Goal: Task Accomplishment & Management: Manage account settings

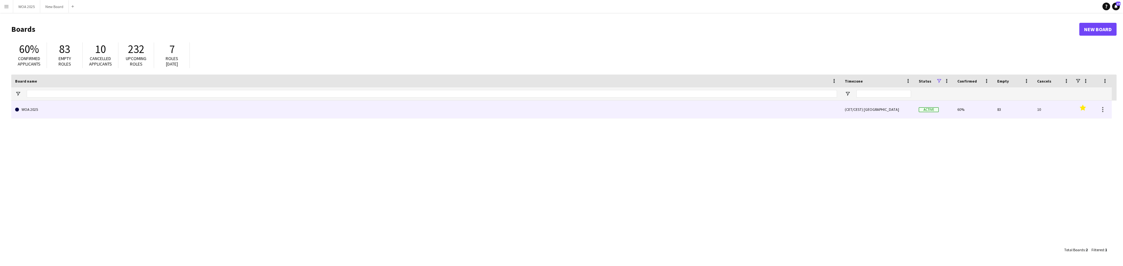
click at [489, 112] on link "WOA 2025" at bounding box center [426, 110] width 822 height 18
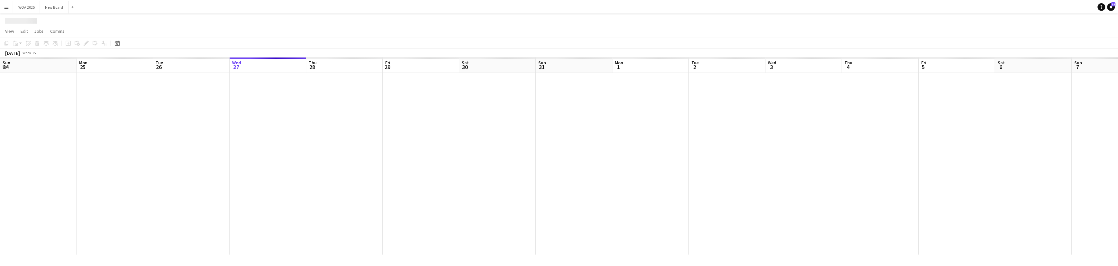
scroll to position [0, 154]
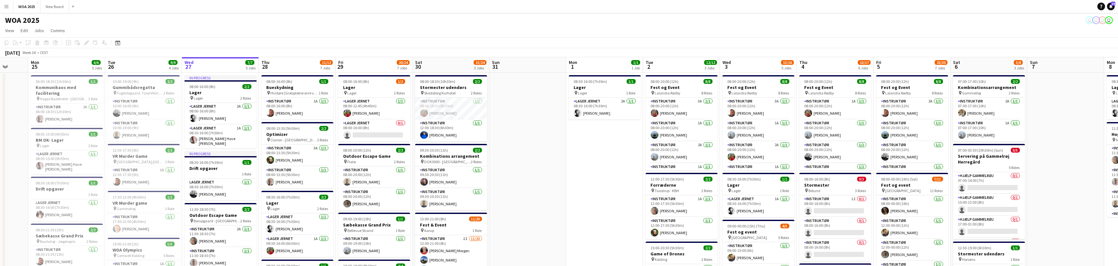
drag, startPoint x: 419, startPoint y: 155, endPoint x: 463, endPoint y: 153, distance: 43.8
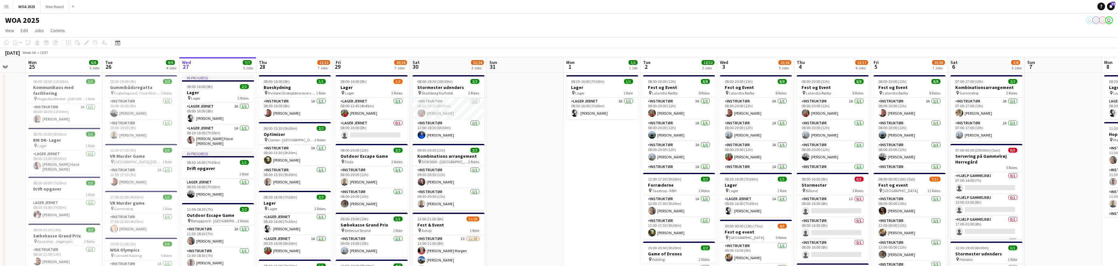
drag, startPoint x: 404, startPoint y: 162, endPoint x: 584, endPoint y: 134, distance: 182.3
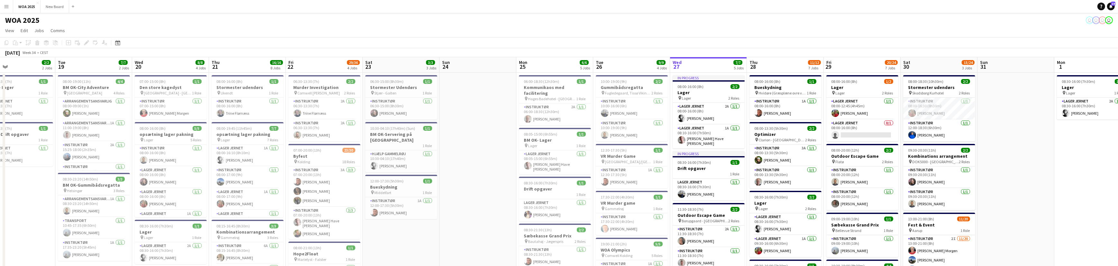
scroll to position [0, 174]
drag, startPoint x: 322, startPoint y: 161, endPoint x: 463, endPoint y: 132, distance: 144.0
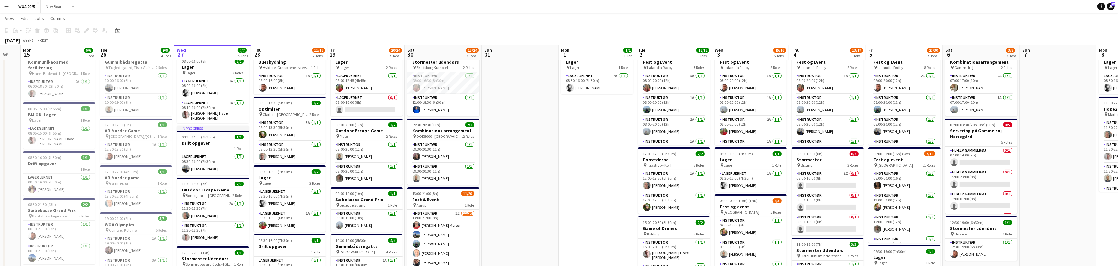
scroll to position [0, 230]
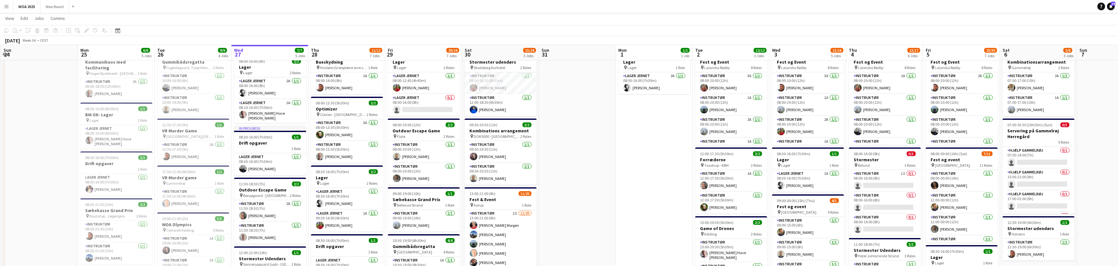
drag, startPoint x: 1044, startPoint y: 187, endPoint x: 601, endPoint y: 192, distance: 443.3
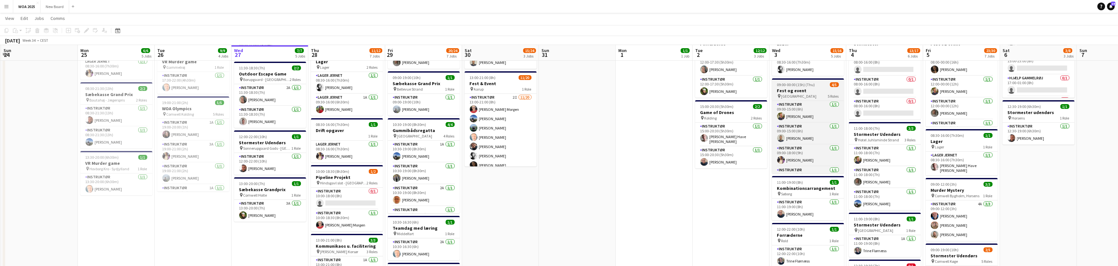
scroll to position [141, 0]
click at [811, 93] on div "pin Aarhus 5 Roles" at bounding box center [808, 95] width 72 height 5
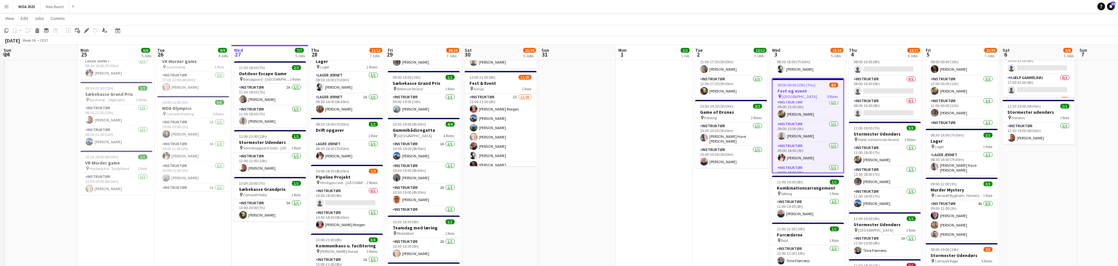
scroll to position [2, 0]
click at [815, 90] on h3 "Fest og event" at bounding box center [808, 91] width 71 height 6
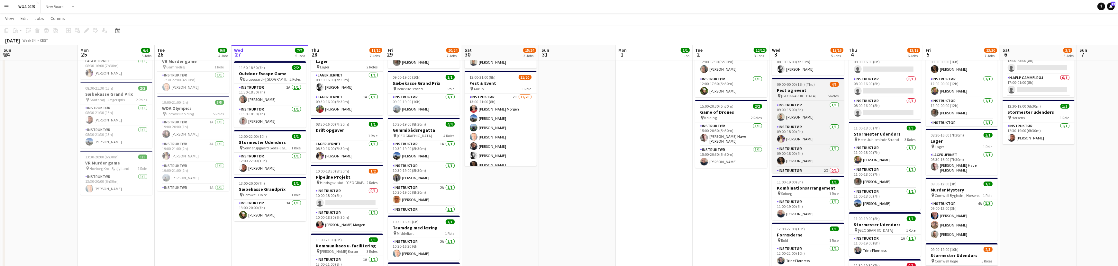
scroll to position [36, 0]
click at [818, 158] on app-card-role "Instruktør 2I 0/1 13:45-00:00 (10h15m) single-neutral-actions" at bounding box center [808, 163] width 72 height 22
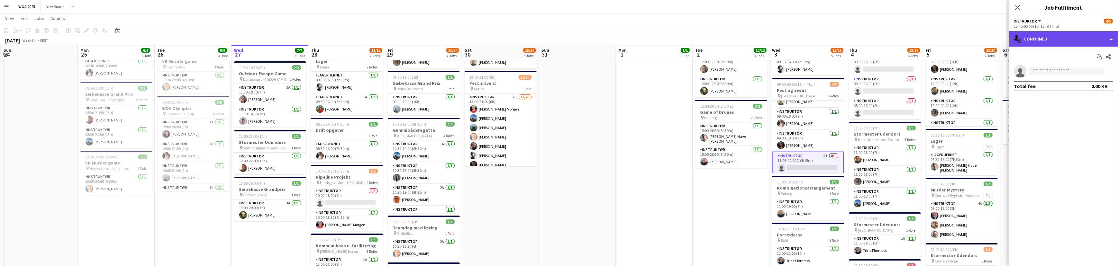
click at [1074, 42] on div "single-neutral-actions-check-2 Confirmed" at bounding box center [1063, 38] width 109 height 15
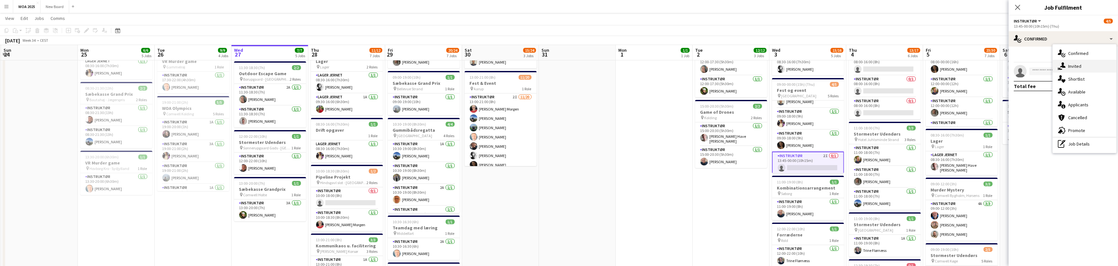
click at [1080, 67] on div "single-neutral-actions-share-1 Invited" at bounding box center [1085, 66] width 64 height 13
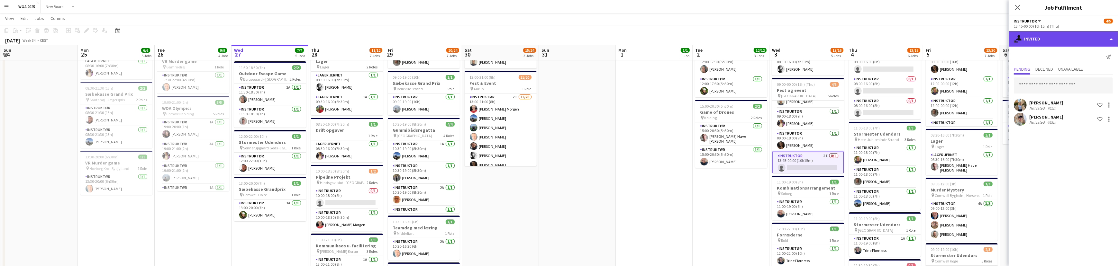
click at [1069, 38] on div "single-neutral-actions-share-1 Invited" at bounding box center [1063, 38] width 109 height 15
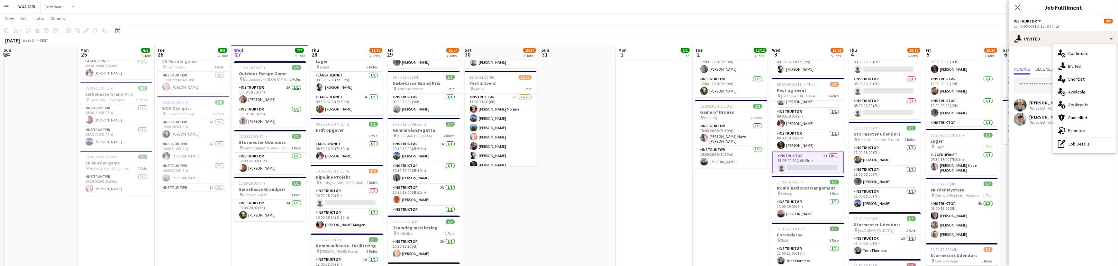
click at [1041, 24] on div "13:45-00:00 (10h15m) (Thu)" at bounding box center [1063, 26] width 99 height 5
click at [1025, 20] on span "Instruktør" at bounding box center [1025, 21] width 23 height 5
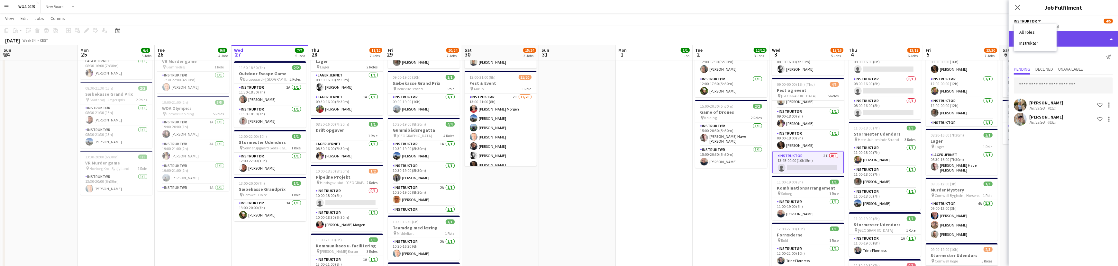
click at [1097, 40] on div "single-neutral-actions-share-1 Invited" at bounding box center [1063, 38] width 109 height 15
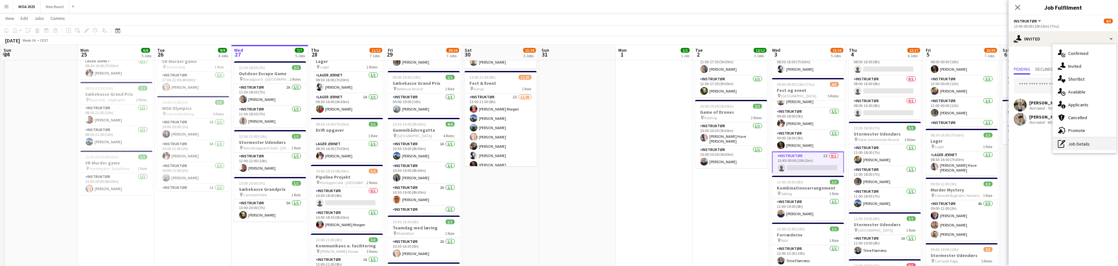
click at [1109, 143] on div "pen-write Job Details" at bounding box center [1085, 144] width 64 height 13
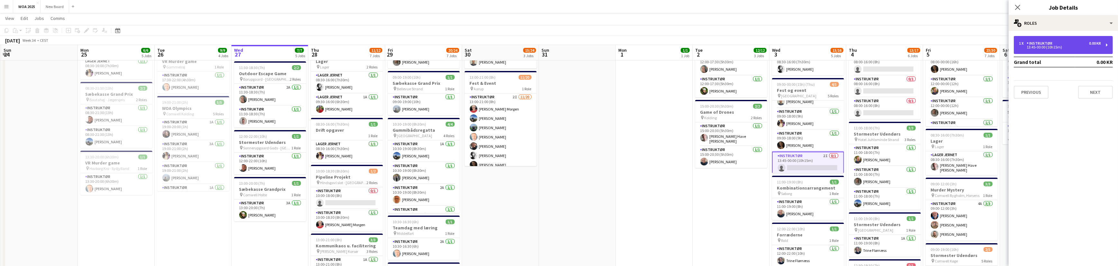
click at [1082, 47] on div "13:45-00:00 (10h15m)" at bounding box center [1060, 47] width 82 height 3
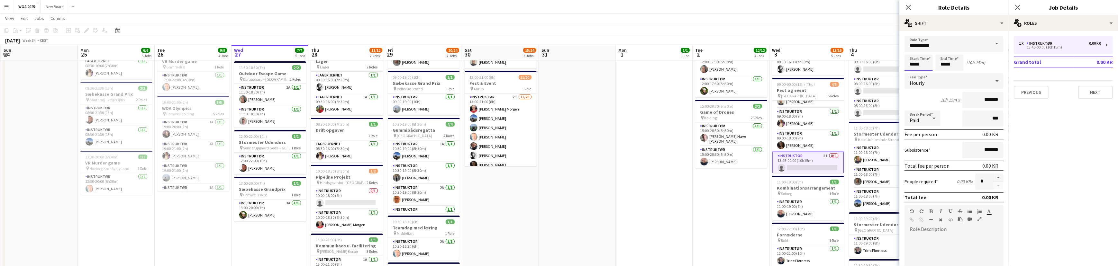
click at [917, 63] on input "*****" at bounding box center [919, 63] width 28 height 16
click at [914, 75] on div at bounding box center [912, 74] width 13 height 6
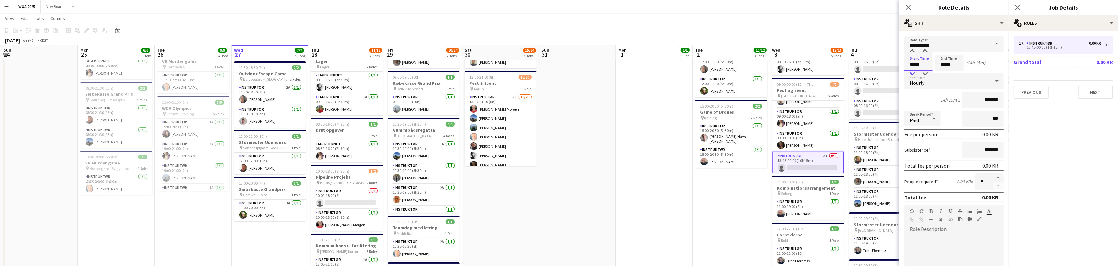
click at [914, 75] on div at bounding box center [912, 74] width 13 height 6
type input "*****"
click at [914, 51] on div at bounding box center [912, 51] width 13 height 6
click at [952, 66] on input "*****" at bounding box center [950, 63] width 28 height 16
click at [946, 73] on div at bounding box center [943, 74] width 13 height 6
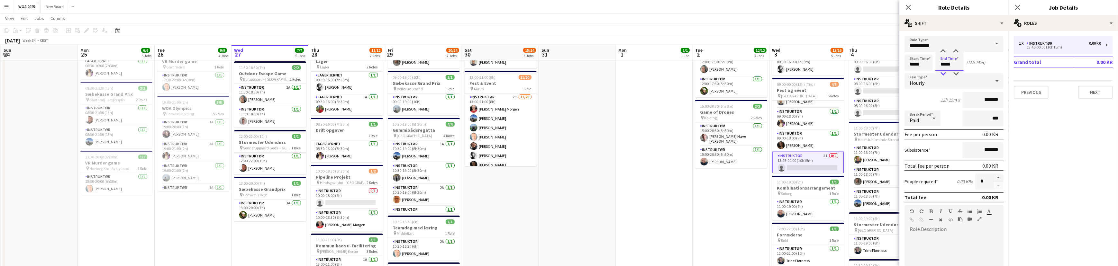
click at [946, 73] on div at bounding box center [943, 74] width 13 height 6
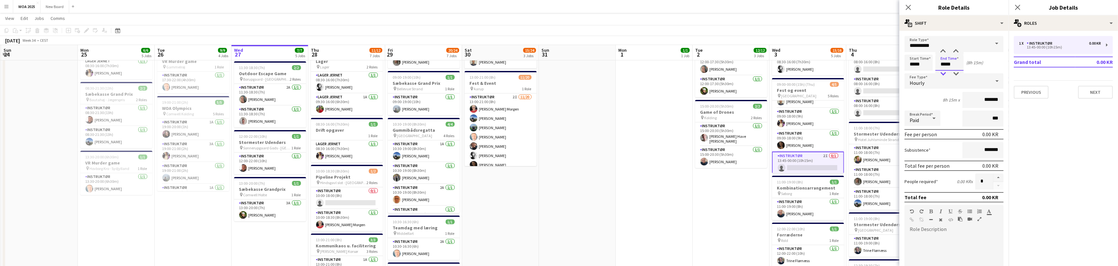
click at [946, 73] on div at bounding box center [943, 74] width 13 height 6
type input "*****"
click at [946, 73] on div at bounding box center [943, 74] width 13 height 6
click at [1100, 91] on button "Next" at bounding box center [1096, 92] width 35 height 13
click at [1019, 6] on icon at bounding box center [1018, 7] width 6 height 6
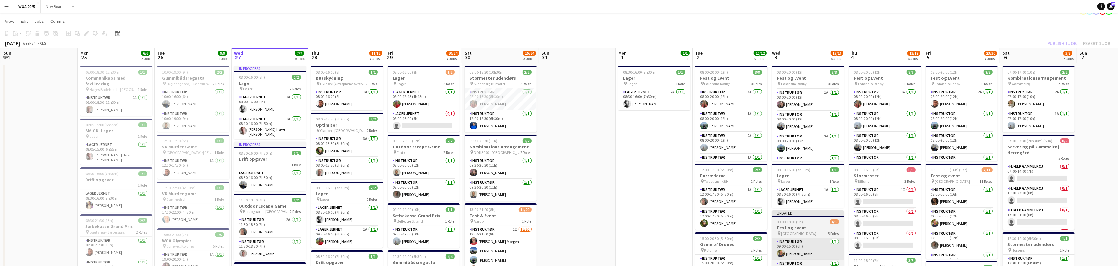
scroll to position [87, 0]
click at [1066, 43] on div "Publish 1 job Revert 1 job" at bounding box center [1079, 43] width 78 height 8
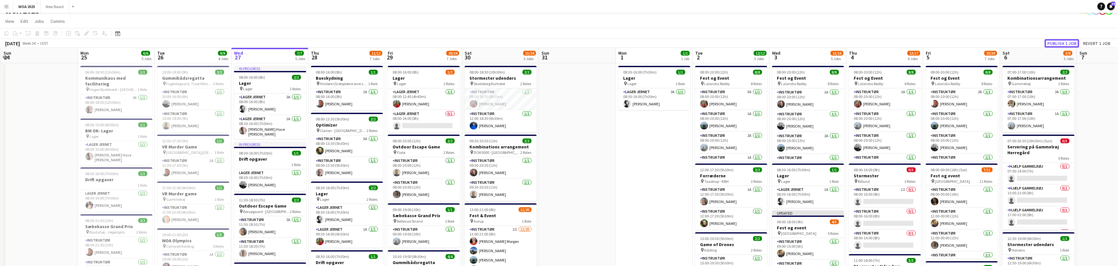
click at [1066, 43] on button "Publish 1 job" at bounding box center [1062, 43] width 34 height 8
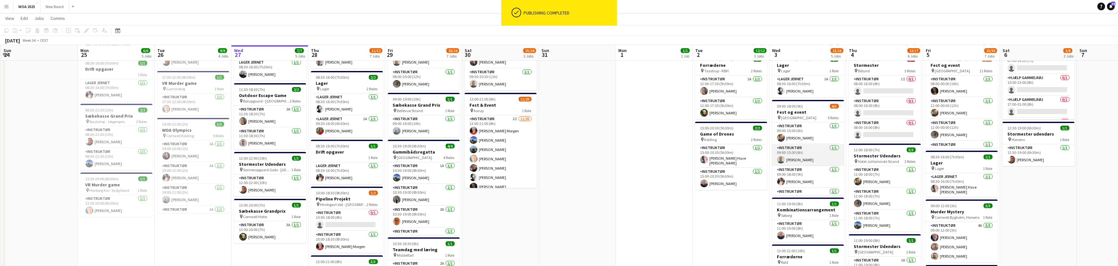
scroll to position [120, 0]
click at [822, 152] on app-card-role "Instruktør 1/1 09:00-15:00 (6h) Christian Støvring" at bounding box center [808, 155] width 72 height 22
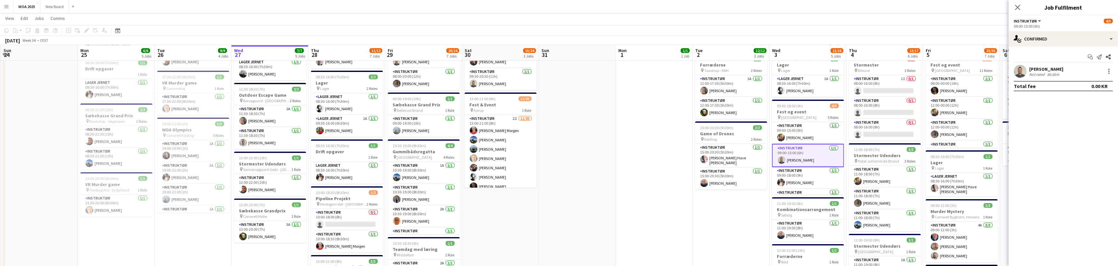
click at [992, 26] on app-toolbar "Copy Paste Paste Ctrl+V Paste with crew Ctrl+Shift+V Paste linked Job [GEOGRAPH…" at bounding box center [559, 30] width 1118 height 11
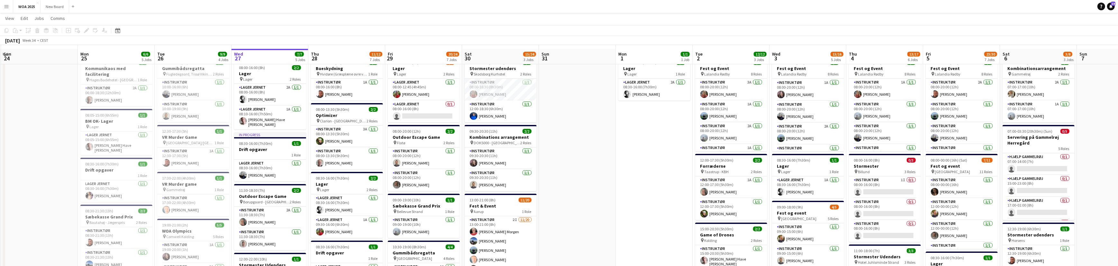
scroll to position [0, 0]
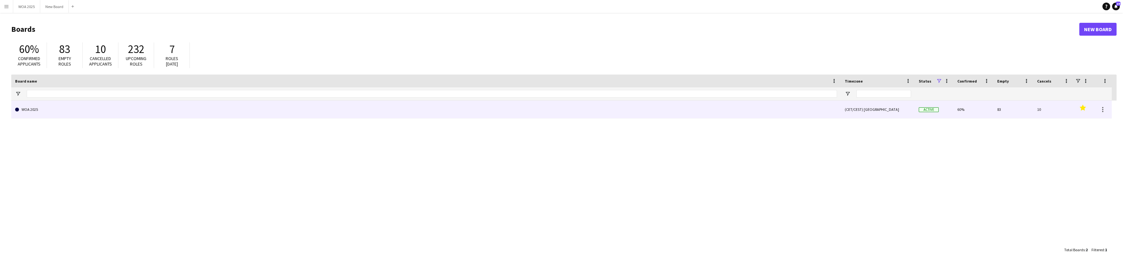
click at [86, 112] on link "WOA 2025" at bounding box center [426, 110] width 822 height 18
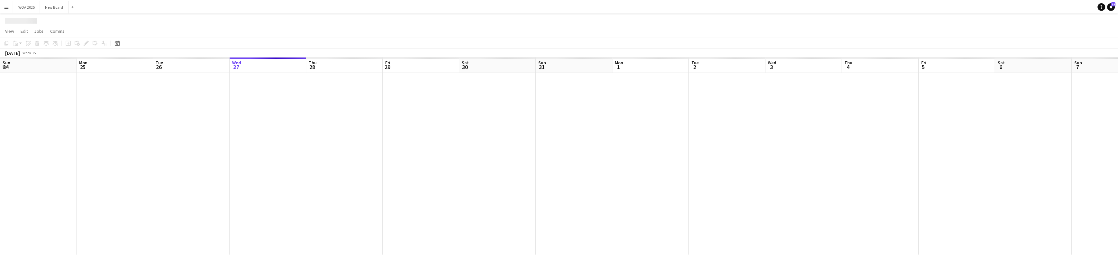
scroll to position [0, 154]
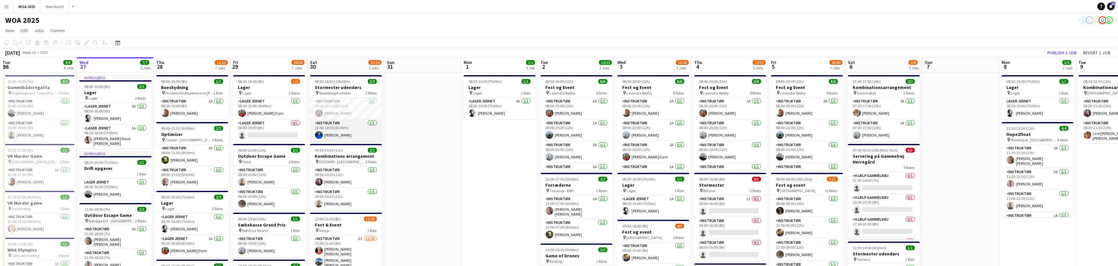
click at [348, 128] on app-card-role "Instruktør 1/1 12:00-18:30 (6h30m) Marie Bue pedersen" at bounding box center [346, 131] width 72 height 22
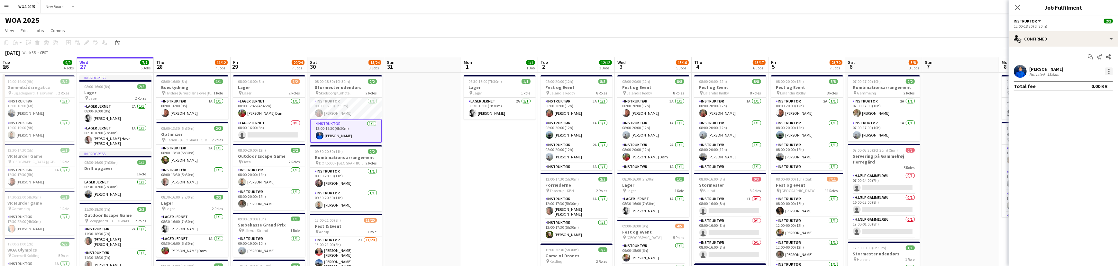
click at [1109, 71] on div at bounding box center [1109, 71] width 1 height 1
click at [1104, 147] on span "Remove" at bounding box center [1089, 145] width 40 height 6
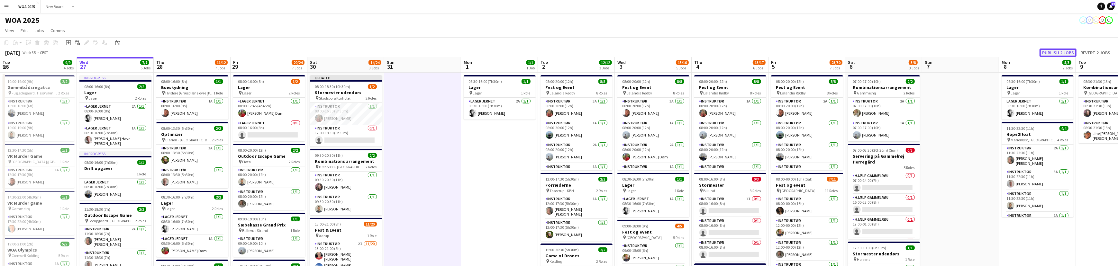
click at [1068, 53] on button "Publish 2 jobs" at bounding box center [1058, 53] width 37 height 8
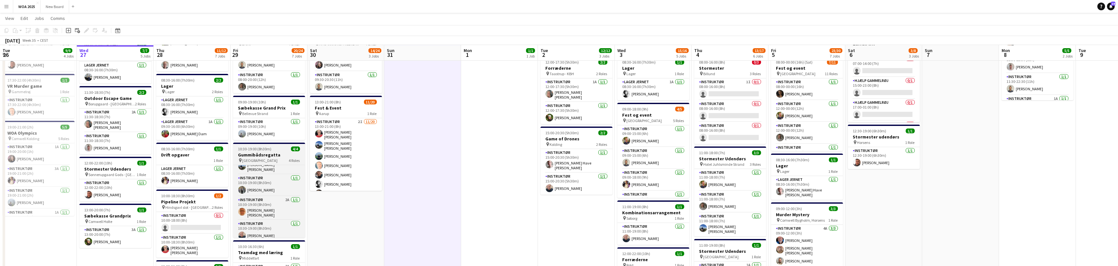
scroll to position [0, 0]
click at [273, 170] on app-card-role "Instruktør 1A 1/1 10:30-19:00 (8h30m) Josephine Bonefeld andersen" at bounding box center [269, 176] width 72 height 22
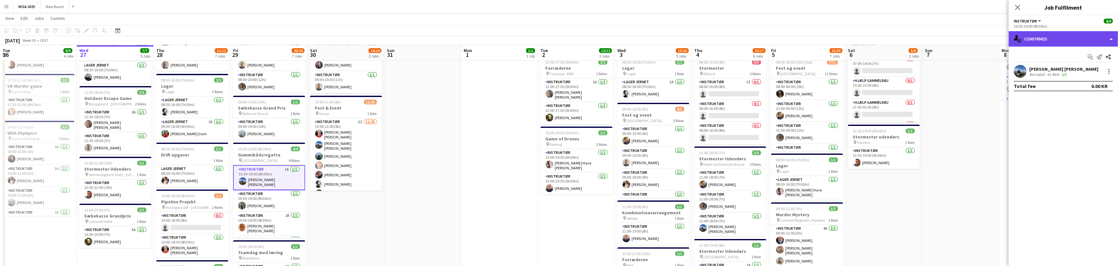
click at [1082, 40] on div "single-neutral-actions-check-2 Confirmed" at bounding box center [1063, 38] width 109 height 15
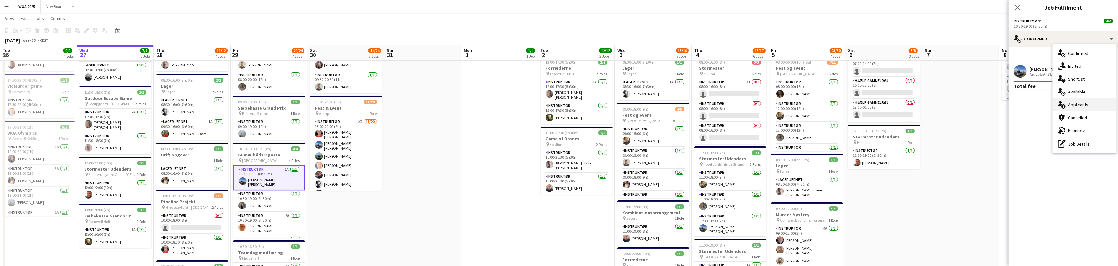
click at [1094, 104] on div "single-neutral-actions-information Applicants" at bounding box center [1085, 104] width 64 height 13
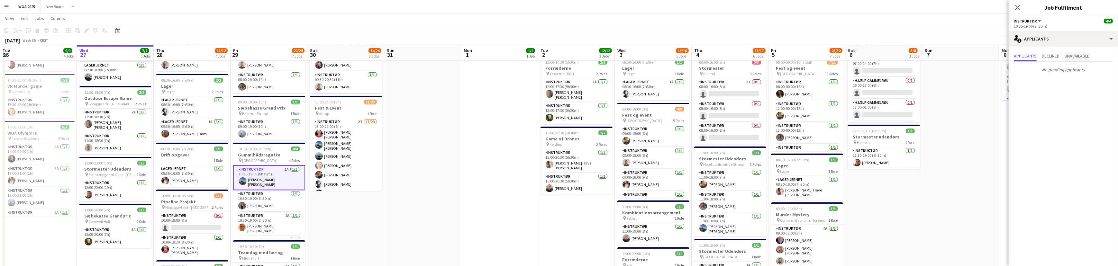
click at [1089, 52] on span "Unavailable" at bounding box center [1077, 57] width 25 height 10
click at [1055, 55] on span "Declined" at bounding box center [1051, 56] width 18 height 5
click at [1033, 57] on span "Applicants" at bounding box center [1025, 56] width 23 height 5
click at [271, 220] on app-card-role "Instruktør 2A 1/1 10:30-19:00 (8h30m) Jakob West Rasmussen" at bounding box center [269, 221] width 72 height 22
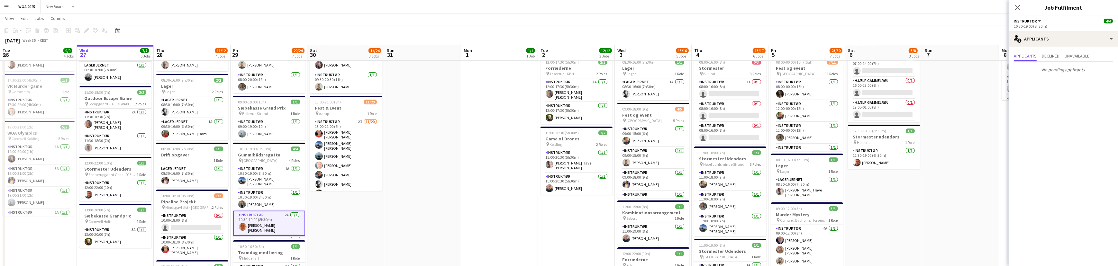
click at [1095, 57] on div "Applicants Declined Unavailable" at bounding box center [1063, 57] width 99 height 10
click at [1073, 56] on span "Unavailable" at bounding box center [1077, 56] width 25 height 5
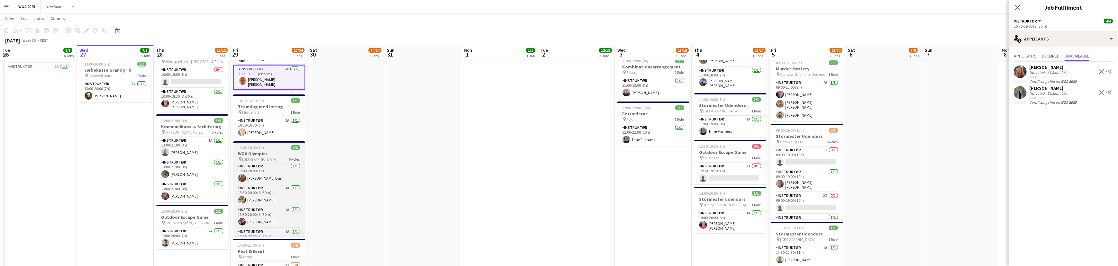
scroll to position [50, 0]
click at [275, 191] on app-card-role "Instruktør 3A 1/1 13:30-20:00 (6h30m) Maria Lenskjold" at bounding box center [269, 191] width 72 height 22
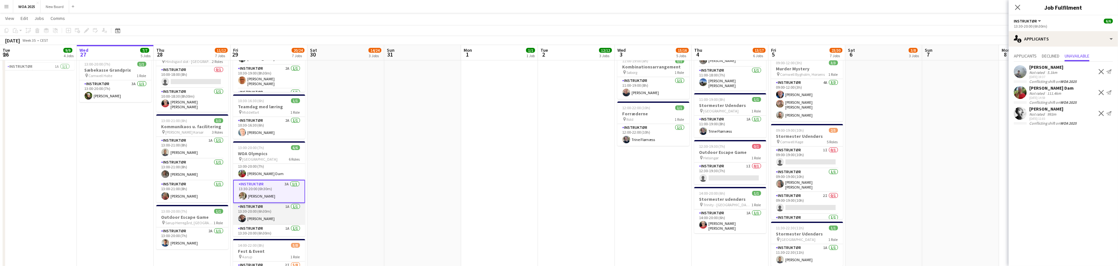
click at [274, 211] on app-card-role "Instruktør 1A 1/1 13:30-20:00 (6h30m) Kim Aagaard Holm" at bounding box center [269, 214] width 72 height 22
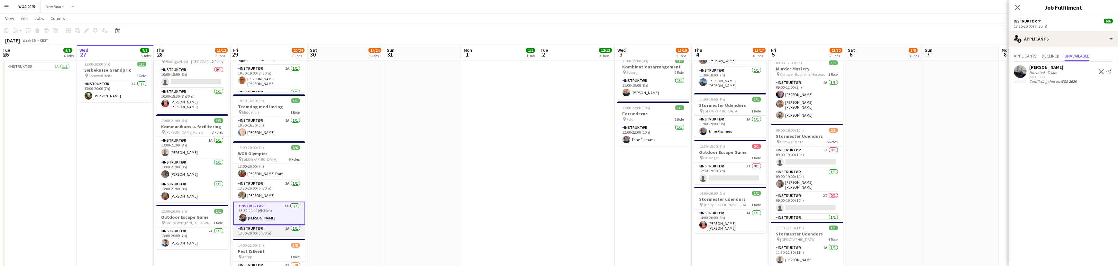
click at [267, 233] on app-card-role "Instruktør 1A 1/1 13:30-20:00 (6h30m) Zakarias Thomsen" at bounding box center [269, 236] width 72 height 22
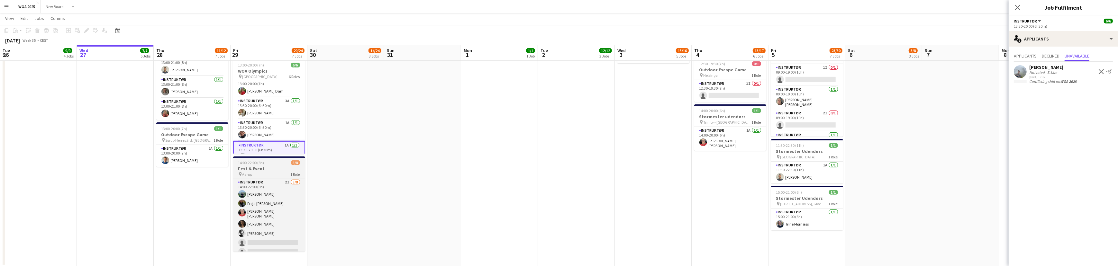
scroll to position [14, 0]
click at [267, 226] on app-card-role "Instruktør 2I [DATE] 14:00-22:00 (8h) [PERSON_NAME] [PERSON_NAME] [PERSON_NAME]…" at bounding box center [269, 208] width 72 height 87
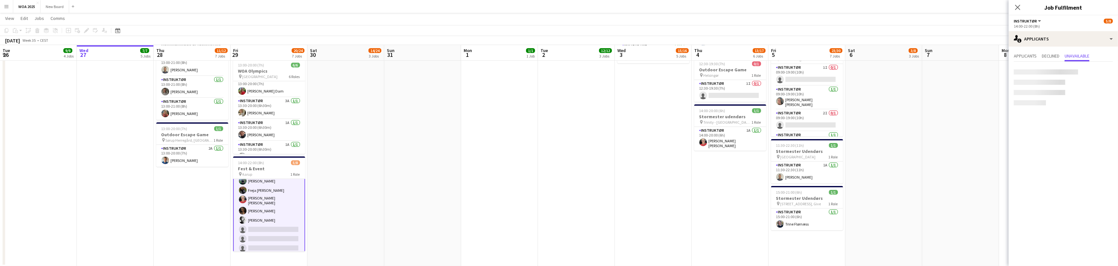
scroll to position [15, 0]
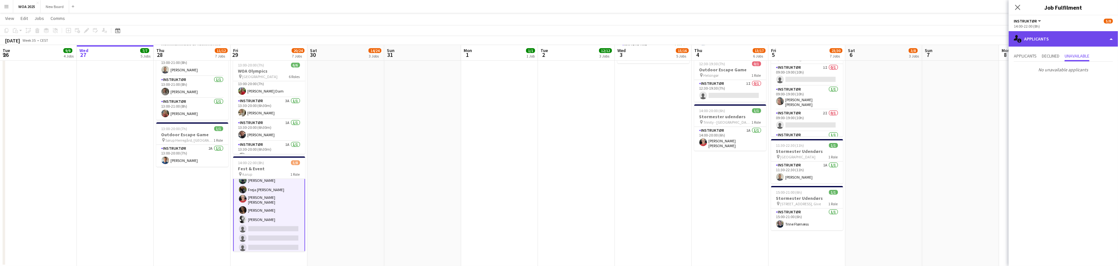
click at [1069, 36] on div "single-neutral-actions-information Applicants" at bounding box center [1063, 38] width 109 height 15
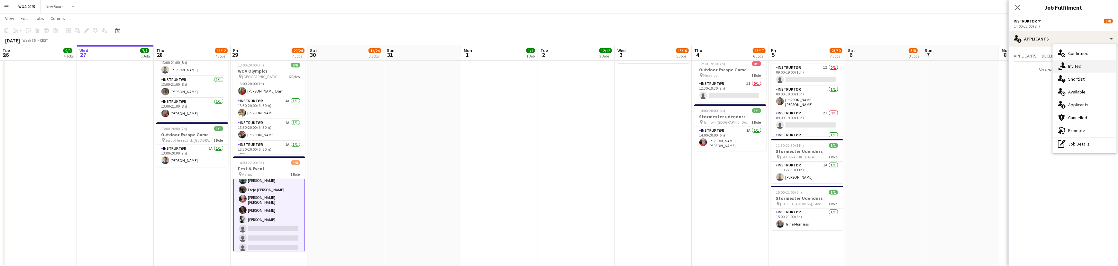
click at [1081, 69] on div "single-neutral-actions-share-1 Invited" at bounding box center [1085, 66] width 64 height 13
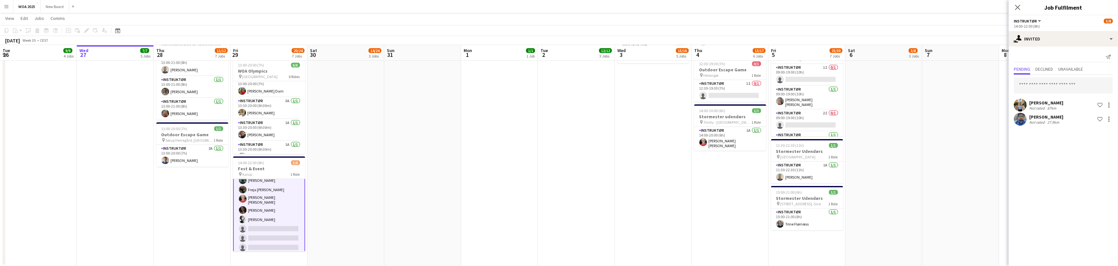
click at [282, 218] on app-card-role "Instruktør 2I [DATE] 14:00-22:00 (8h) [PERSON_NAME] [PERSON_NAME] [PERSON_NAME]…" at bounding box center [269, 208] width 72 height 88
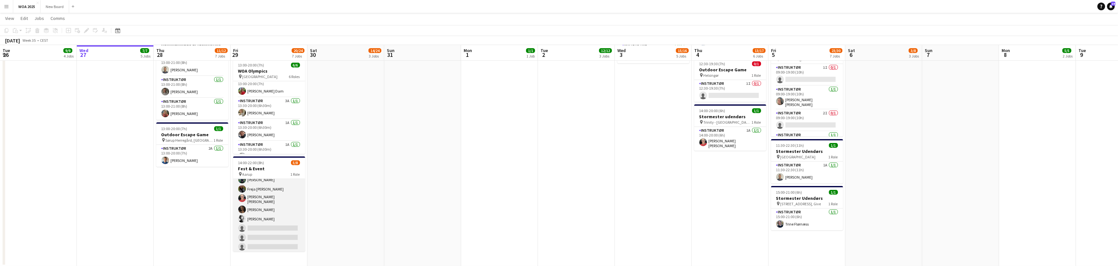
scroll to position [14, 0]
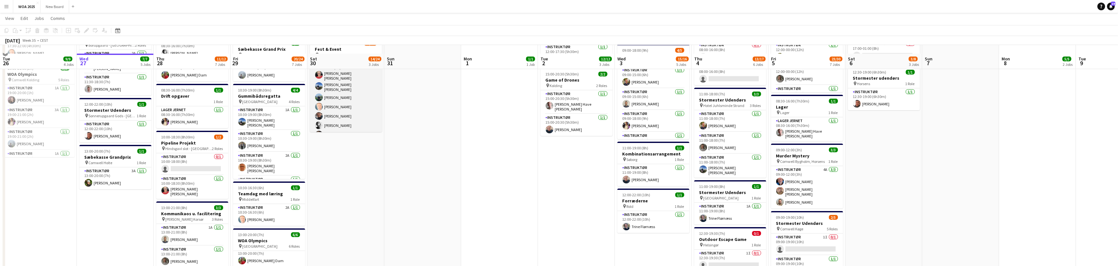
click at [346, 93] on app-card-role "Instruktør 2I [DATE] 13:00-21:00 (8h) [PERSON_NAME] Morgen [PERSON_NAME] [PERSO…" at bounding box center [346, 159] width 72 height 199
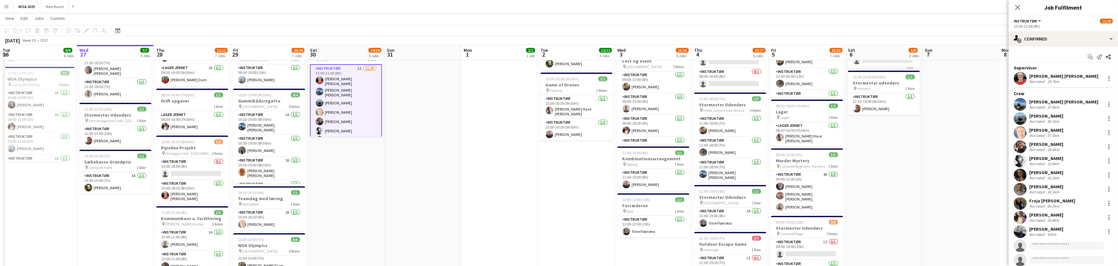
scroll to position [170, 0]
click at [1069, 241] on app-invite-slot "single-neutral-actions" at bounding box center [1063, 246] width 109 height 13
click at [1072, 246] on input at bounding box center [1067, 246] width 75 height 8
type input "***"
click at [1054, 225] on span "[PERSON_NAME]" at bounding box center [1053, 226] width 37 height 5
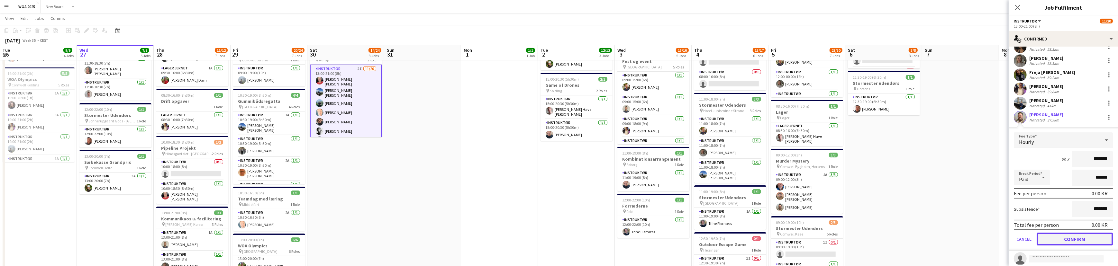
click at [1078, 239] on button "Confirm" at bounding box center [1075, 239] width 76 height 13
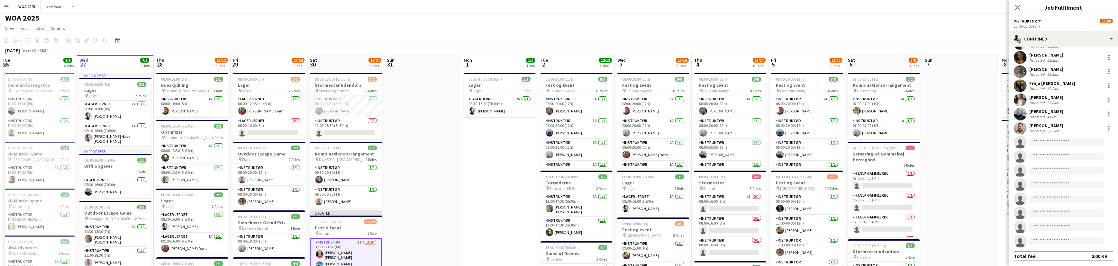
scroll to position [0, 0]
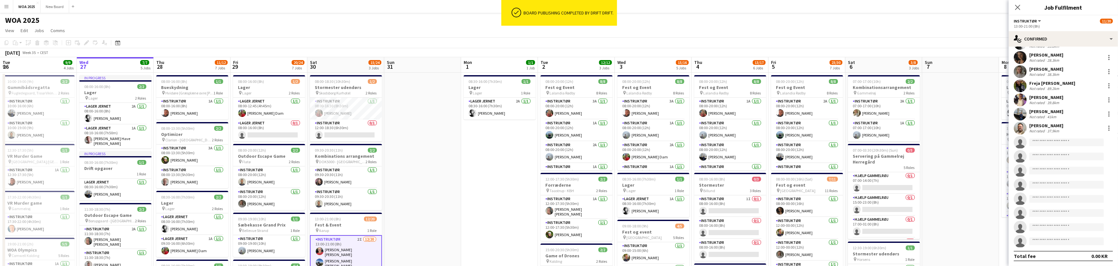
click at [953, 27] on app-page-menu "View Day view expanded Day view collapsed Month view Date picker Jump to [DATE]…" at bounding box center [559, 31] width 1118 height 12
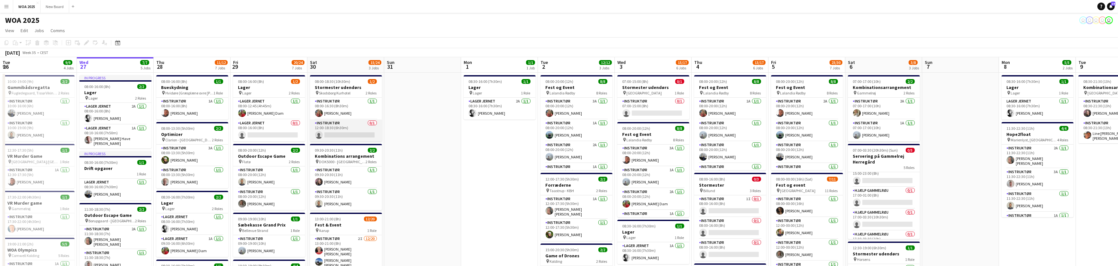
click at [351, 138] on app-card-role "Instruktør 0/1 12:00-18:30 (6h30m) single-neutral-actions" at bounding box center [346, 131] width 72 height 22
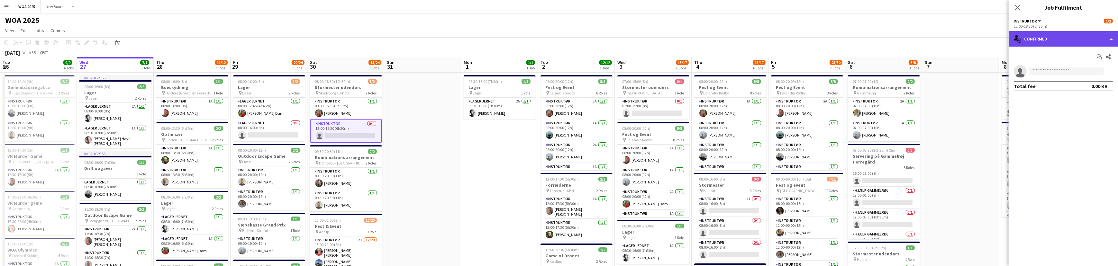
click at [1086, 38] on div "single-neutral-actions-check-2 Confirmed" at bounding box center [1063, 38] width 109 height 15
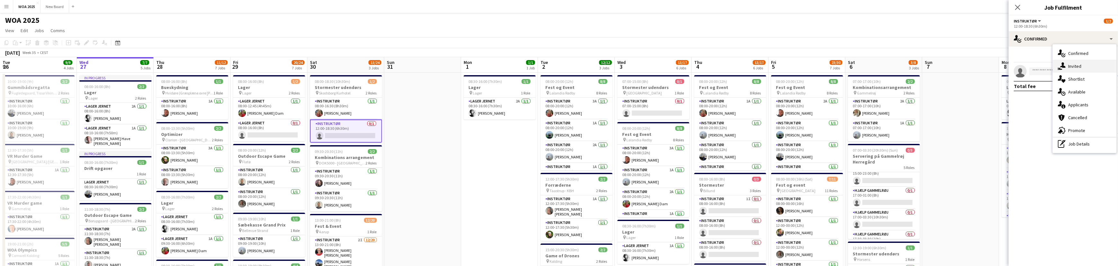
click at [1083, 65] on div "single-neutral-actions-share-1 Invited" at bounding box center [1085, 66] width 64 height 13
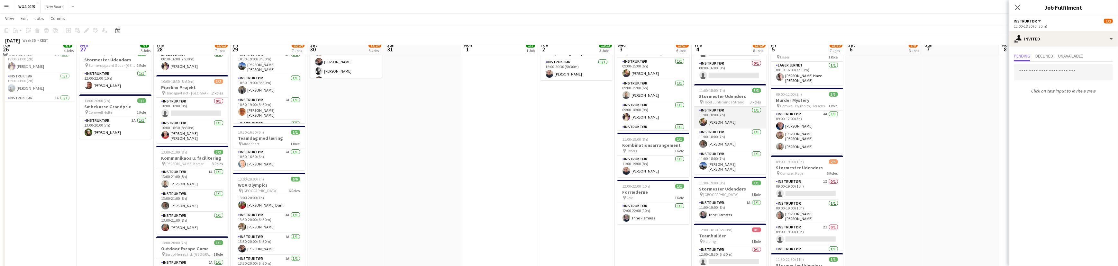
scroll to position [172, 0]
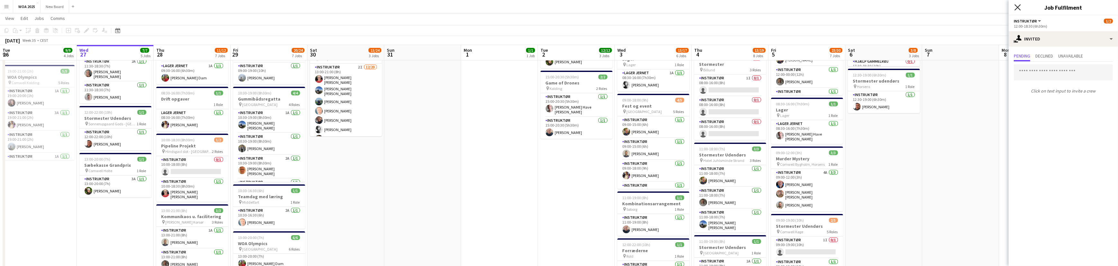
click at [1017, 9] on icon "Close pop-in" at bounding box center [1018, 7] width 6 height 6
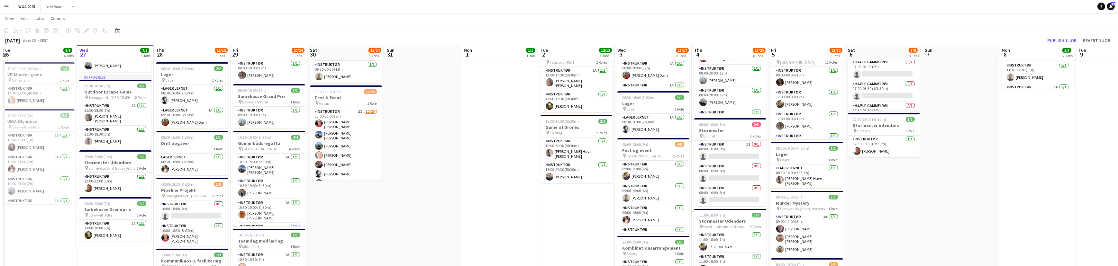
scroll to position [127, 0]
click at [1071, 41] on button "Publish 1 job" at bounding box center [1062, 40] width 34 height 8
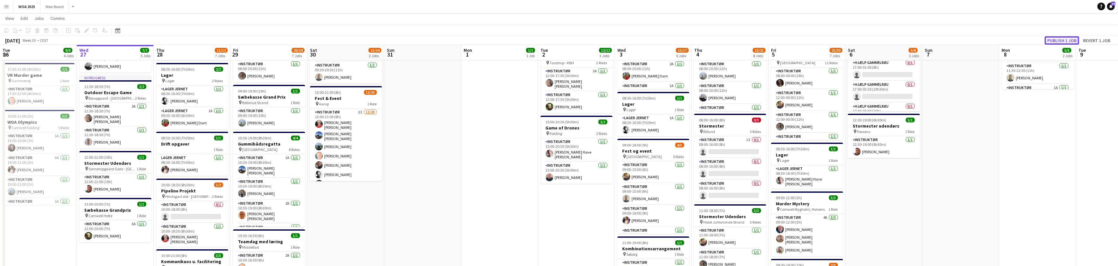
click at [1060, 39] on button "Publish 1 job" at bounding box center [1062, 40] width 34 height 8
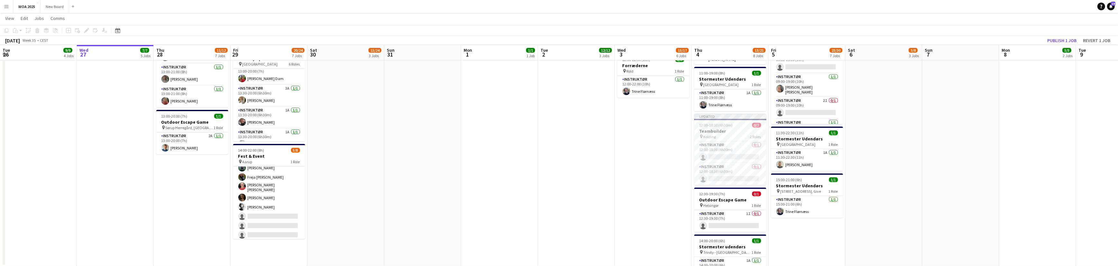
scroll to position [357, 0]
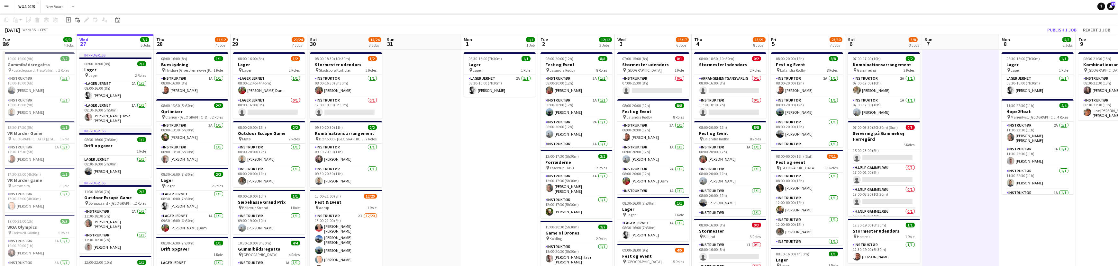
scroll to position [0, 0]
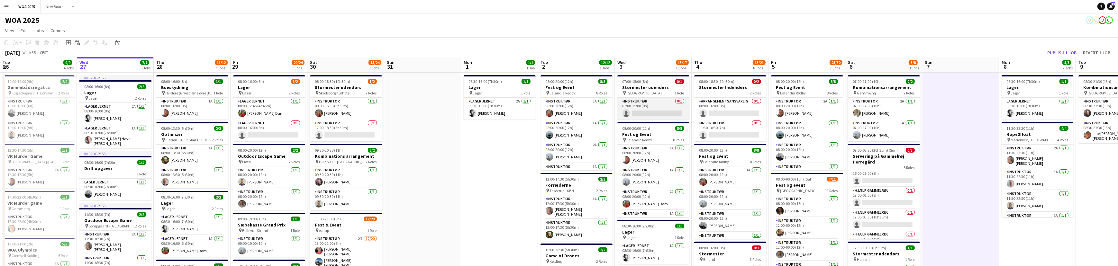
click at [643, 114] on app-card-role "Instruktør 0/1 07:00-15:00 (8h) single-neutral-actions" at bounding box center [654, 109] width 72 height 22
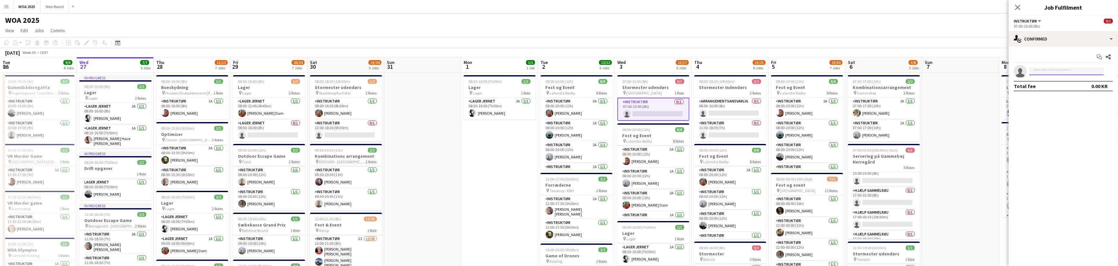
click at [1061, 68] on input at bounding box center [1067, 72] width 75 height 8
type input "****"
click at [1049, 88] on span "+4553575089" at bounding box center [1067, 90] width 64 height 5
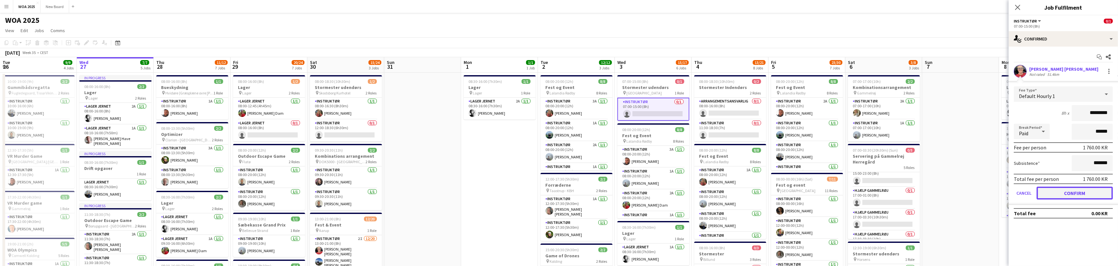
click at [1085, 194] on button "Confirm" at bounding box center [1075, 193] width 76 height 13
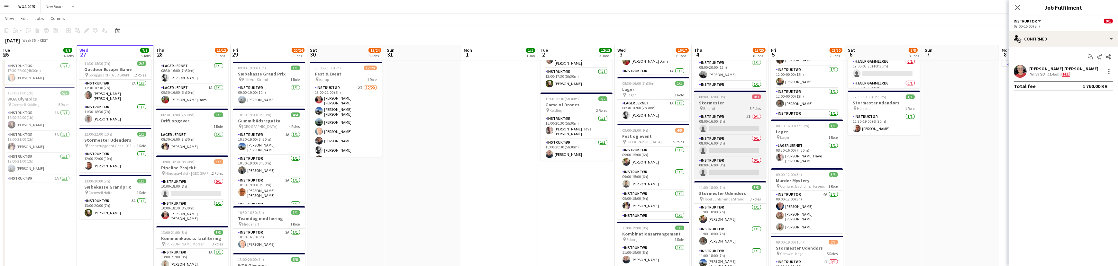
scroll to position [151, 0]
click at [727, 102] on h3 "Stormester" at bounding box center [730, 103] width 72 height 6
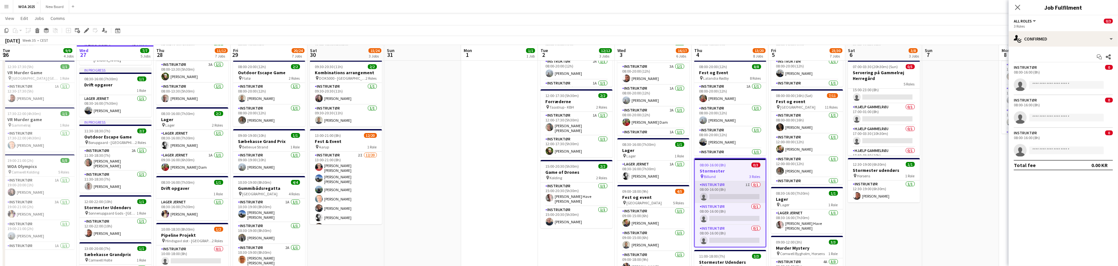
scroll to position [83, 0]
click at [732, 196] on app-card-role "Instruktør 1I 0/1 08:00-16:00 (8h) single-neutral-actions" at bounding box center [730, 192] width 71 height 22
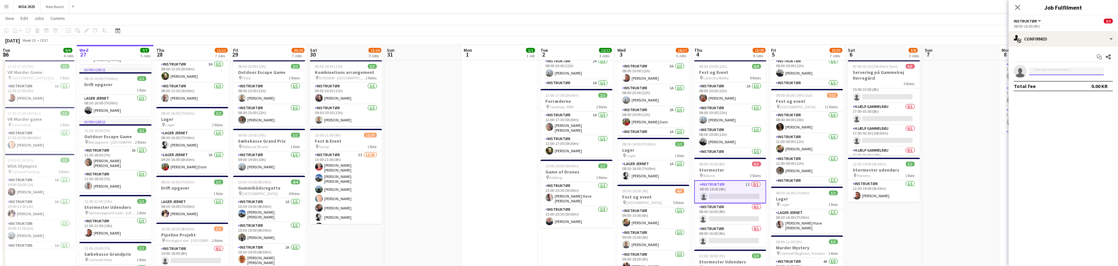
click at [1042, 72] on input at bounding box center [1067, 72] width 75 height 8
click at [740, 216] on app-card-role "Instruktør 0/1 08:00-16:00 (8h) single-neutral-actions" at bounding box center [730, 215] width 72 height 22
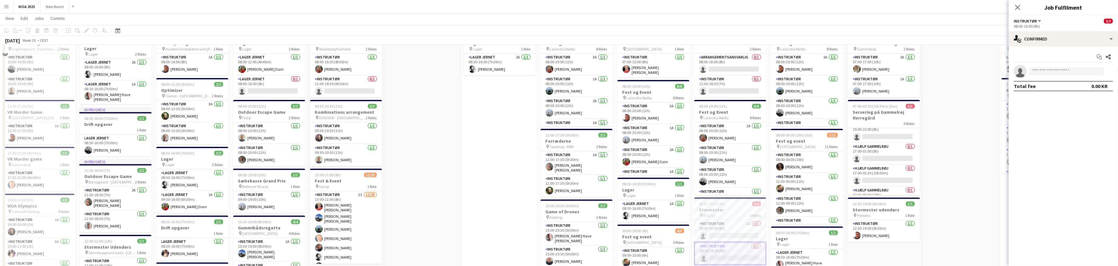
scroll to position [0, 0]
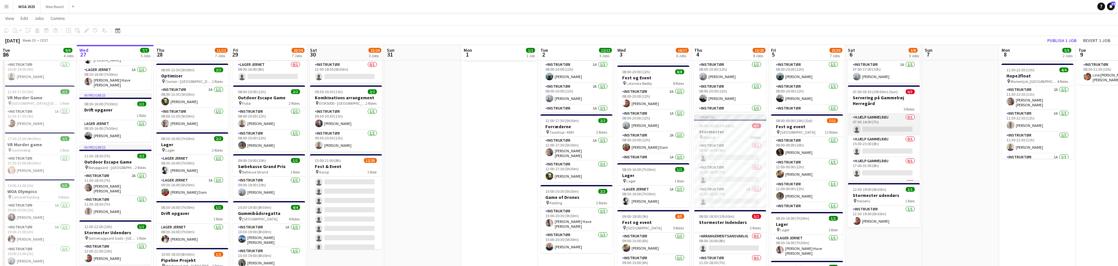
click at [883, 127] on app-card-role "Hjælp Gammelrøj 0/1 07:00-14:00 (7h) single-neutral-actions" at bounding box center [884, 125] width 72 height 22
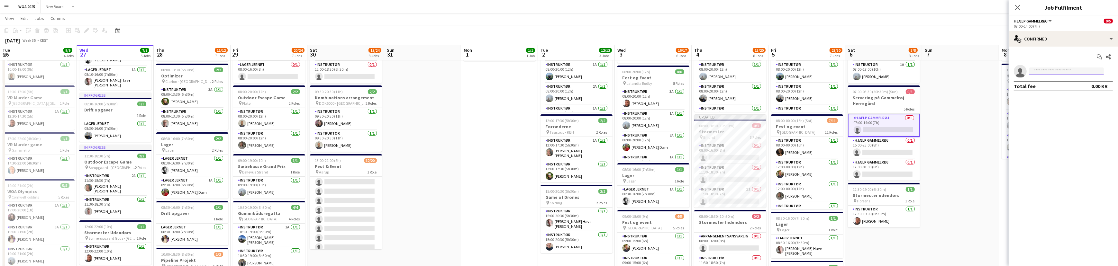
click at [1080, 73] on input at bounding box center [1067, 72] width 75 height 8
click at [880, 151] on app-card-role "Hjælp Gammelrøj 0/1 15:00-23:00 (8h) single-neutral-actions" at bounding box center [884, 148] width 72 height 22
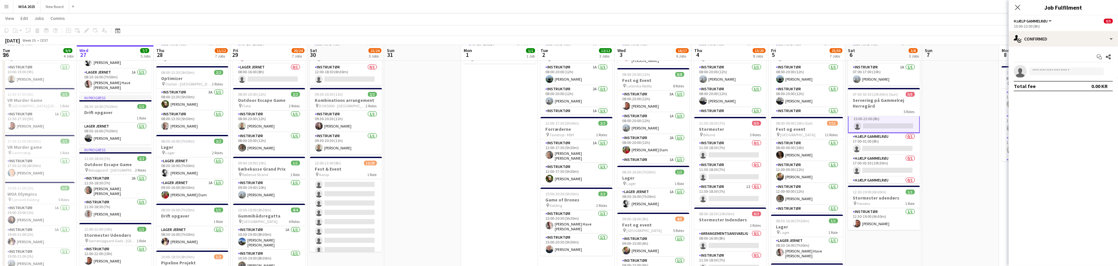
scroll to position [29, 0]
click at [885, 168] on app-card-role "Hjælp Gammelrøj 0/1 17:00-03:30 (10h30m) single-neutral-actions" at bounding box center [884, 166] width 72 height 22
click at [1057, 70] on input at bounding box center [1067, 72] width 75 height 8
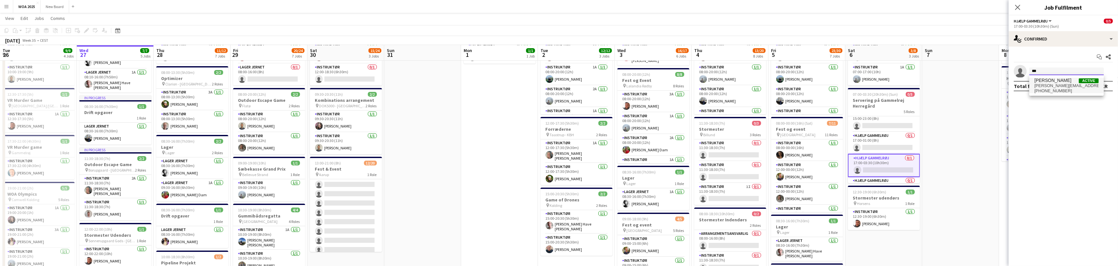
type input "***"
click at [1049, 85] on span "lucas@kobeissi.dk" at bounding box center [1067, 85] width 64 height 5
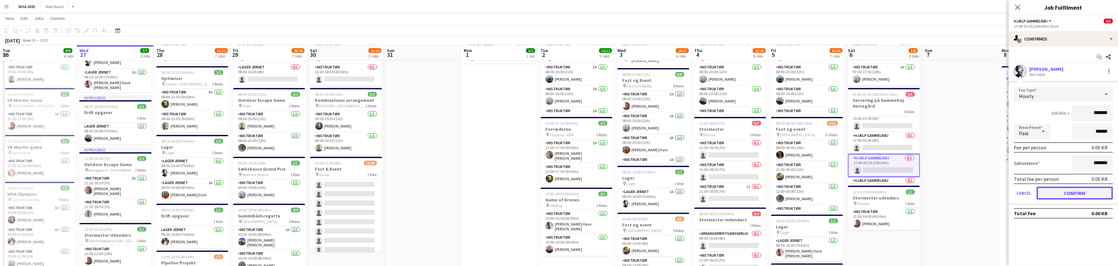
click at [1070, 190] on button "Confirm" at bounding box center [1075, 193] width 76 height 13
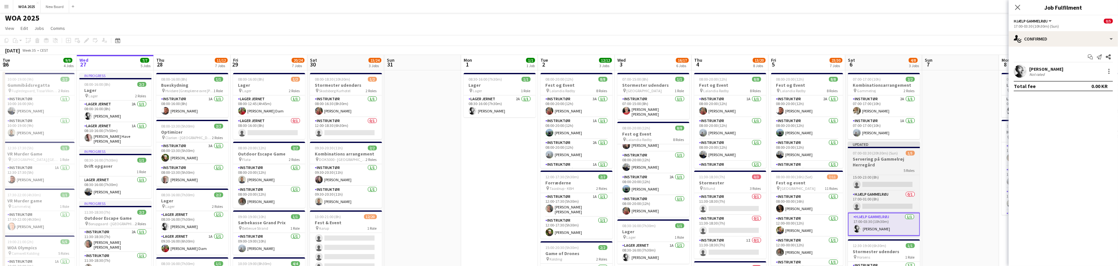
scroll to position [0, 0]
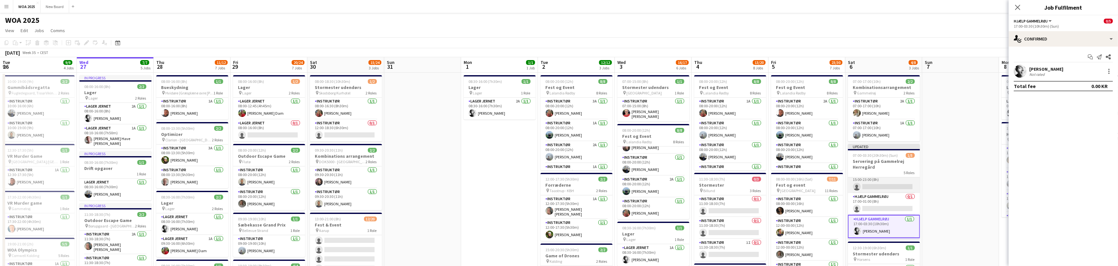
click at [894, 187] on app-card-role "Hjælp Gammelrøj 0/1 15:00-23:00 (8h) single-neutral-actions" at bounding box center [884, 182] width 72 height 22
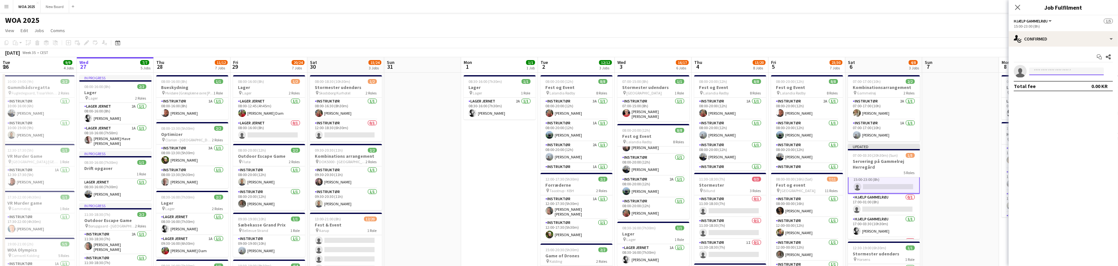
click at [1055, 73] on input at bounding box center [1067, 72] width 75 height 8
click at [1075, 38] on div "single-neutral-actions-check-2 Confirmed" at bounding box center [1063, 38] width 109 height 15
click at [1085, 65] on div "single-neutral-actions-share-1 Invited" at bounding box center [1085, 66] width 64 height 13
click at [1072, 73] on input "text" at bounding box center [1063, 72] width 99 height 16
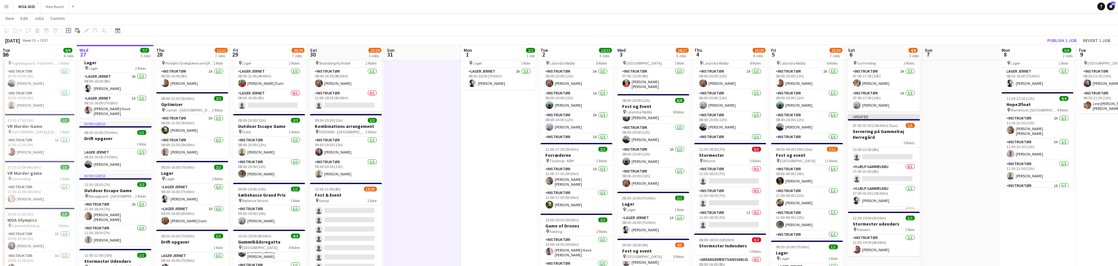
scroll to position [29, 0]
click at [272, 122] on div "08:00-20:00 (12h) 2/2" at bounding box center [269, 120] width 72 height 5
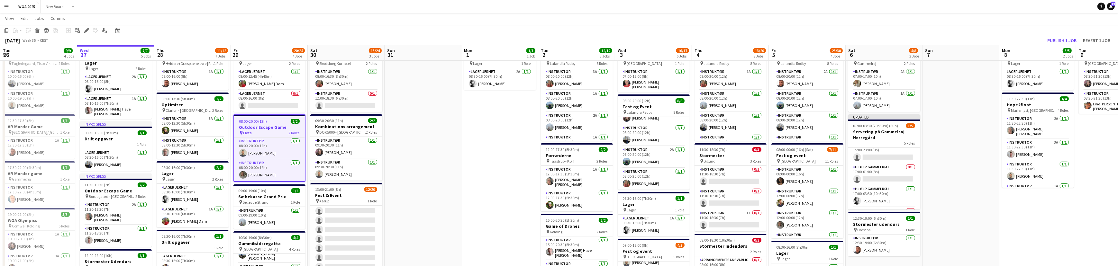
click at [258, 137] on div "Instruktør 1/1 08:00-20:00 (12h) Christian Støvring Instruktør 1/1 08:00-20:00 …" at bounding box center [269, 159] width 71 height 44
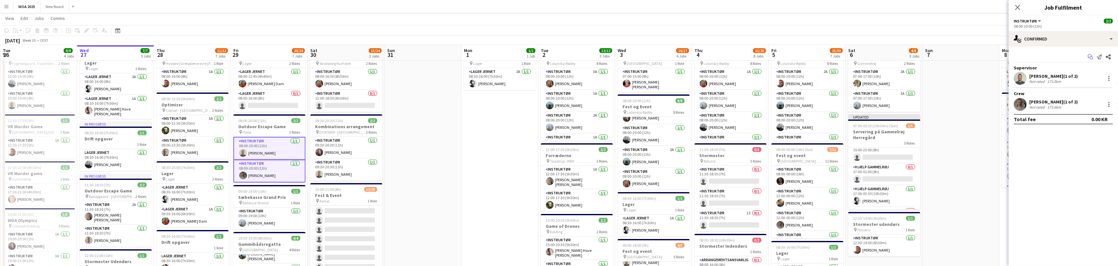
click at [1091, 57] on icon at bounding box center [1091, 58] width 3 height 3
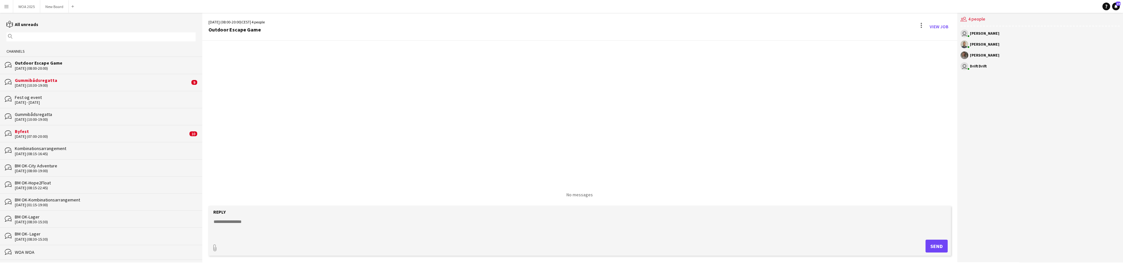
click at [228, 225] on textarea at bounding box center [581, 227] width 736 height 17
type textarea "**********"
click at [929, 247] on button "Send" at bounding box center [936, 246] width 22 height 13
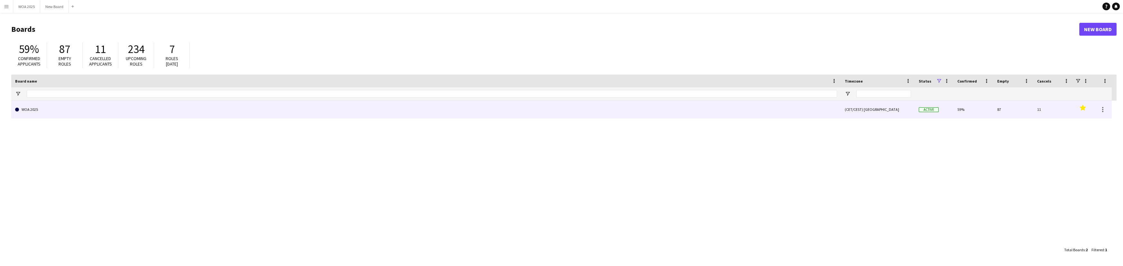
click at [66, 109] on link "WOA 2025" at bounding box center [426, 110] width 822 height 18
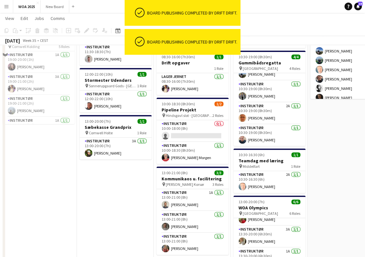
scroll to position [145, 0]
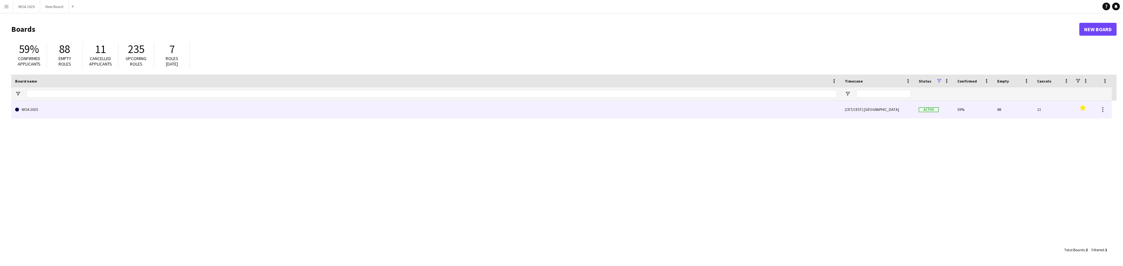
click at [131, 116] on link "WOA 2025" at bounding box center [426, 110] width 822 height 18
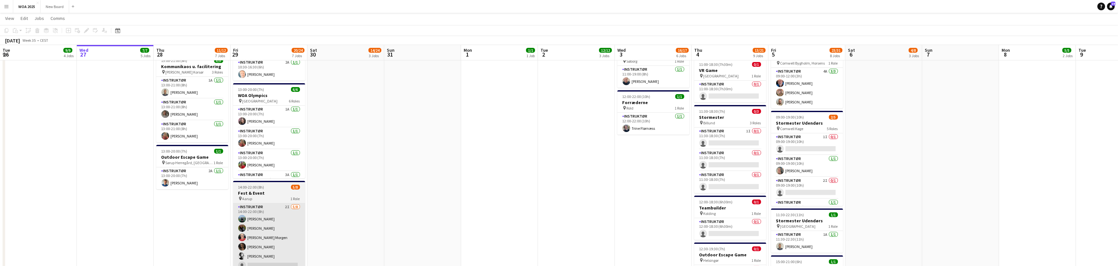
scroll to position [321, 0]
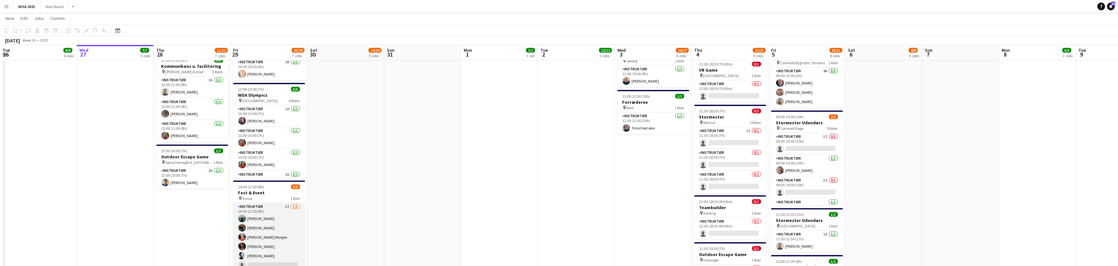
click at [260, 216] on app-card-role "Instruktør 2I [DATE] 14:00-22:00 (8h) [PERSON_NAME] [PERSON_NAME] [PERSON_NAME]…" at bounding box center [269, 246] width 72 height 87
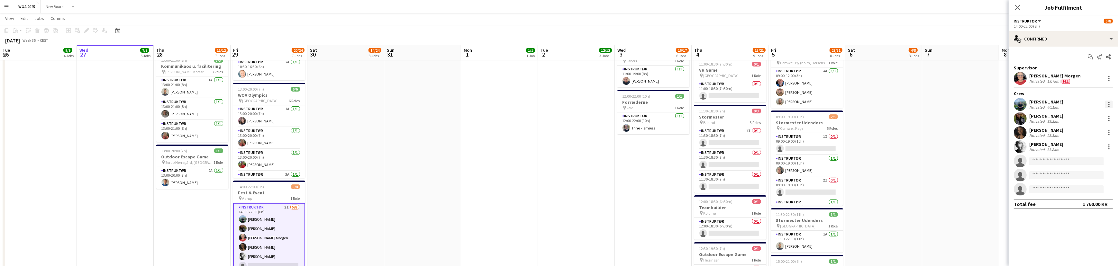
click at [1111, 103] on div at bounding box center [1110, 105] width 8 height 8
click at [1087, 178] on span "Remove" at bounding box center [1078, 177] width 19 height 5
click at [1018, 7] on icon at bounding box center [1018, 7] width 6 height 6
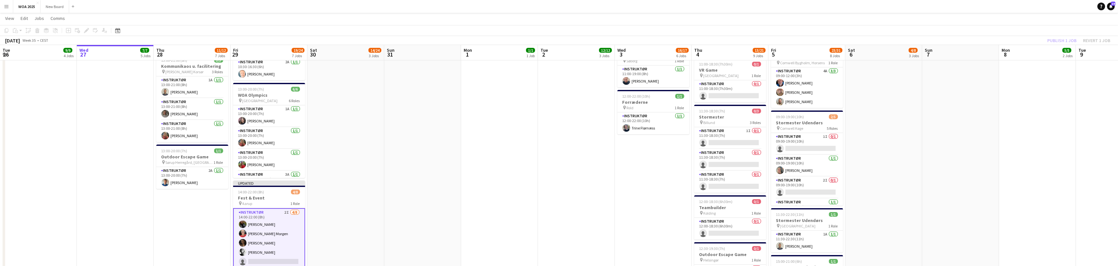
click at [1055, 42] on div "Publish 1 job Revert 1 job" at bounding box center [1079, 40] width 78 height 8
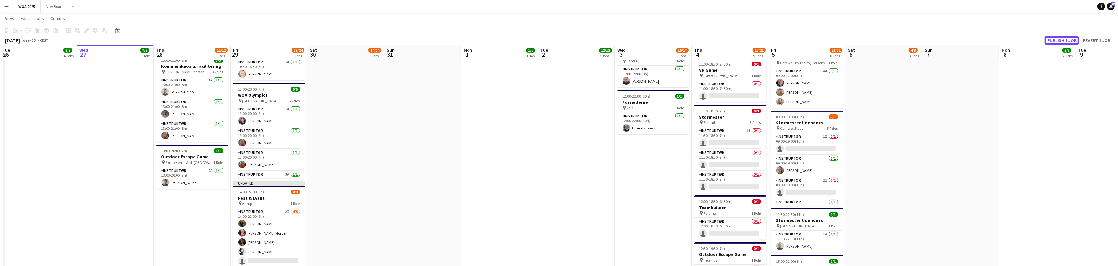
click at [1055, 42] on button "Publish 1 job" at bounding box center [1062, 40] width 34 height 8
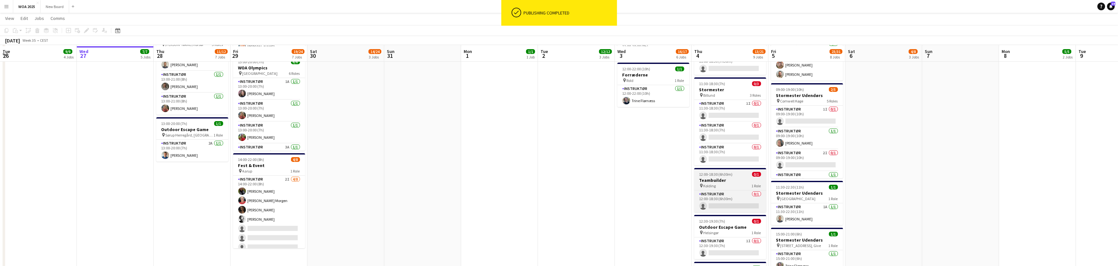
scroll to position [350, 0]
click at [731, 200] on app-card-role "Instruktør 0/1 12:00-18:30 (6h30m) single-neutral-actions" at bounding box center [730, 200] width 72 height 22
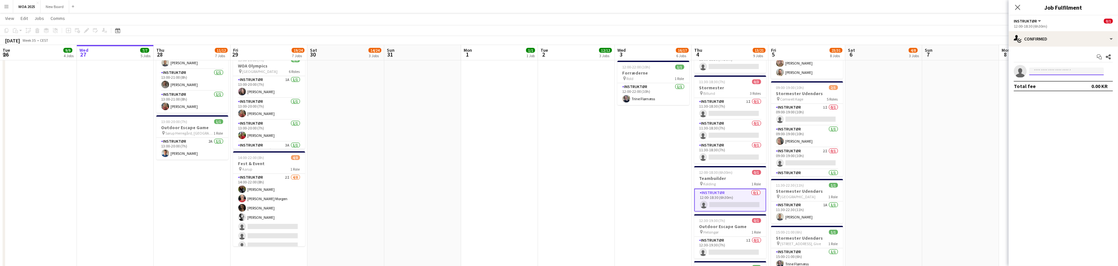
click at [1052, 72] on input at bounding box center [1067, 72] width 75 height 8
type input "***"
click at [1045, 86] on span "[EMAIL_ADDRESS][DOMAIN_NAME]" at bounding box center [1067, 85] width 64 height 5
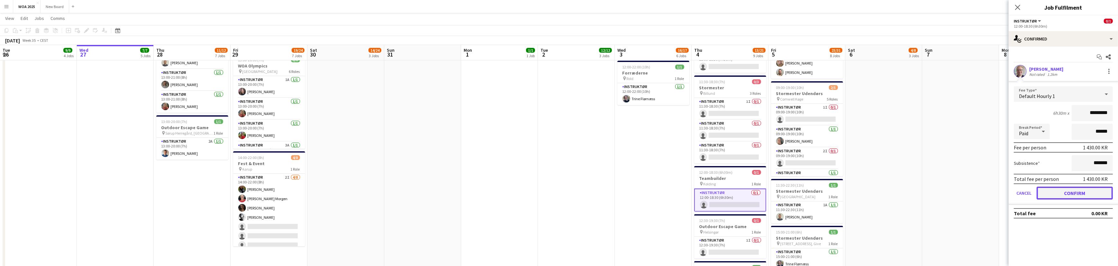
click at [1054, 190] on button "Confirm" at bounding box center [1075, 193] width 76 height 13
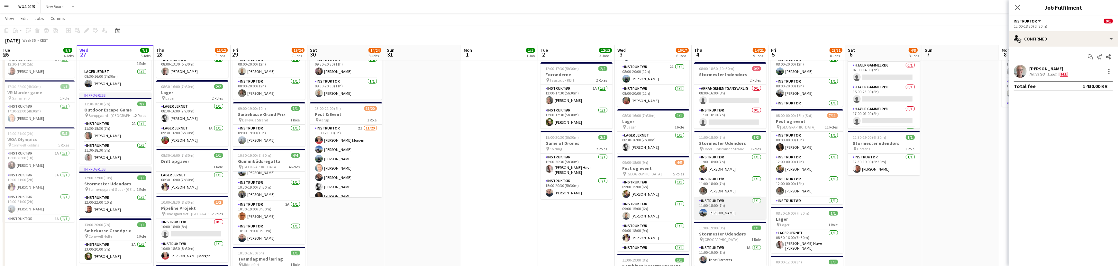
scroll to position [109, 0]
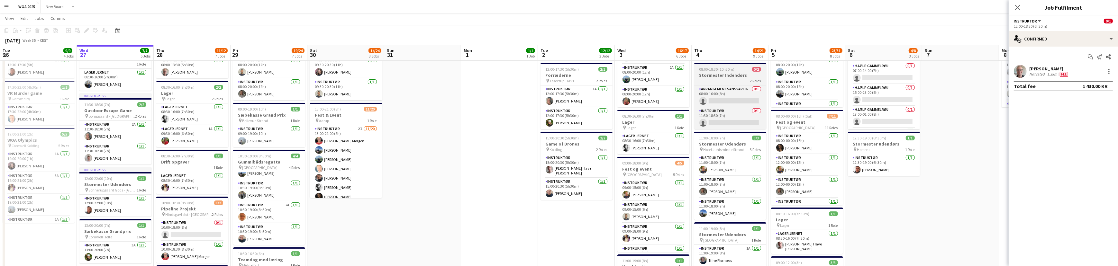
click at [717, 75] on h3 "Stormester Indendørs" at bounding box center [730, 75] width 72 height 6
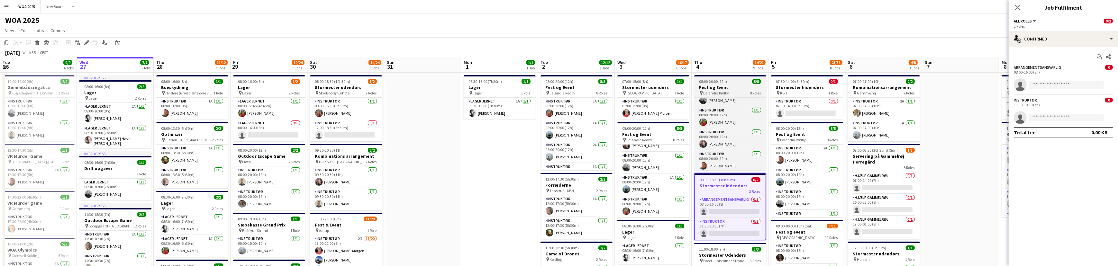
scroll to position [56, 0]
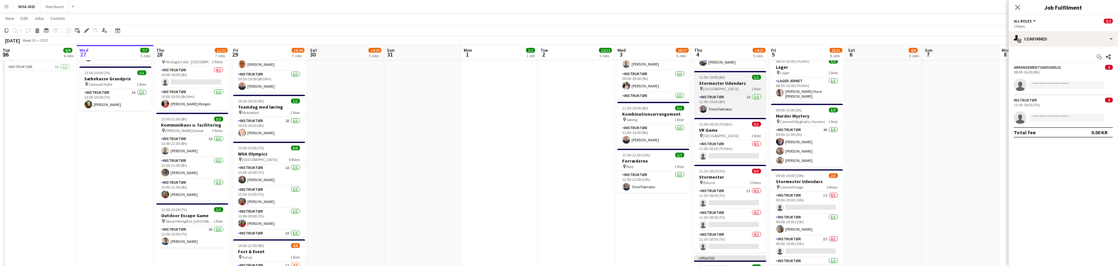
click at [726, 92] on app-job-card "11:00-19:00 (8h) 1/1 Stormester Udendørs pin Århus 1 Role Instruktør 1A [DATE] …" at bounding box center [730, 93] width 72 height 44
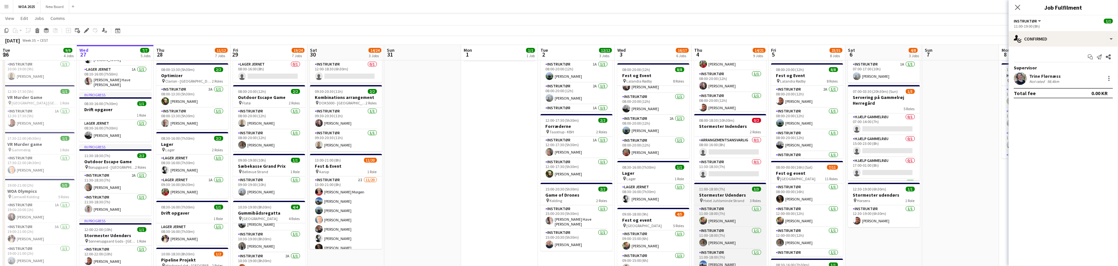
scroll to position [58, 0]
click at [733, 199] on span "Hotel Juhlsminde Strand" at bounding box center [724, 201] width 41 height 5
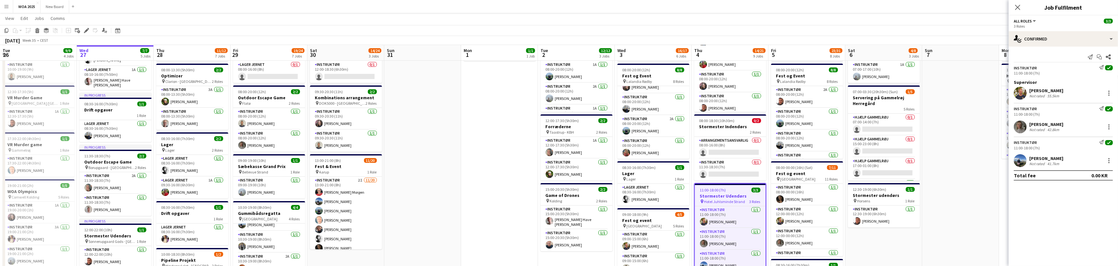
click at [737, 197] on h3 "Stormester Udendørs" at bounding box center [730, 196] width 71 height 6
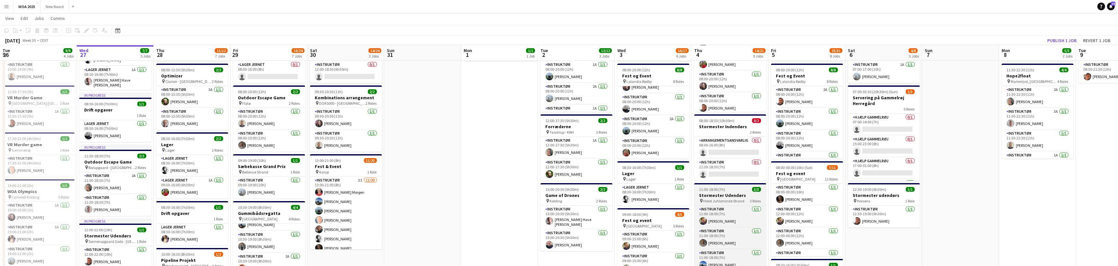
click at [740, 193] on h3 "Stormester Udendørs" at bounding box center [730, 196] width 72 height 6
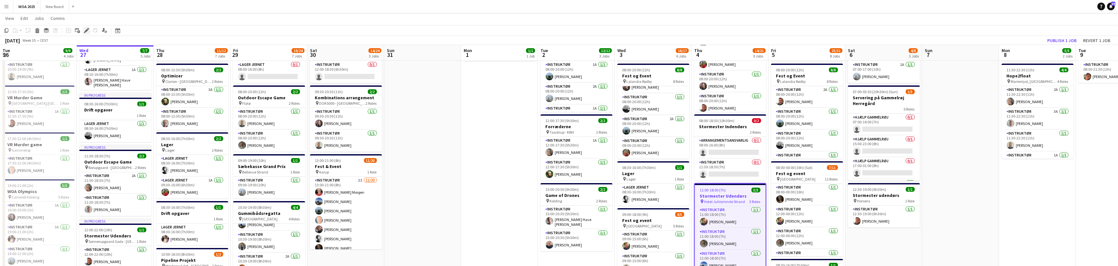
click at [85, 29] on icon "Edit" at bounding box center [86, 30] width 5 height 5
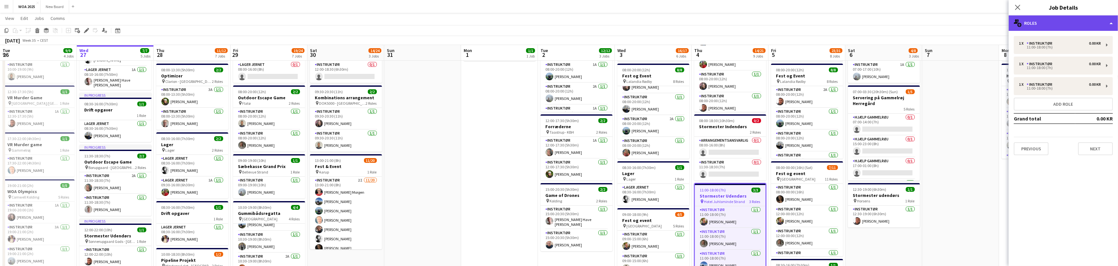
click at [1059, 19] on div "multiple-users-add Roles" at bounding box center [1063, 22] width 109 height 15
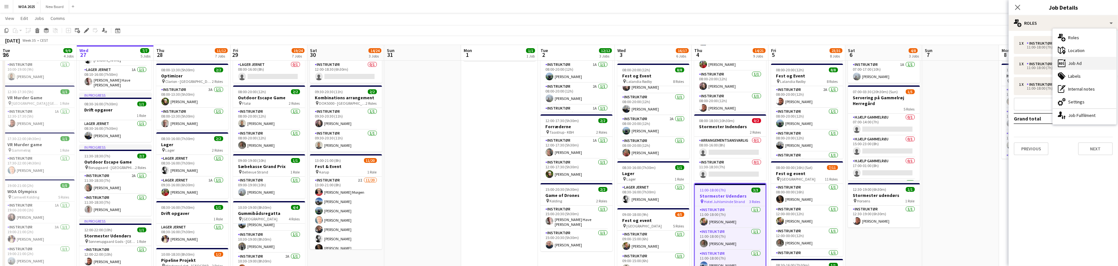
click at [1083, 62] on div "ads-window Job Ad" at bounding box center [1085, 63] width 64 height 13
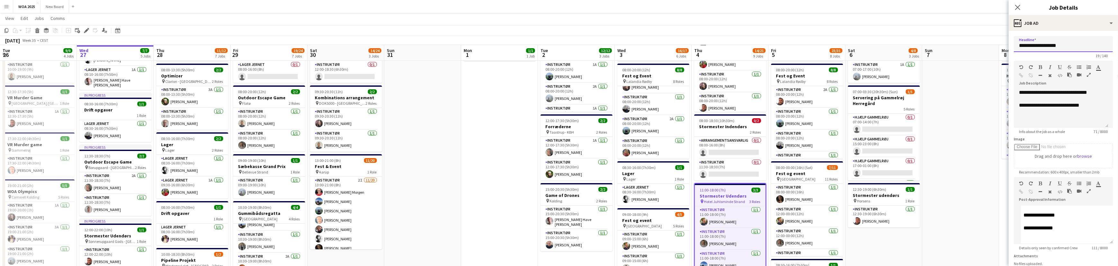
drag, startPoint x: 1070, startPoint y: 44, endPoint x: 1003, endPoint y: 48, distance: 66.7
type input "**********"
drag, startPoint x: 1098, startPoint y: 94, endPoint x: 1056, endPoint y: 92, distance: 42.2
click at [1055, 93] on p "**********" at bounding box center [1061, 92] width 84 height 6
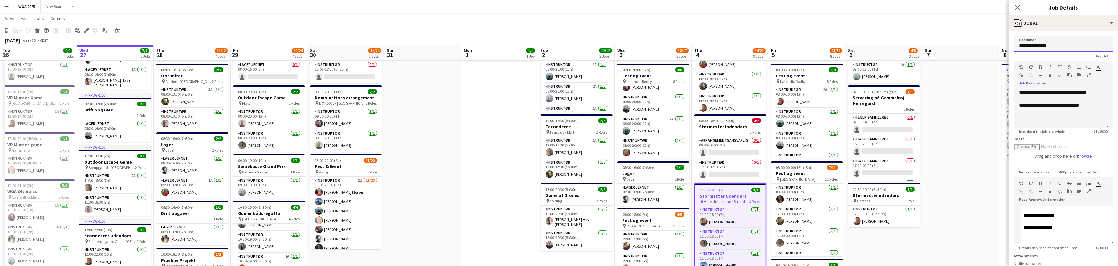
click at [1054, 43] on input "**********" at bounding box center [1063, 44] width 99 height 16
drag, startPoint x: 1056, startPoint y: 45, endPoint x: 1021, endPoint y: 48, distance: 35.2
click at [1021, 48] on input "**********" at bounding box center [1063, 44] width 99 height 16
drag, startPoint x: 1099, startPoint y: 93, endPoint x: 1052, endPoint y: 92, distance: 46.7
click at [1052, 93] on p "**********" at bounding box center [1061, 92] width 84 height 6
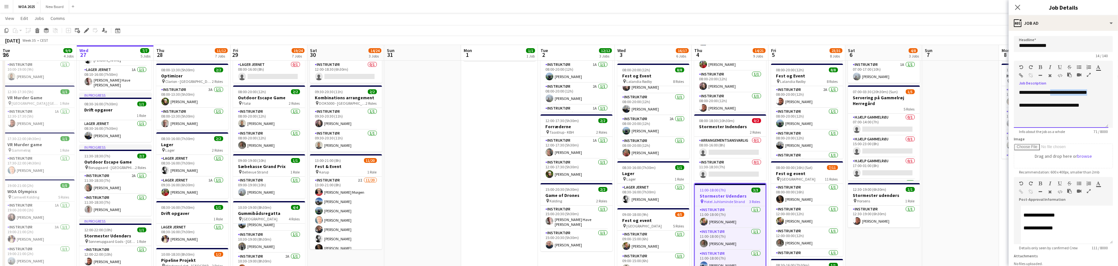
paste div
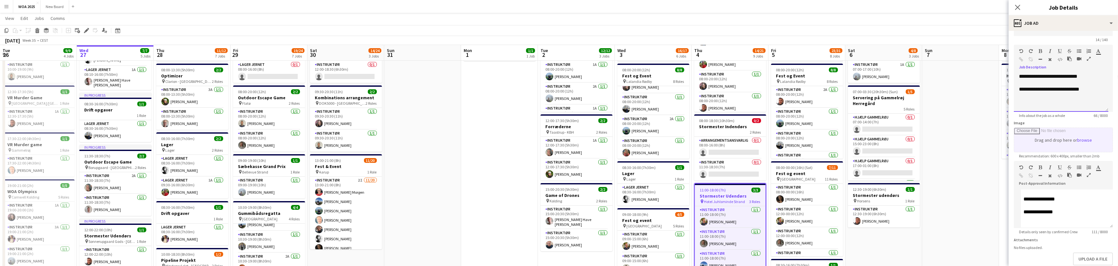
scroll to position [57, 0]
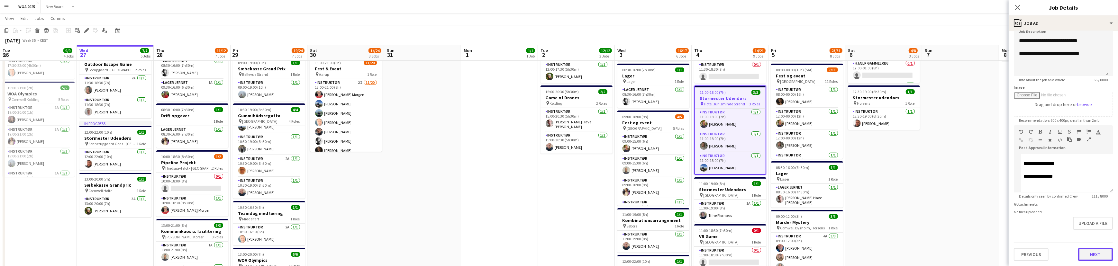
click at [1084, 257] on button "Next" at bounding box center [1096, 254] width 35 height 13
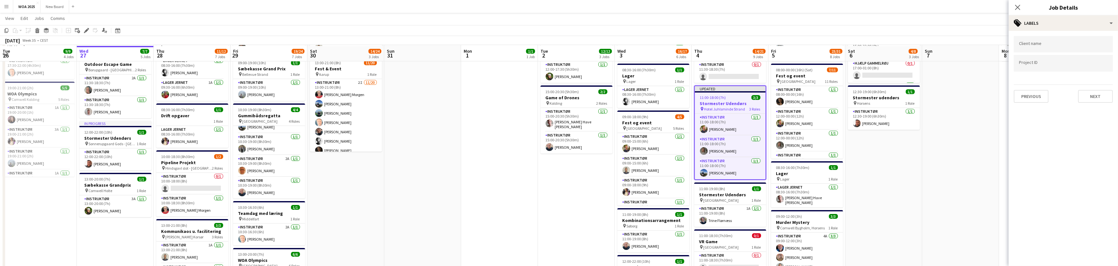
scroll to position [0, 0]
click at [982, 95] on app-date-cell at bounding box center [961, 215] width 77 height 600
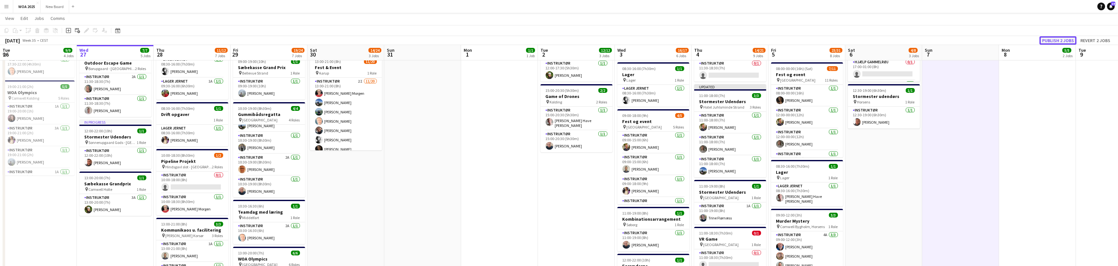
click at [1059, 38] on button "Publish 2 jobs" at bounding box center [1058, 40] width 37 height 8
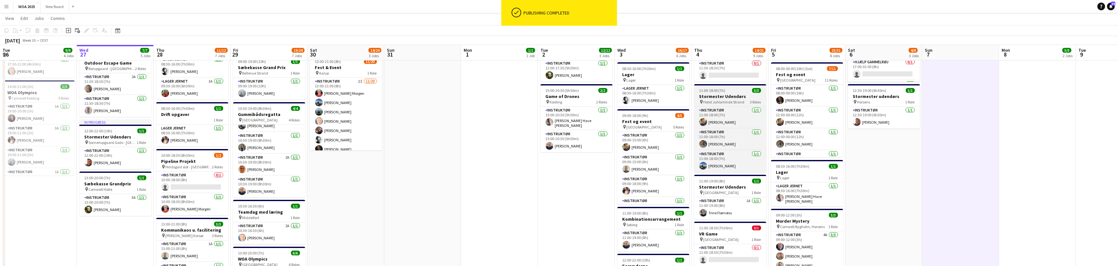
click at [717, 93] on app-job-card "11:00-18:00 (7h) 3/3 Stormester Udendørs pin Hotel Juhlsminde Strand 3 Roles In…" at bounding box center [730, 128] width 72 height 88
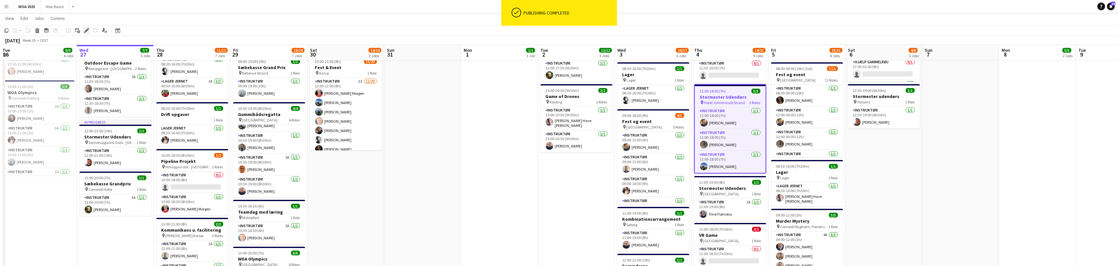
click at [87, 32] on icon "Edit" at bounding box center [86, 30] width 5 height 5
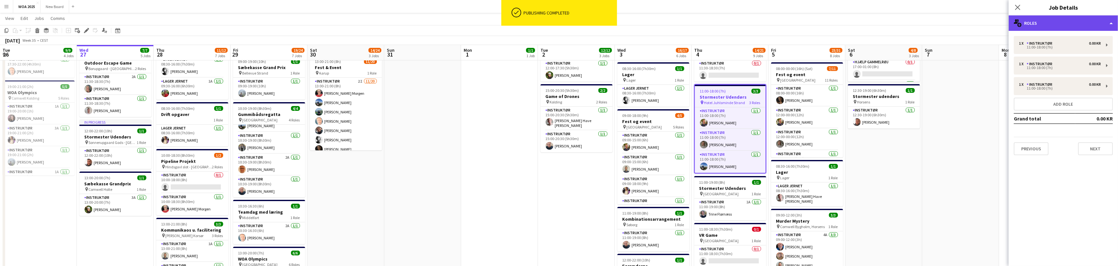
click at [1074, 21] on div "multiple-users-add Roles" at bounding box center [1063, 22] width 109 height 15
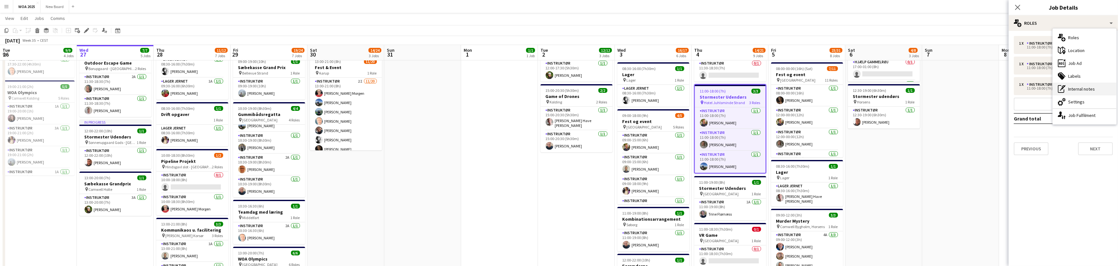
click at [1079, 85] on div "pen-write Internal notes" at bounding box center [1085, 89] width 64 height 13
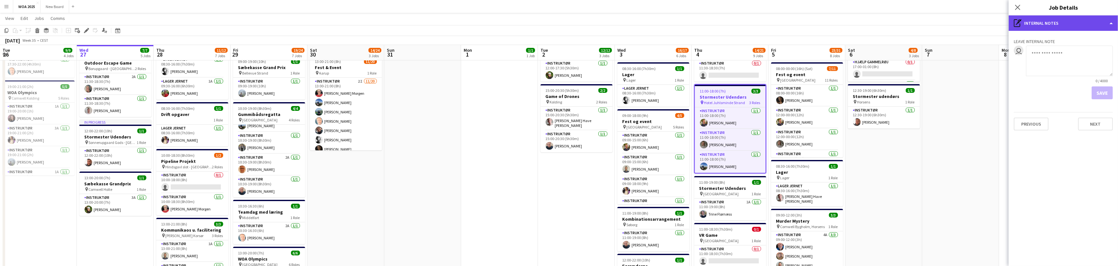
click at [1071, 25] on div "pen-write Internal notes" at bounding box center [1063, 22] width 109 height 15
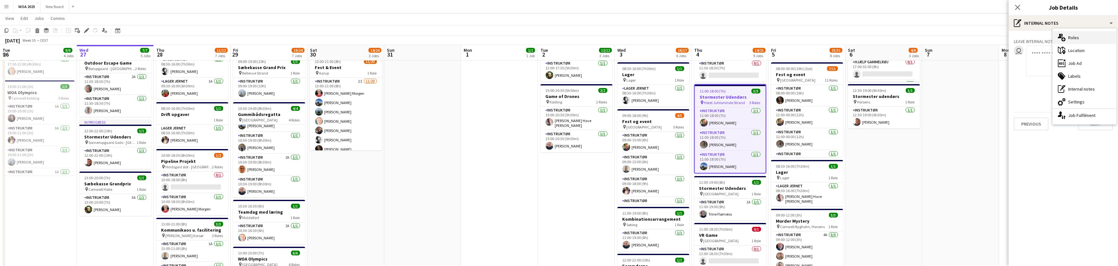
click at [1071, 35] on div "multiple-users-add Roles" at bounding box center [1085, 37] width 64 height 13
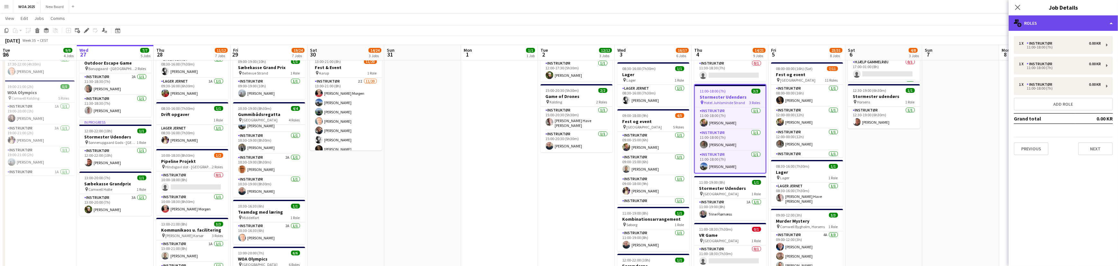
click at [1069, 24] on div "multiple-users-add Roles" at bounding box center [1063, 22] width 109 height 15
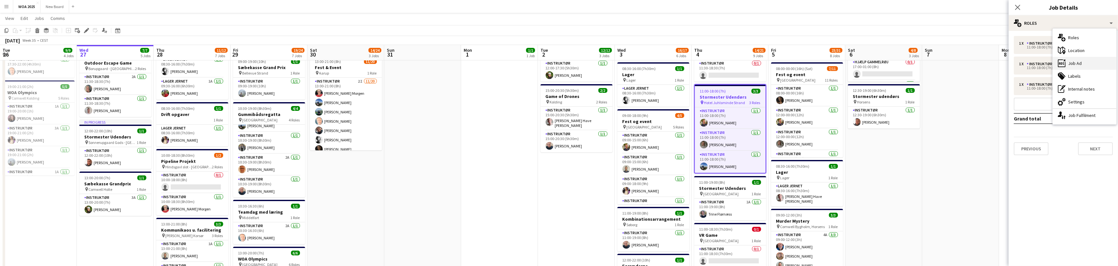
click at [1081, 63] on div "ads-window Job Ad" at bounding box center [1085, 63] width 64 height 13
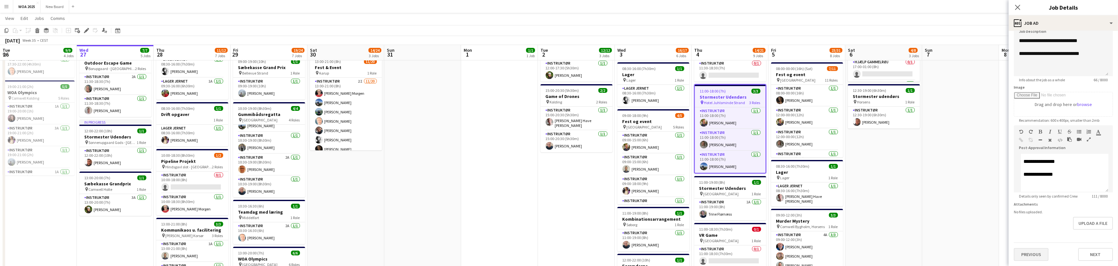
scroll to position [2, 0]
click at [1030, 253] on button "Previous" at bounding box center [1031, 254] width 35 height 13
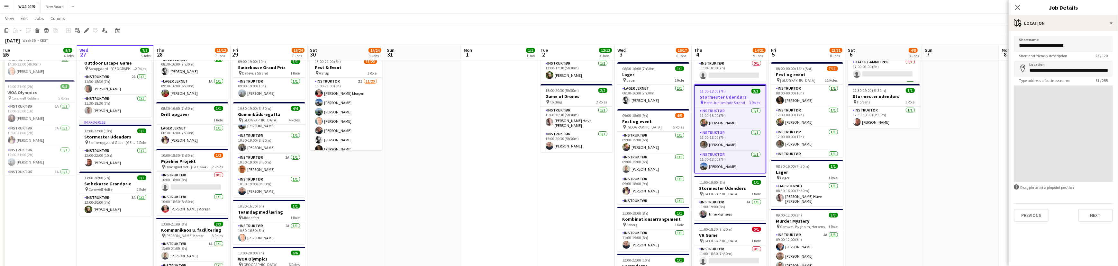
scroll to position [0, 0]
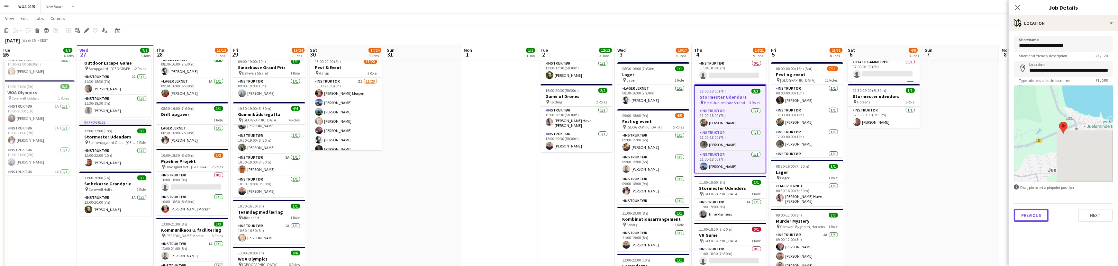
click at [1036, 209] on button "Previous" at bounding box center [1031, 215] width 35 height 13
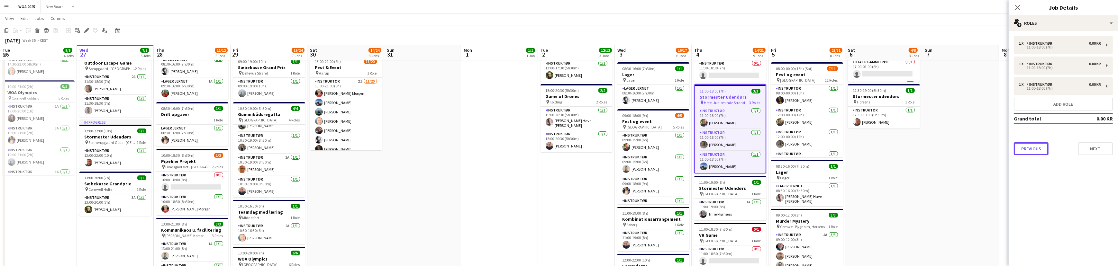
click at [1042, 148] on button "Previous" at bounding box center [1031, 148] width 35 height 13
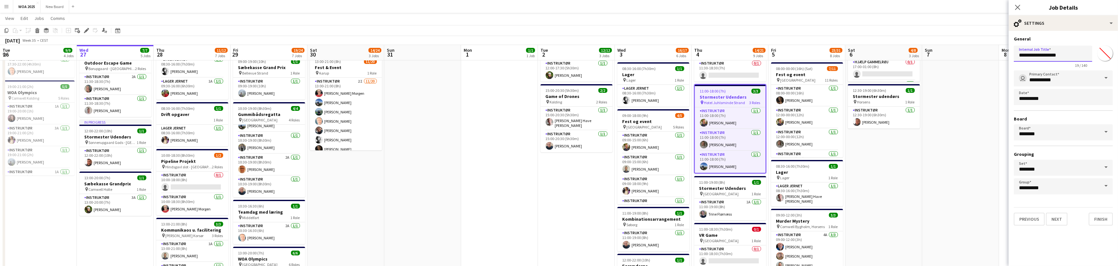
drag, startPoint x: 1066, startPoint y: 56, endPoint x: 1014, endPoint y: 58, distance: 52.5
click at [1014, 58] on form "**********" at bounding box center [1063, 131] width 109 height 190
paste input "text"
type input "**********"
click at [1106, 224] on button "Finish" at bounding box center [1101, 219] width 24 height 13
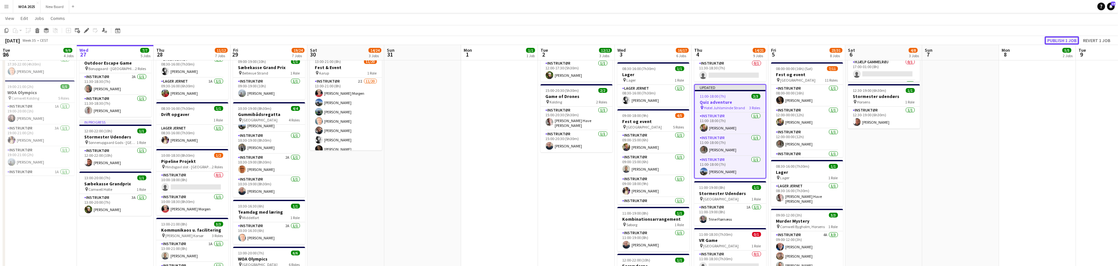
click at [1054, 39] on button "Publish 1 job" at bounding box center [1062, 40] width 34 height 8
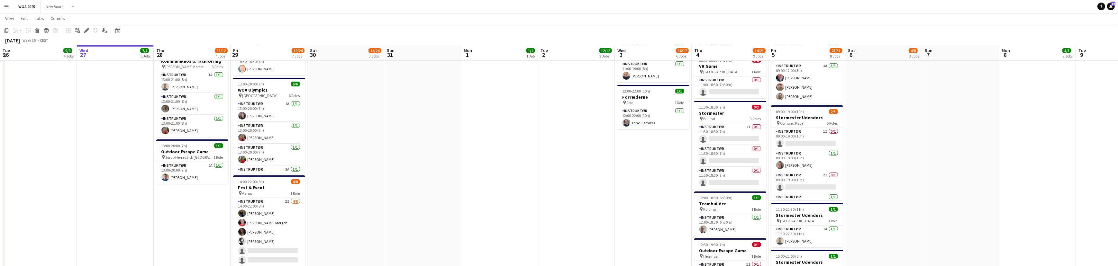
scroll to position [326, 0]
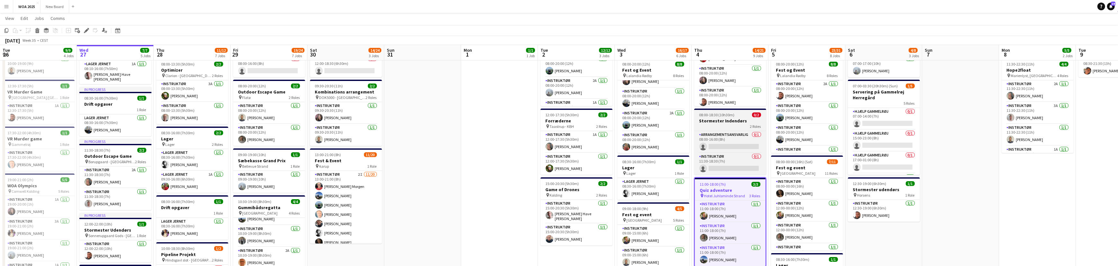
click at [742, 120] on h3 "Stormester Indendørs" at bounding box center [730, 121] width 72 height 6
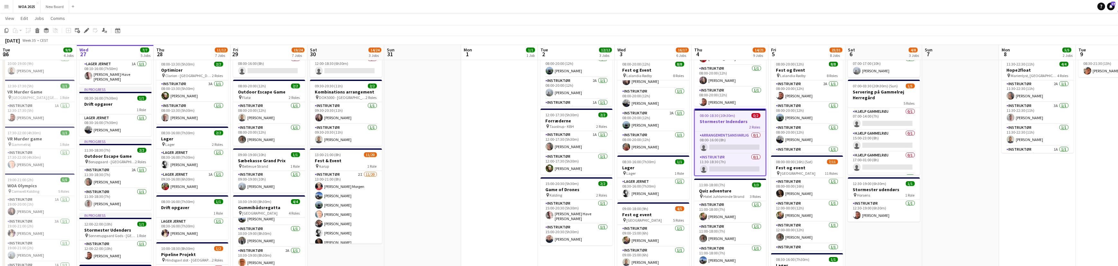
scroll to position [63, 0]
click at [38, 31] on icon at bounding box center [38, 31] width 4 height 3
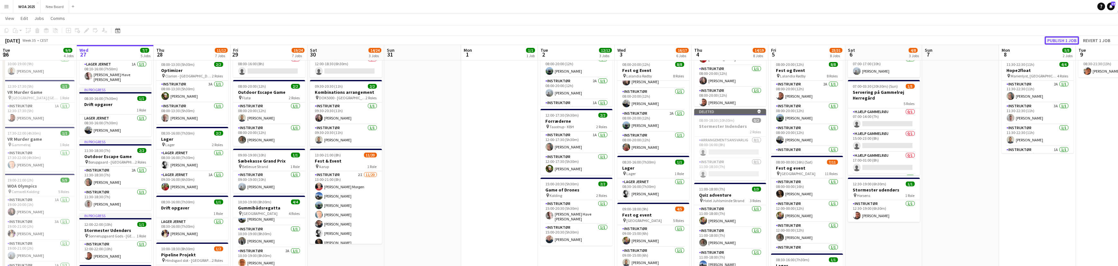
click at [1055, 42] on button "Publish 1 job" at bounding box center [1062, 40] width 34 height 8
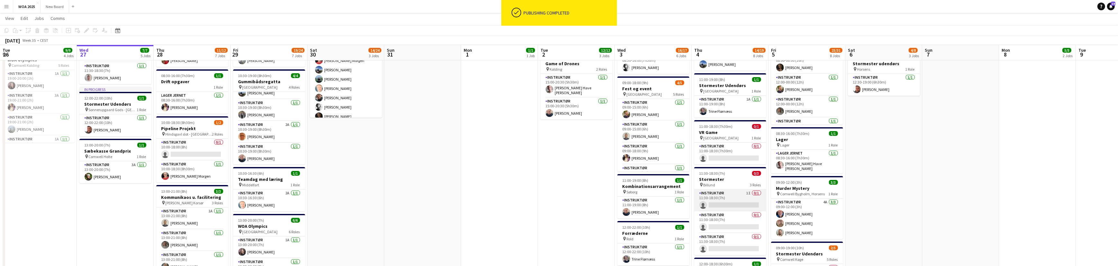
scroll to position [190, 0]
click at [730, 198] on app-card-role "Instruktør 1I 0/1 11:30-18:30 (7h) single-neutral-actions" at bounding box center [730, 201] width 72 height 22
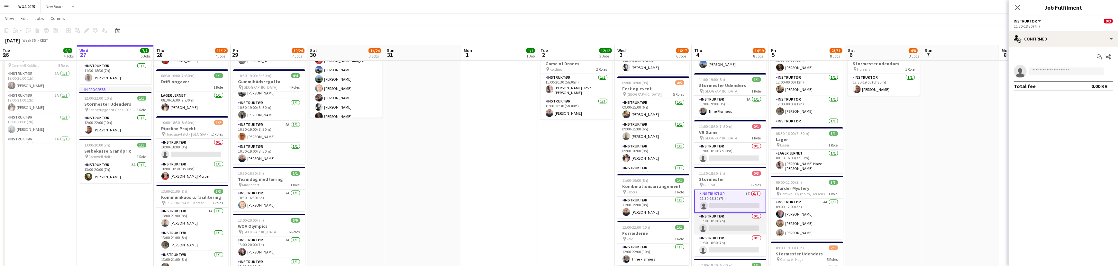
click at [743, 223] on app-card-role "Instruktør 0/1 11:30-18:30 (7h) single-neutral-actions" at bounding box center [730, 224] width 72 height 22
click at [1039, 71] on input at bounding box center [1067, 72] width 75 height 8
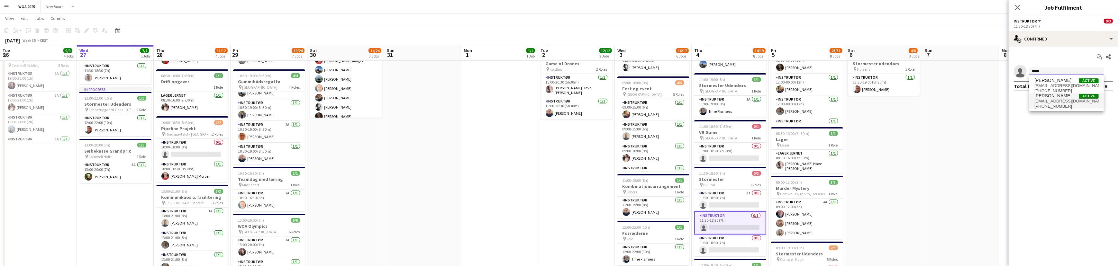
type input "*****"
click at [1056, 106] on span "+4520750881" at bounding box center [1067, 106] width 64 height 5
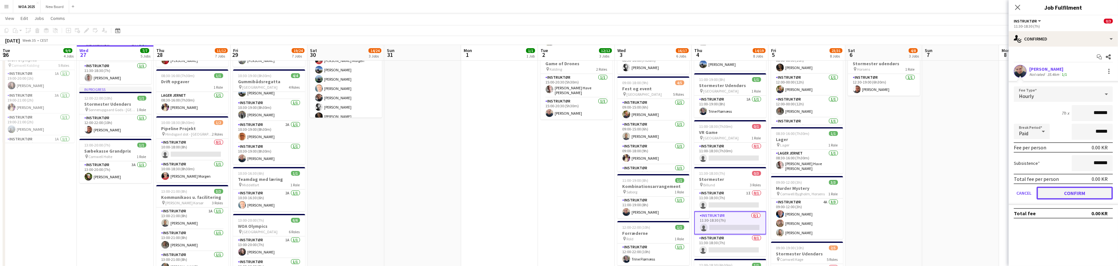
click at [1059, 194] on button "Confirm" at bounding box center [1075, 193] width 76 height 13
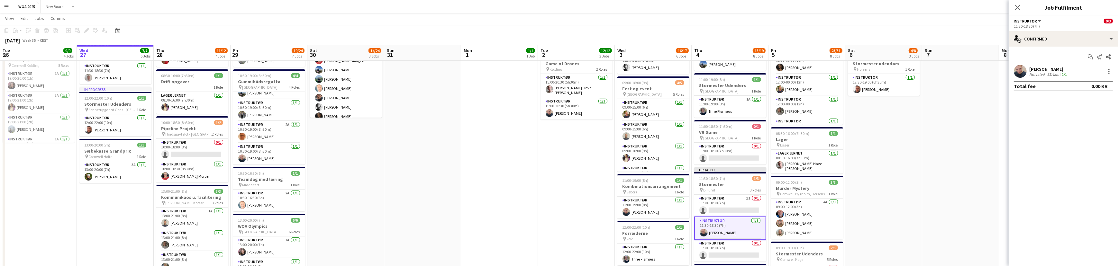
click at [980, 34] on app-toolbar "Copy Paste Paste Ctrl+V Paste with crew Ctrl+Shift+V Paste linked Job [GEOGRAPH…" at bounding box center [559, 30] width 1118 height 11
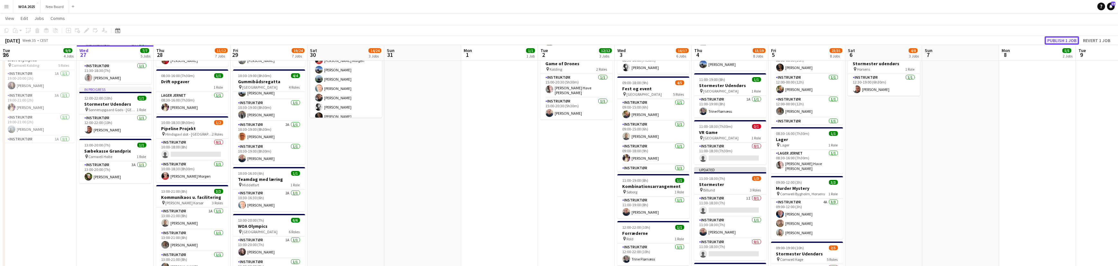
click at [1072, 40] on button "Publish 1 job" at bounding box center [1062, 40] width 34 height 8
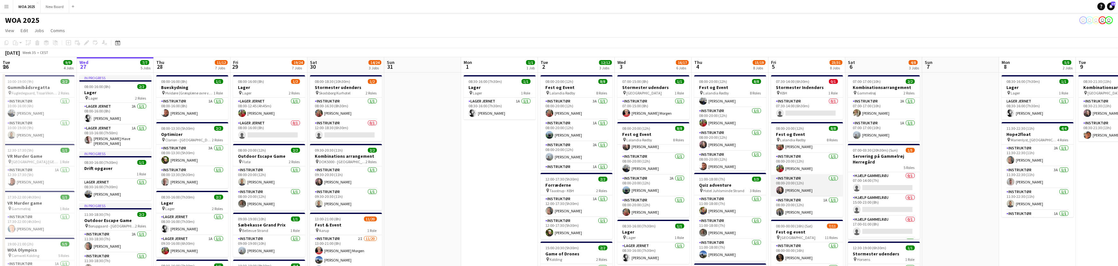
scroll to position [102, 0]
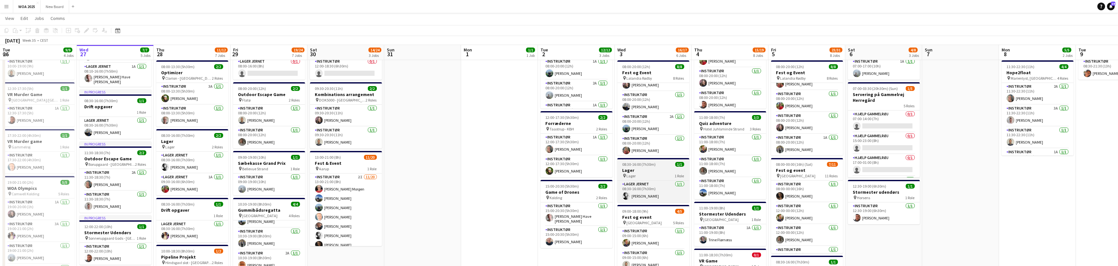
click at [655, 173] on app-job-card "08:30-16:00 (7h30m) 1/1 Lager pin Lager 1 Role Lager Jernet 1/1 08:30-16:00 (7h…" at bounding box center [654, 180] width 72 height 44
drag, startPoint x: 37, startPoint y: 31, endPoint x: 238, endPoint y: 23, distance: 201.2
click at [238, 23] on app-board "WOA 2025 user user user user user View Day view expanded Day view collapsed Mon…" at bounding box center [559, 262] width 1118 height 621
click at [637, 168] on h3 "Lager" at bounding box center [654, 171] width 72 height 6
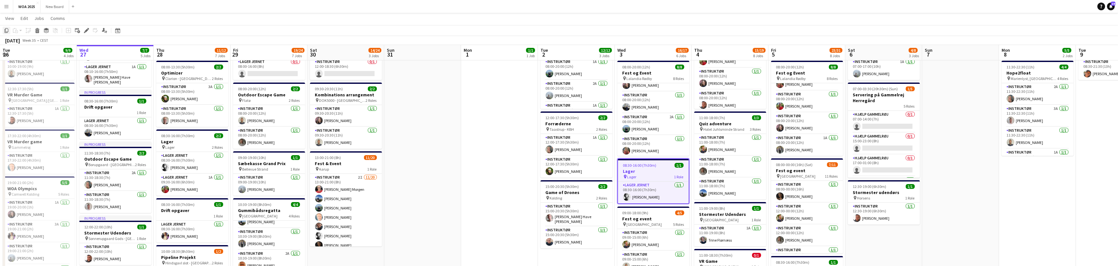
click at [6, 30] on icon "Copy" at bounding box center [6, 30] width 5 height 5
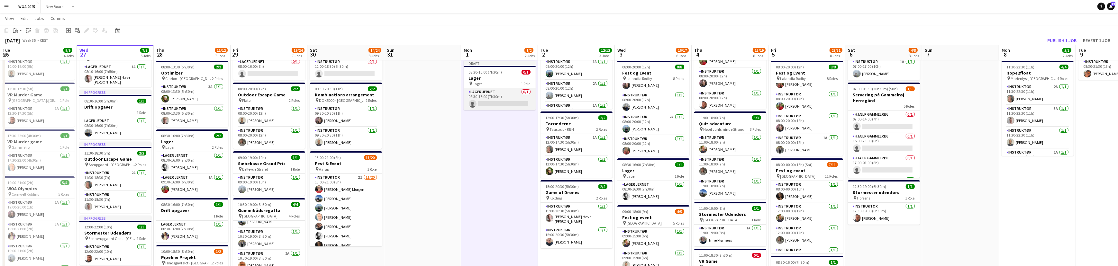
click at [505, 106] on app-card-role "Lager Jernet 0/1 08:30-16:00 (7h30m) single-neutral-actions" at bounding box center [500, 99] width 72 height 22
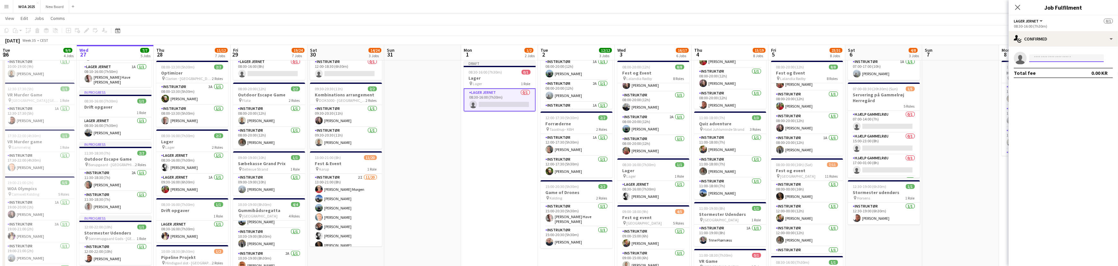
click at [1053, 56] on input at bounding box center [1067, 58] width 75 height 8
type input "***"
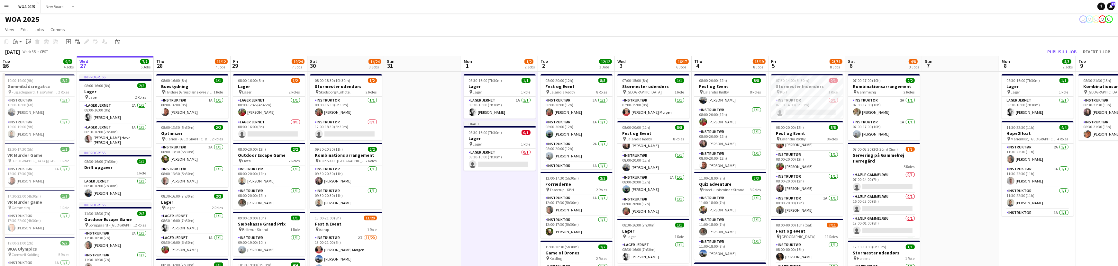
scroll to position [0, 0]
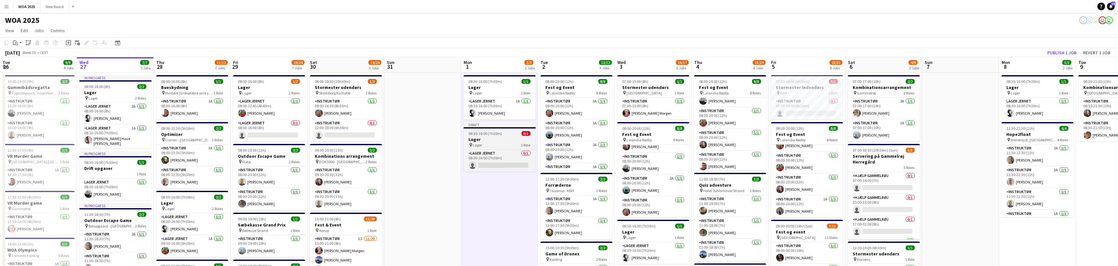
click at [512, 144] on div "pin Lager 1 Role" at bounding box center [500, 144] width 72 height 5
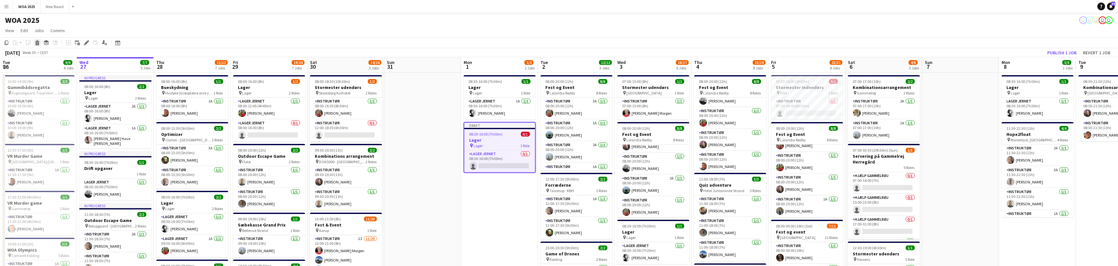
click at [38, 43] on icon "Delete" at bounding box center [37, 42] width 5 height 5
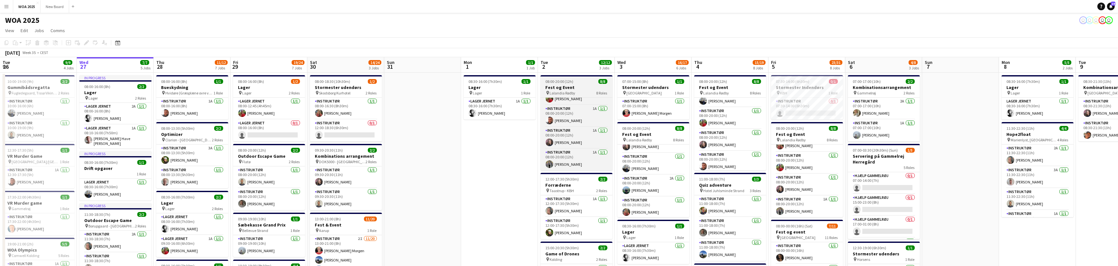
scroll to position [101, 0]
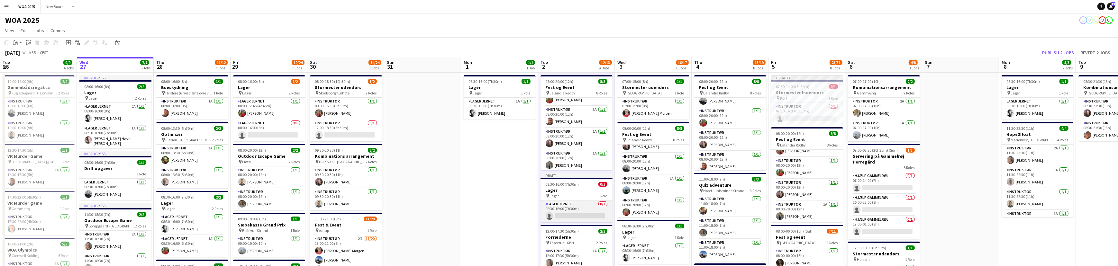
click at [587, 215] on app-card-role "Lager Jernet 0/1 08:30-16:00 (7h30m) single-neutral-actions" at bounding box center [577, 212] width 72 height 22
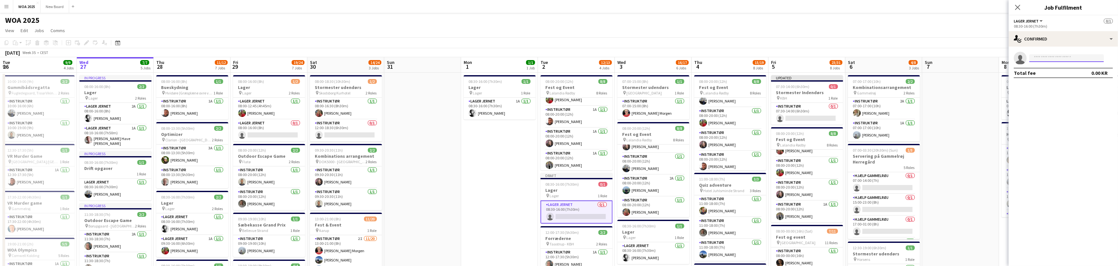
click at [1055, 58] on input at bounding box center [1067, 58] width 75 height 8
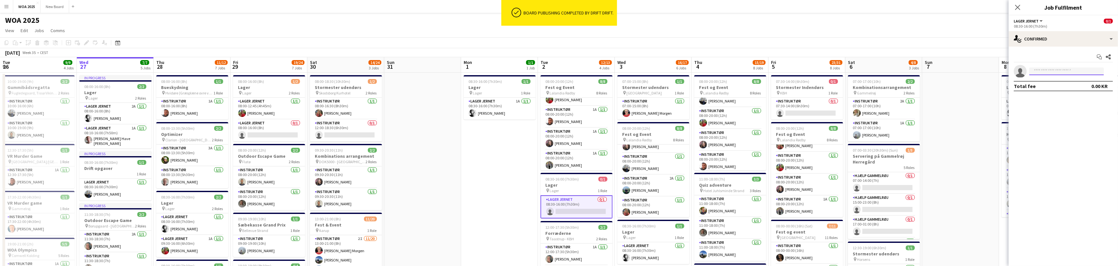
click at [1061, 72] on input at bounding box center [1067, 72] width 75 height 8
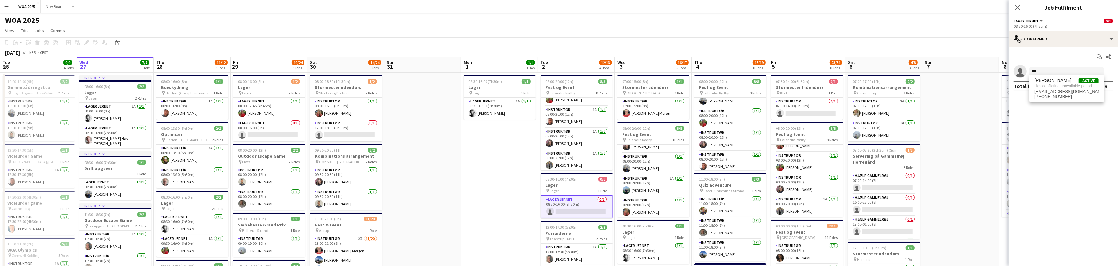
type input "***"
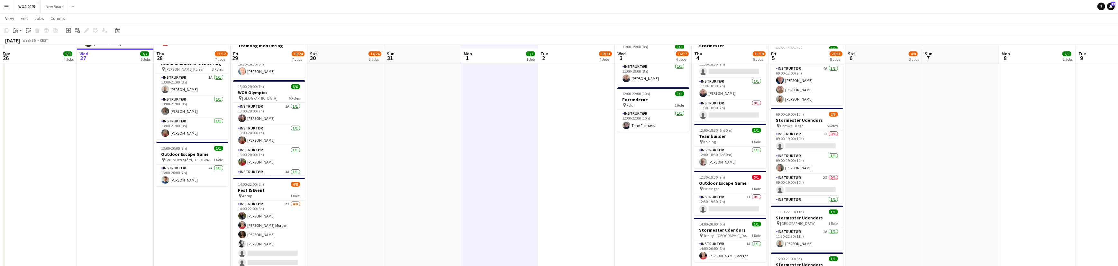
scroll to position [368, 0]
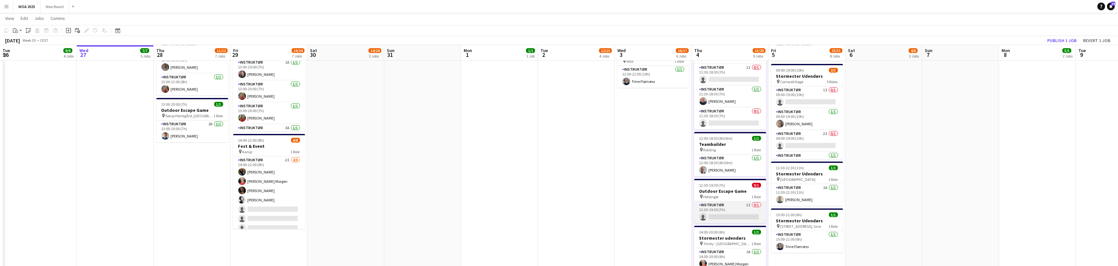
click at [730, 219] on app-card-role "Instruktør 1I 0/1 12:30-19:30 (7h) single-neutral-actions" at bounding box center [730, 213] width 72 height 22
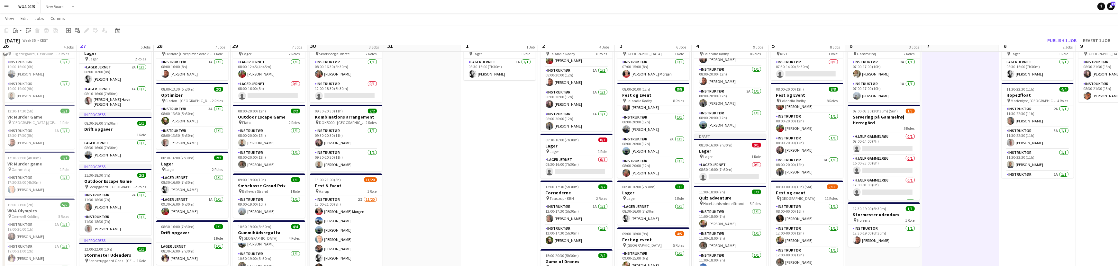
scroll to position [0, 0]
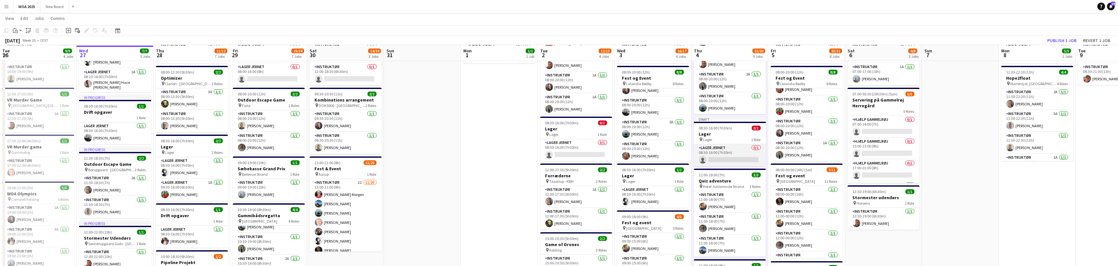
scroll to position [56, 0]
click at [738, 153] on app-card-role "Lager Jernet 0/1 08:30-16:00 (7h30m) single-neutral-actions" at bounding box center [730, 155] width 72 height 22
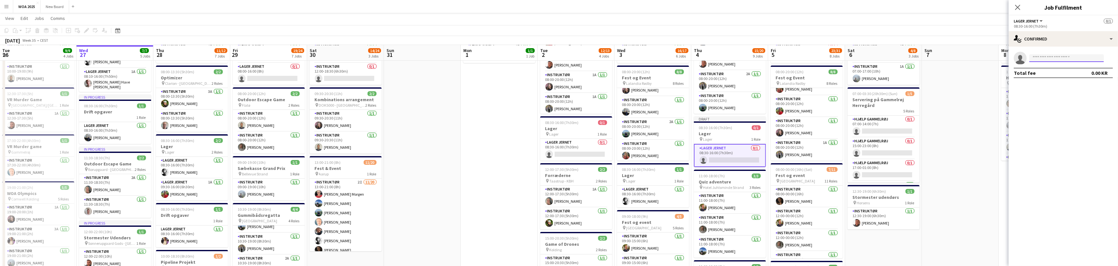
click at [1087, 55] on input at bounding box center [1067, 58] width 75 height 8
type input "***"
click at [1058, 116] on mat-expansion-panel "check Confirmed single-neutral-actions *** Total fee 0.00 KR" at bounding box center [1063, 157] width 109 height 220
drag, startPoint x: 1055, startPoint y: 58, endPoint x: 1009, endPoint y: 59, distance: 46.3
click at [1009, 59] on body "Menu Boards Boards Boards All jobs Status Workforce Workforce My Workforce Recr…" at bounding box center [559, 271] width 1118 height 655
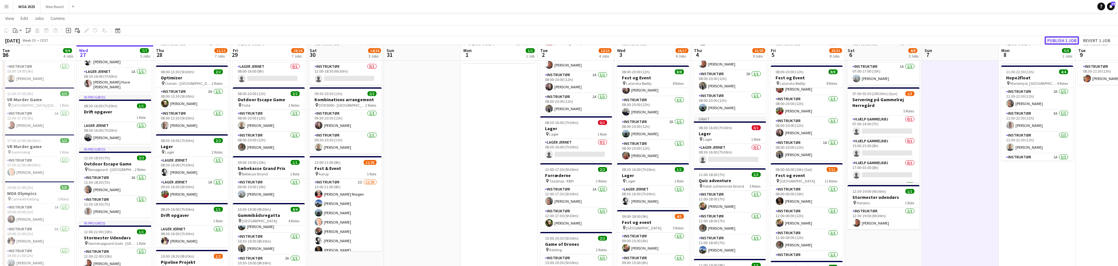
click at [1056, 41] on button "Publish 1 job" at bounding box center [1062, 40] width 34 height 8
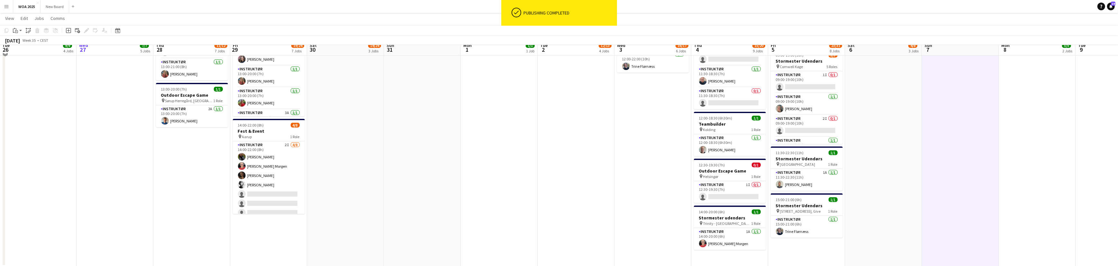
scroll to position [383, 0]
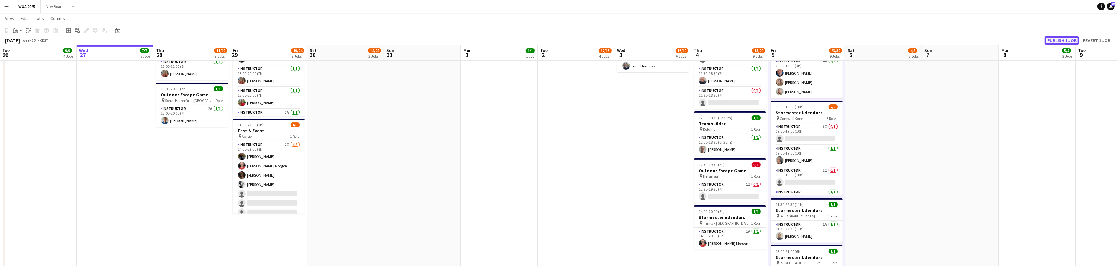
click at [1052, 41] on button "Publish 1 job" at bounding box center [1062, 40] width 34 height 8
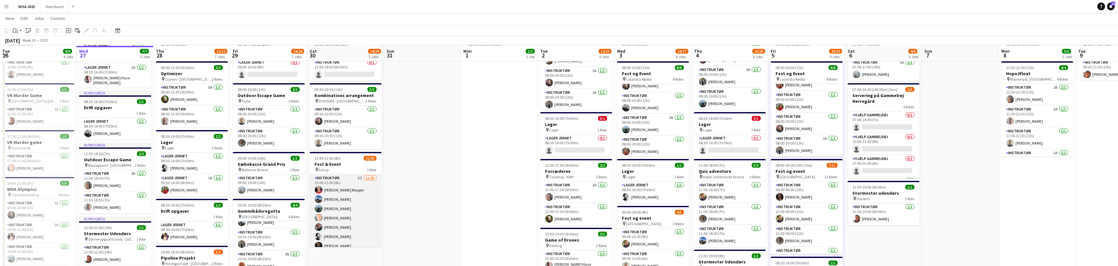
scroll to position [61, 0]
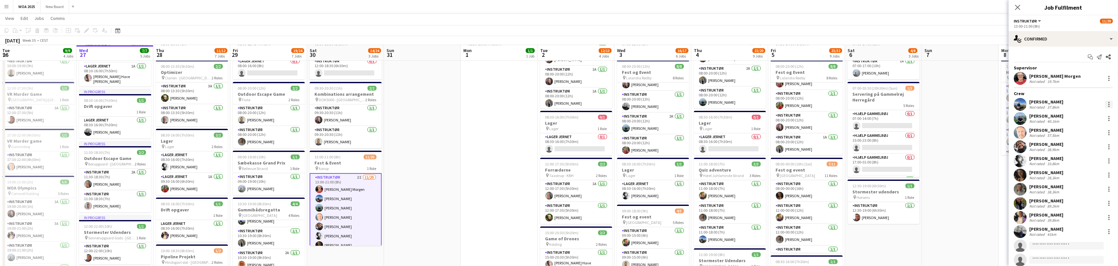
click at [1106, 103] on div at bounding box center [1110, 105] width 8 height 8
click at [1101, 177] on span "Remove" at bounding box center [1084, 178] width 40 height 6
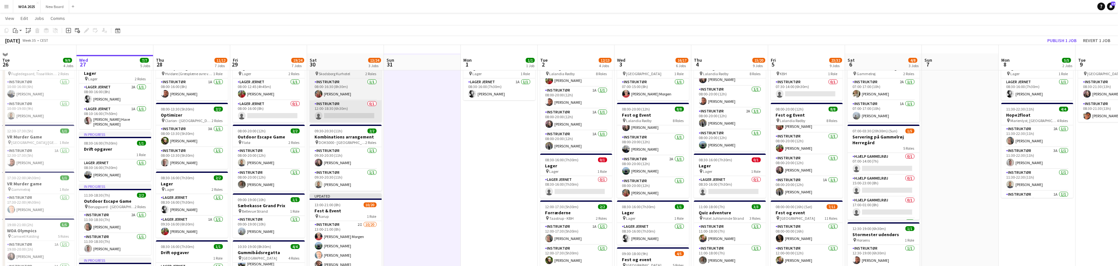
scroll to position [0, 0]
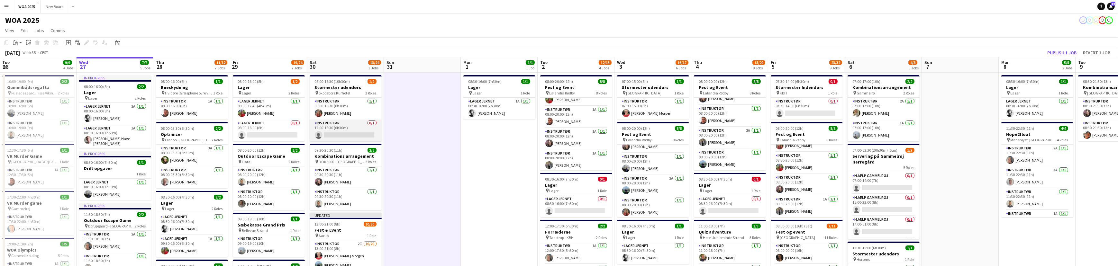
click at [352, 137] on app-card-role "Instruktør 0/1 12:00-18:30 (6h30m) single-neutral-actions" at bounding box center [346, 131] width 72 height 22
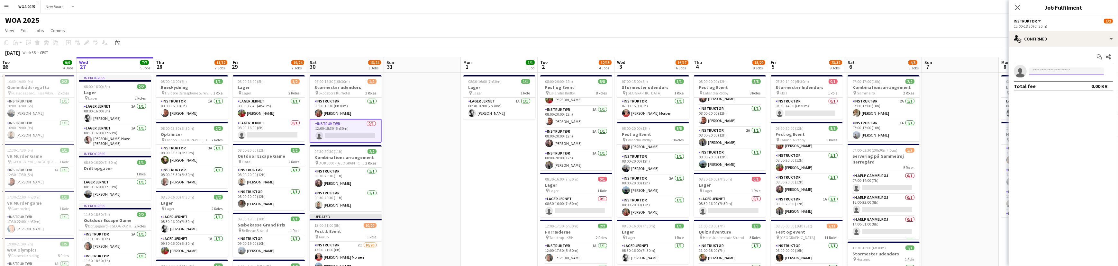
click at [1043, 71] on input at bounding box center [1067, 72] width 75 height 8
type input "***"
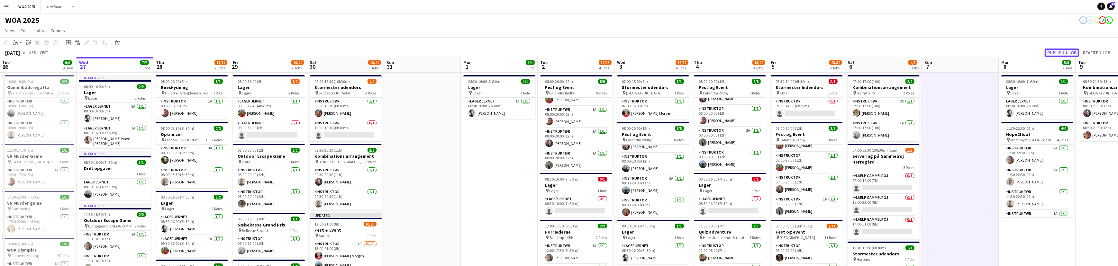
click at [1055, 49] on button "Publish 1 job" at bounding box center [1062, 53] width 34 height 8
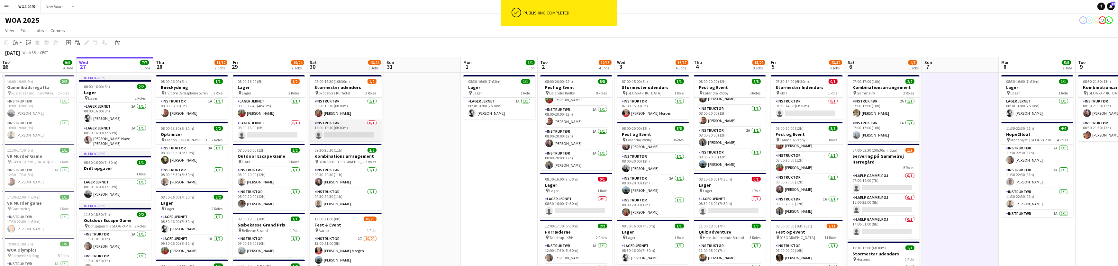
click at [342, 128] on app-card-role "Instruktør 0/1 12:00-18:30 (6h30m) single-neutral-actions" at bounding box center [346, 131] width 72 height 22
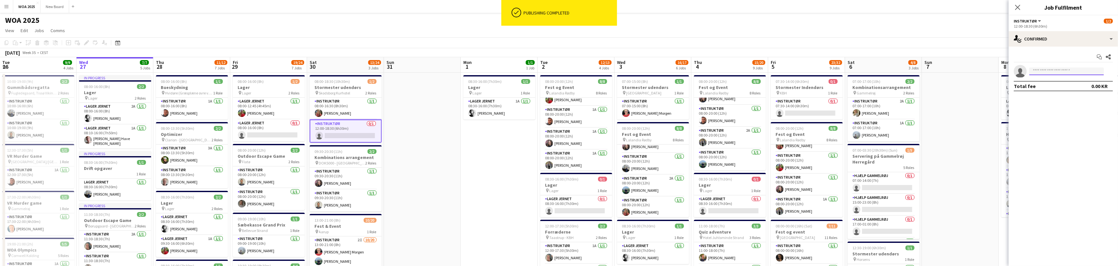
click at [1059, 69] on input at bounding box center [1067, 72] width 75 height 8
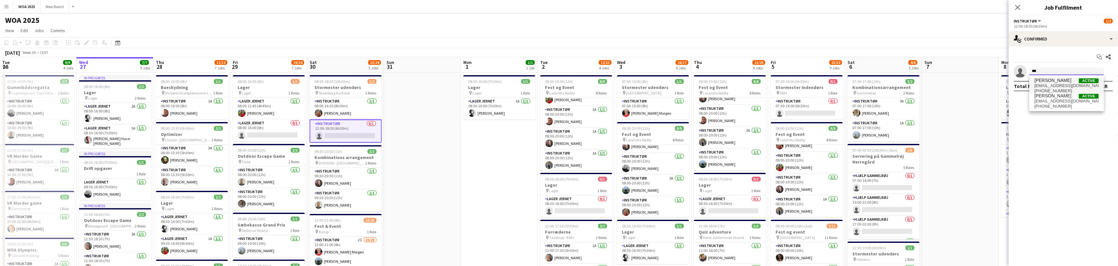
type input "***"
click at [1053, 85] on span "josebonefeld@icloud.com" at bounding box center [1067, 85] width 64 height 5
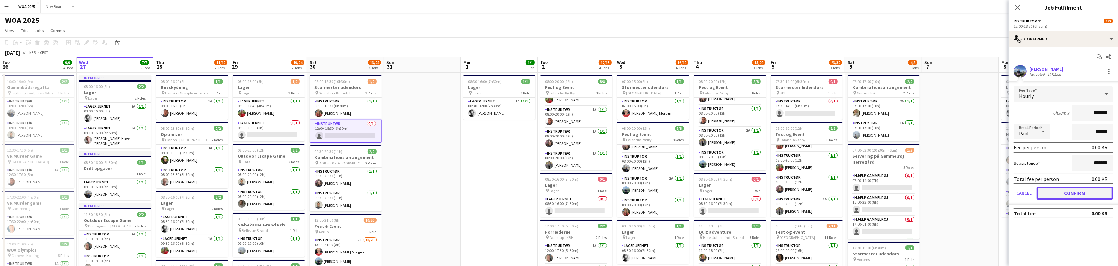
click at [1081, 191] on button "Confirm" at bounding box center [1075, 193] width 76 height 13
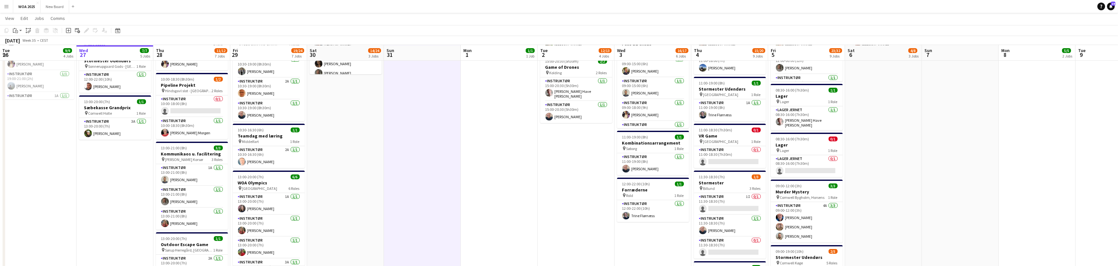
scroll to position [234, 0]
click at [731, 164] on app-card-role "Instruktør 0/1 11:00-18:30 (7h30m) single-neutral-actions" at bounding box center [730, 157] width 72 height 22
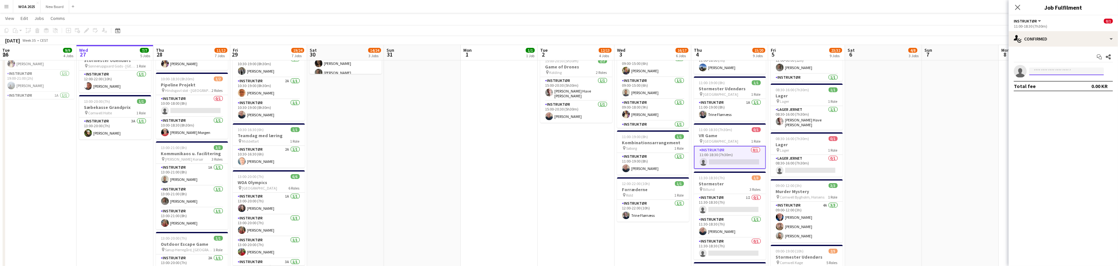
click at [1052, 70] on input at bounding box center [1067, 72] width 75 height 8
type input "***"
click at [1059, 86] on span "kontakt@kimbabbel.rocks" at bounding box center [1067, 85] width 64 height 5
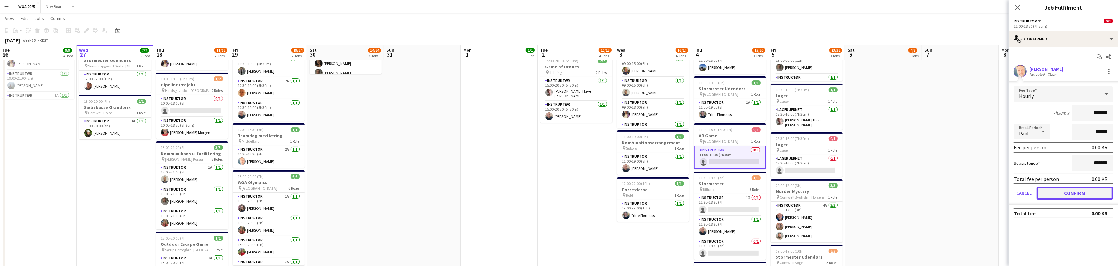
click at [1072, 192] on button "Confirm" at bounding box center [1075, 193] width 76 height 13
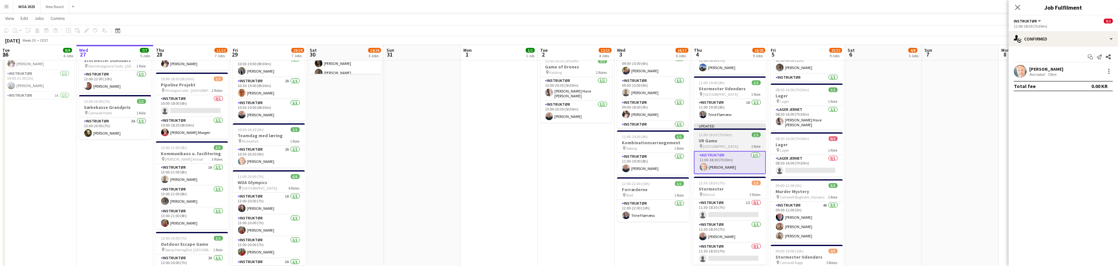
click at [721, 141] on h3 "VR Game" at bounding box center [730, 141] width 72 height 6
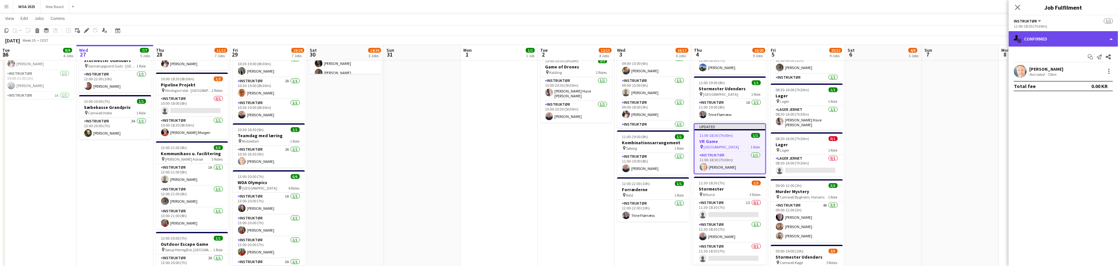
click at [1106, 38] on div "single-neutral-actions-check-2 Confirmed" at bounding box center [1063, 38] width 109 height 15
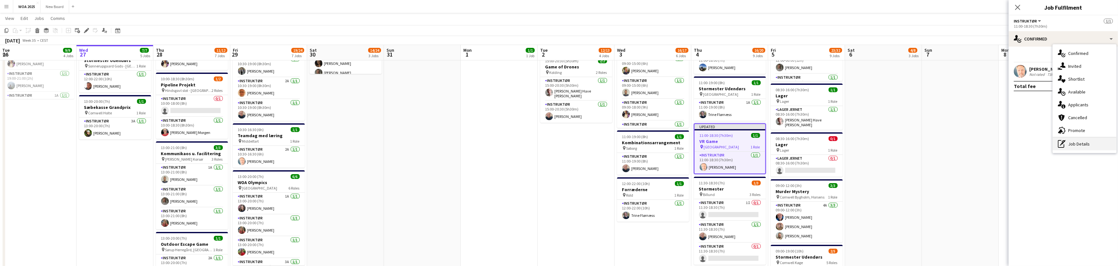
click at [1101, 143] on div "pen-write Job Details" at bounding box center [1085, 144] width 64 height 13
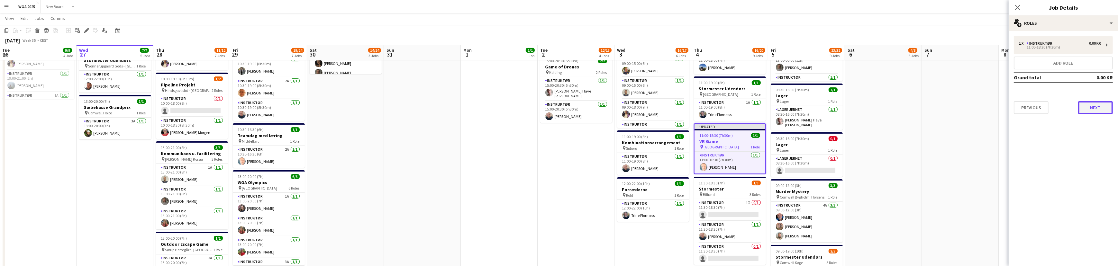
click at [1106, 107] on button "Next" at bounding box center [1096, 107] width 35 height 13
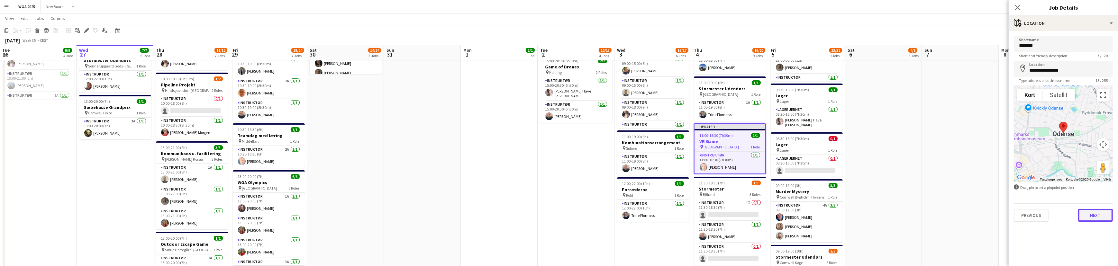
click at [1100, 215] on button "Next" at bounding box center [1096, 215] width 35 height 13
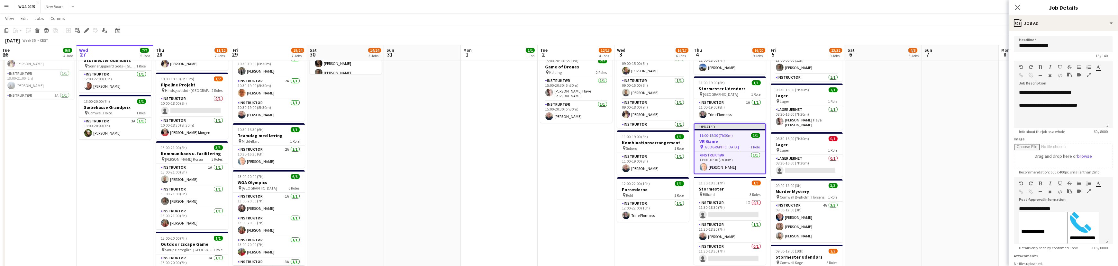
click at [733, 143] on h3 "VR Game" at bounding box center [730, 142] width 71 height 6
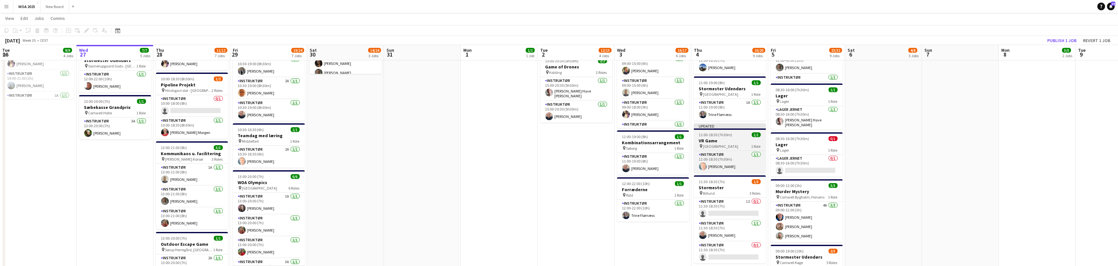
click at [740, 146] on div "pin Odense 1 Role" at bounding box center [730, 146] width 72 height 5
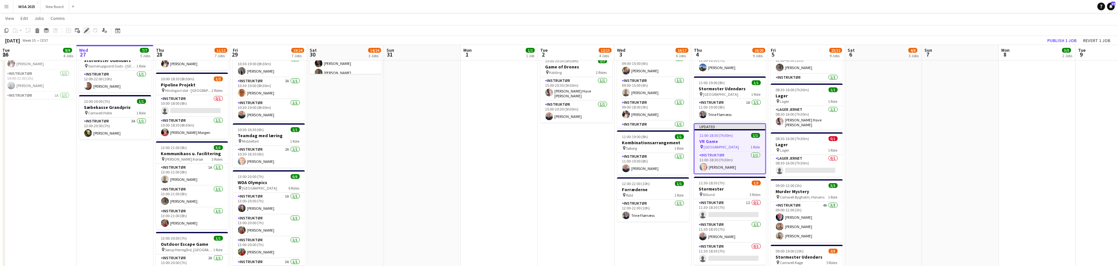
click at [87, 27] on div "Edit" at bounding box center [87, 31] width 8 height 8
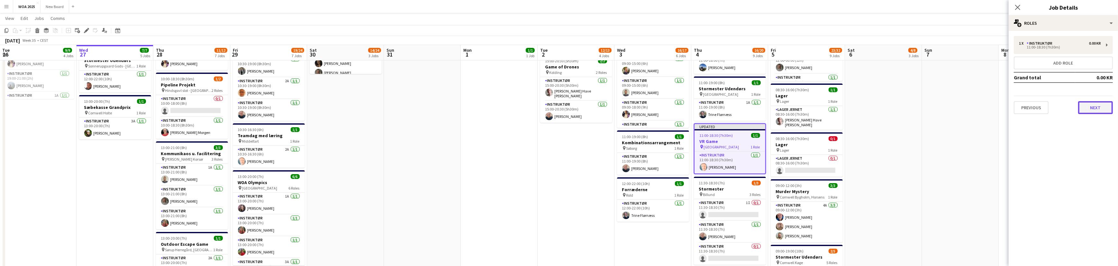
click at [1091, 105] on button "Next" at bounding box center [1096, 107] width 35 height 13
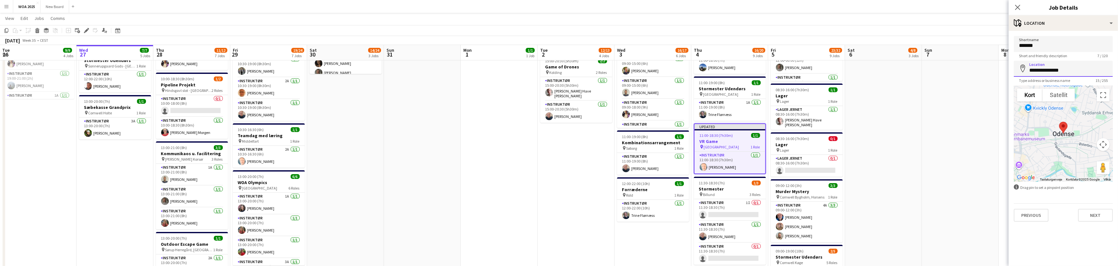
click at [1087, 69] on input "**********" at bounding box center [1063, 69] width 99 height 16
drag, startPoint x: 1073, startPoint y: 70, endPoint x: 1015, endPoint y: 69, distance: 57.3
click at [1017, 70] on input "**********" at bounding box center [1063, 69] width 99 height 16
paste input
drag, startPoint x: 1065, startPoint y: 70, endPoint x: 1016, endPoint y: 72, distance: 48.9
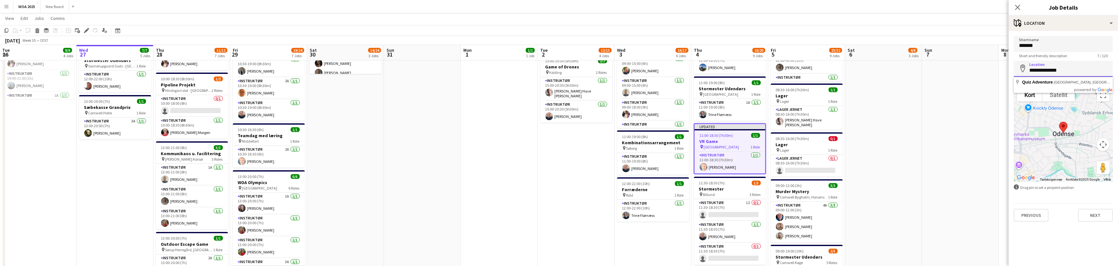
click at [1016, 72] on input "**********" at bounding box center [1063, 69] width 99 height 16
paste input "**********"
type input "**********"
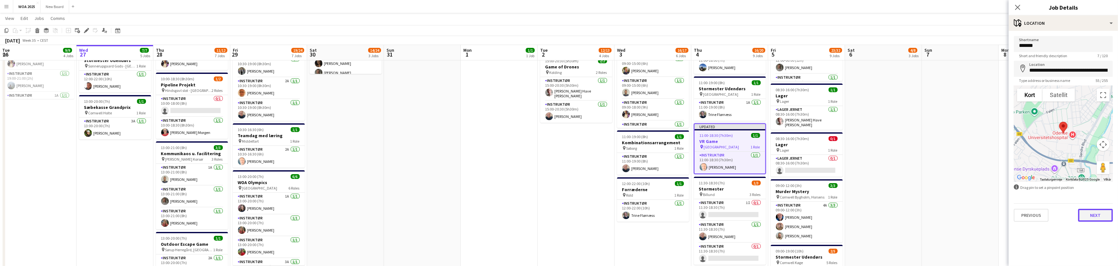
click at [1106, 218] on button "Next" at bounding box center [1096, 215] width 35 height 13
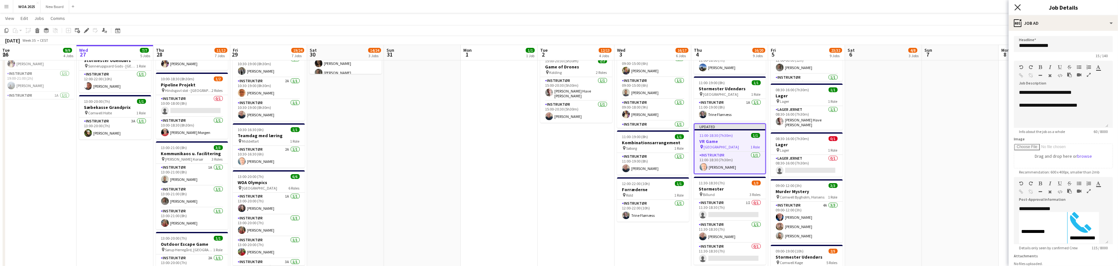
click at [1016, 6] on icon "Close pop-in" at bounding box center [1018, 7] width 6 height 6
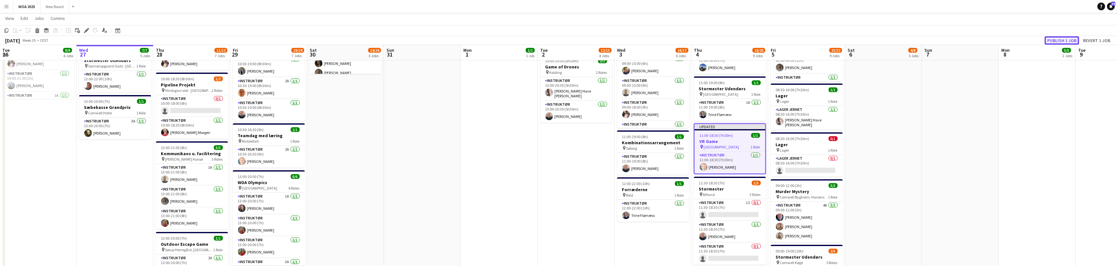
click at [1064, 41] on button "Publish 1 job" at bounding box center [1062, 40] width 34 height 8
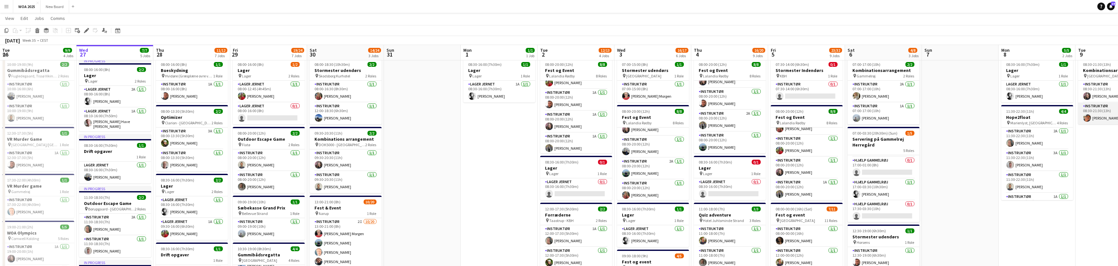
scroll to position [16, 0]
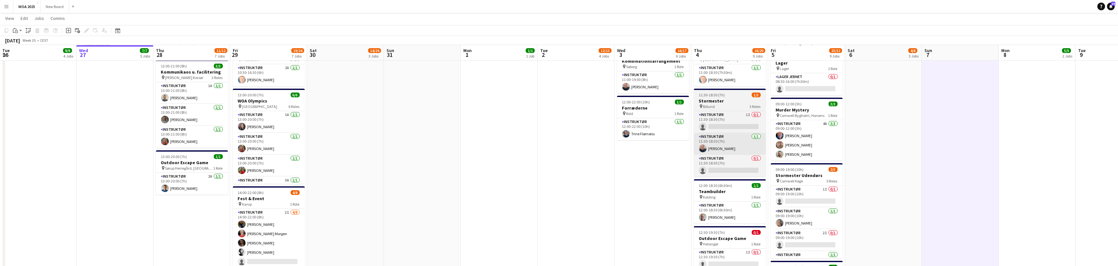
scroll to position [316, 0]
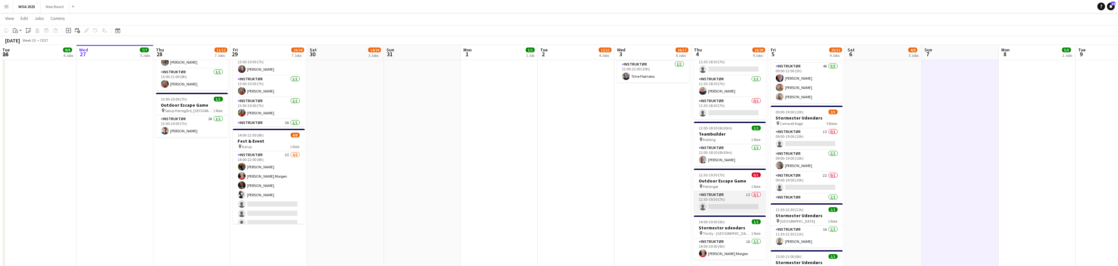
click at [736, 200] on app-card-role "Instruktør 1I 0/1 12:30-19:30 (7h) single-neutral-actions" at bounding box center [730, 202] width 72 height 22
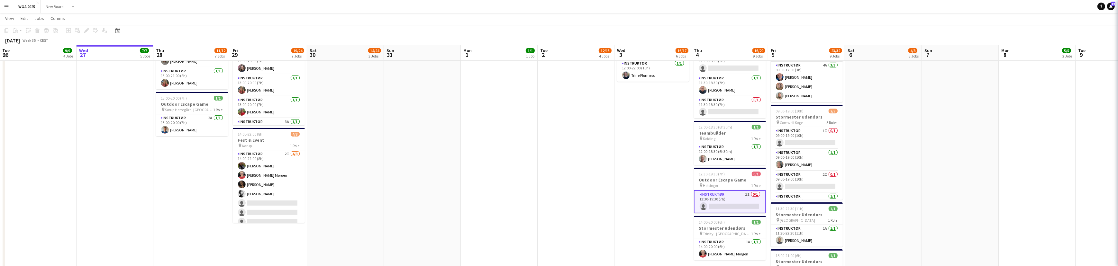
scroll to position [374, 0]
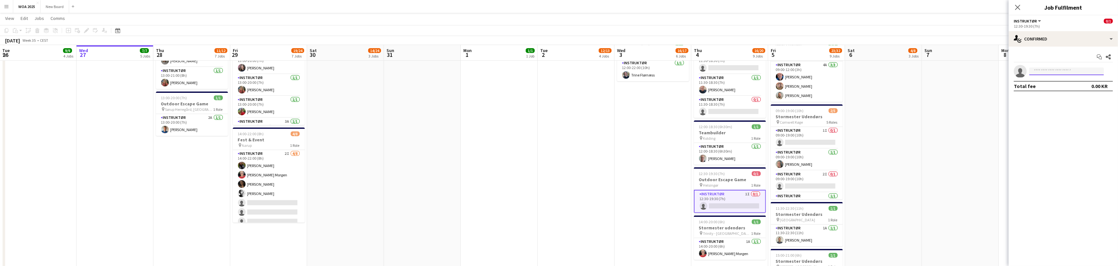
click at [1049, 70] on input at bounding box center [1067, 72] width 75 height 8
type input "***"
click at [1047, 87] on span "acn@woa.dk" at bounding box center [1067, 85] width 64 height 5
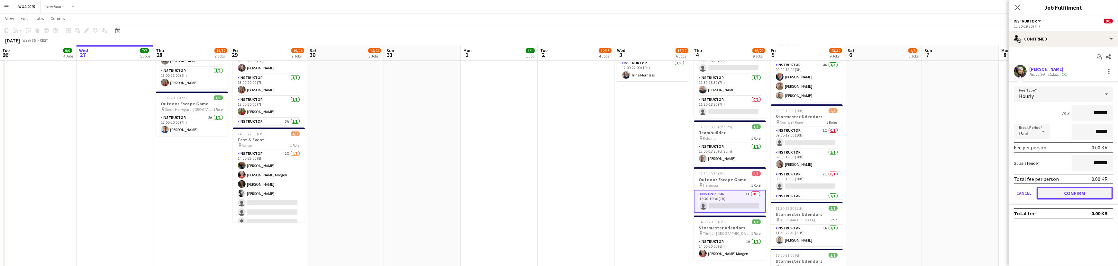
click at [1082, 196] on button "Confirm" at bounding box center [1075, 193] width 76 height 13
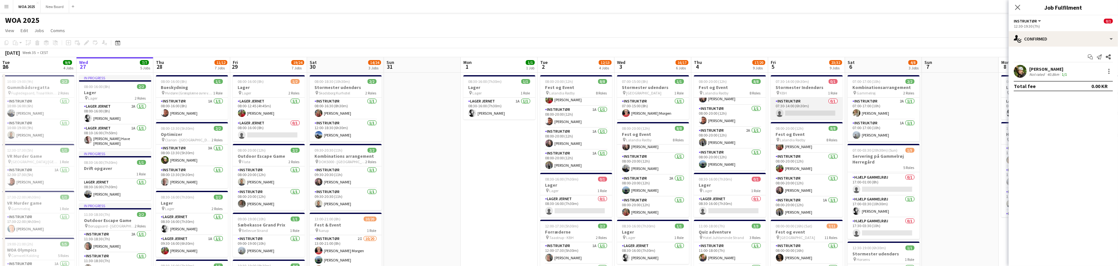
scroll to position [100, 0]
click at [815, 111] on app-card-role "Instruktør 0/1 07:30-14:00 (6h30m) single-neutral-actions" at bounding box center [807, 109] width 72 height 22
click at [1074, 70] on input at bounding box center [1067, 72] width 75 height 8
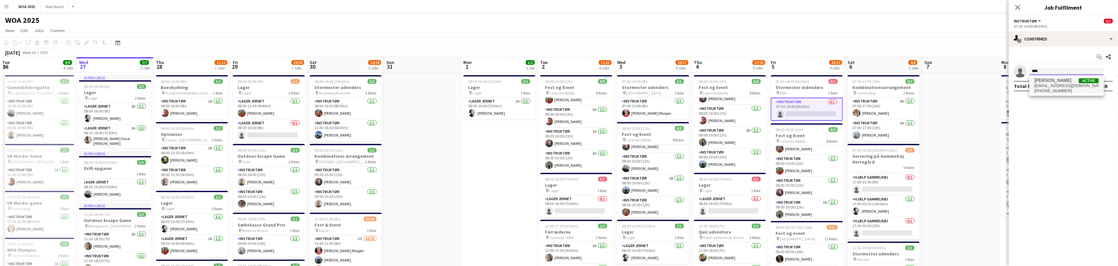
type input "****"
click at [1060, 84] on span "acn@woa.dk" at bounding box center [1067, 85] width 64 height 5
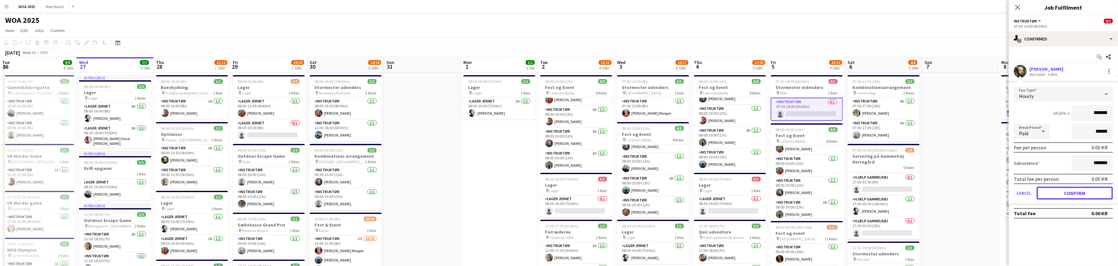
click at [1068, 189] on button "Confirm" at bounding box center [1075, 193] width 76 height 13
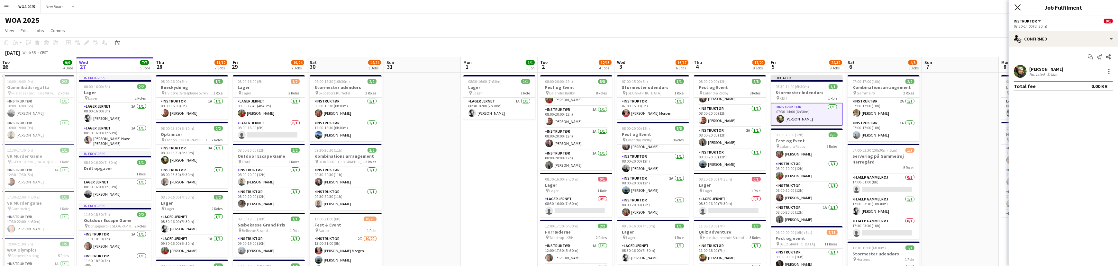
click at [1016, 7] on icon "Close pop-in" at bounding box center [1018, 7] width 6 height 6
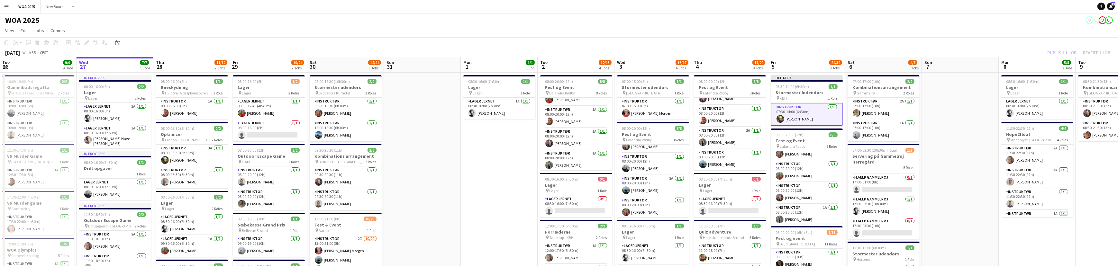
click at [1059, 53] on div "Publish 1 job Revert 1 job" at bounding box center [1079, 53] width 78 height 8
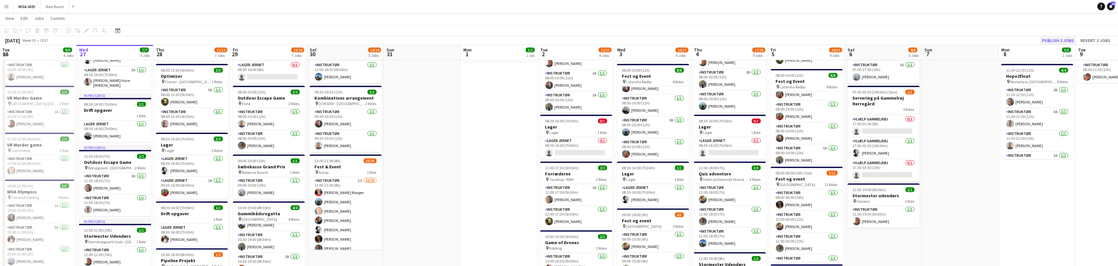
scroll to position [58, 0]
click at [1054, 39] on button "Publish 2 jobs" at bounding box center [1058, 40] width 37 height 8
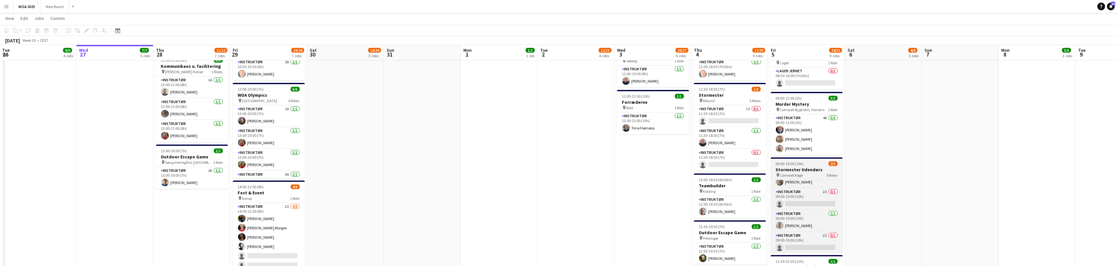
scroll to position [36, 0]
click at [813, 219] on app-card-role "Instruktør 1/1 09:00-19:00 (10h) Morten Pelch" at bounding box center [807, 220] width 72 height 22
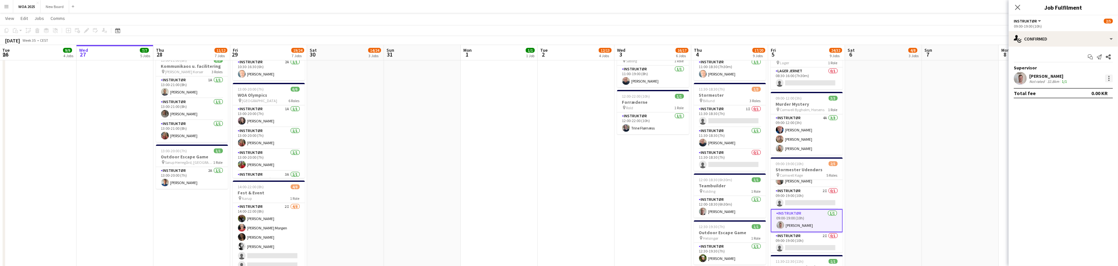
click at [1108, 79] on div at bounding box center [1110, 79] width 8 height 8
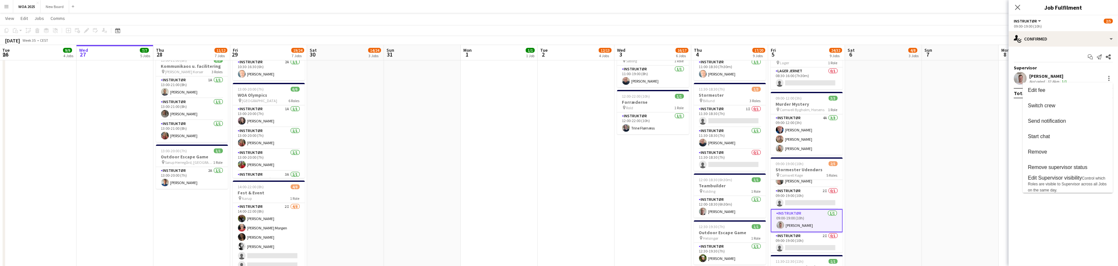
click at [972, 102] on div at bounding box center [559, 133] width 1118 height 266
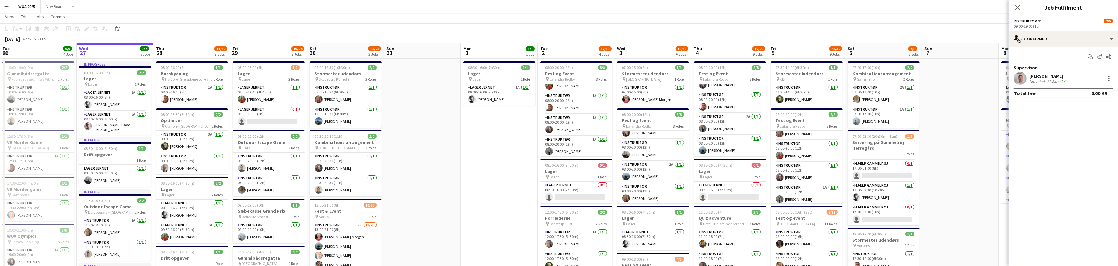
scroll to position [0, 0]
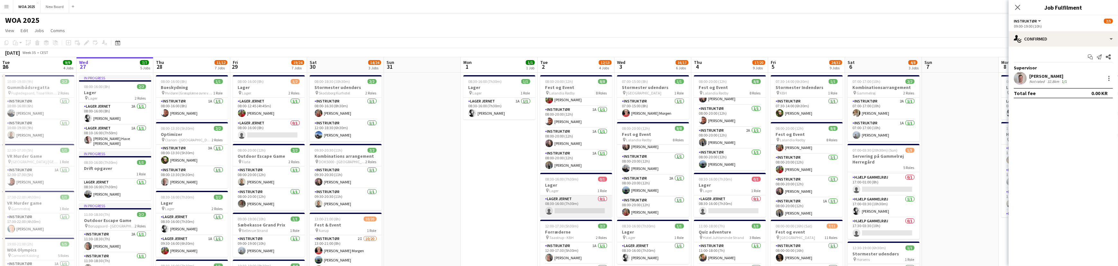
click at [582, 207] on app-card-role "Lager Jernet 0/1 08:30-16:00 (7h30m) single-neutral-actions" at bounding box center [576, 207] width 72 height 22
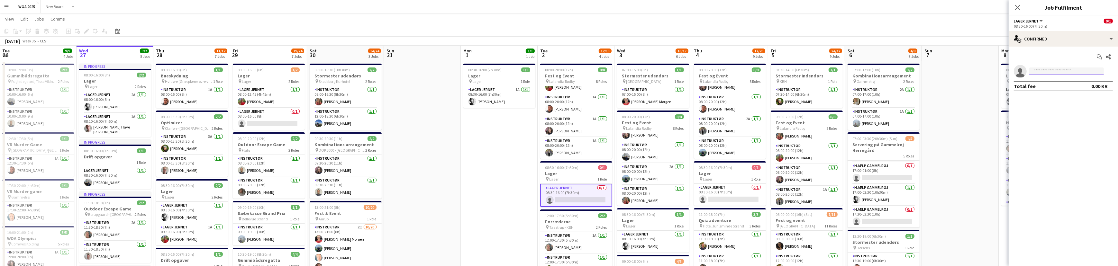
click at [1056, 71] on input at bounding box center [1067, 72] width 75 height 8
click at [1065, 42] on div "single-neutral-actions-check-2 Confirmed" at bounding box center [1063, 38] width 109 height 15
click at [1094, 107] on div "single-neutral-actions-information Applicants" at bounding box center [1085, 104] width 64 height 13
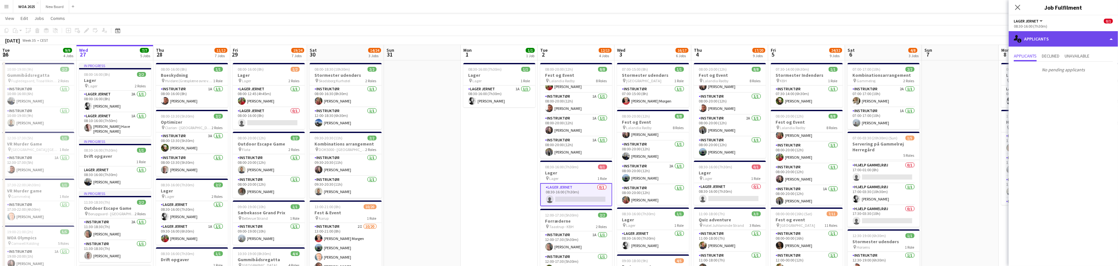
click at [1076, 38] on div "single-neutral-actions-information Applicants" at bounding box center [1063, 38] width 109 height 15
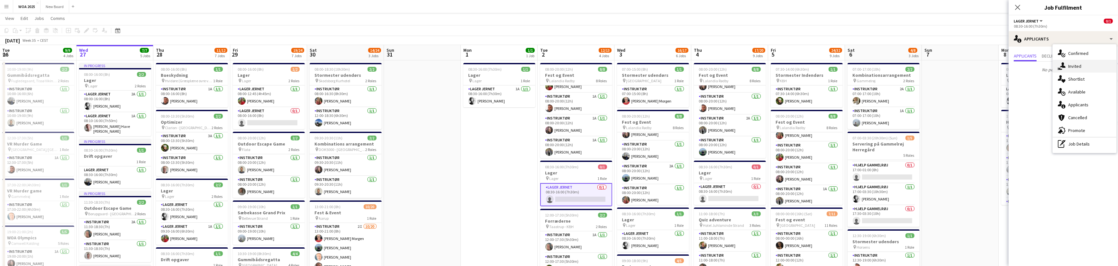
click at [1092, 66] on div "single-neutral-actions-share-1 Invited" at bounding box center [1085, 66] width 64 height 13
click at [1056, 74] on input "text" at bounding box center [1063, 72] width 99 height 16
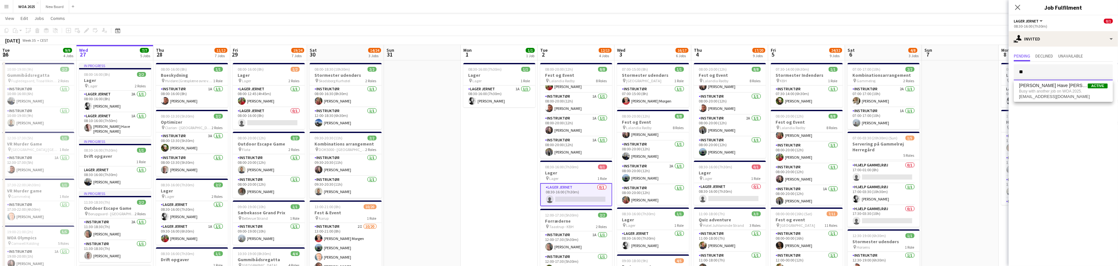
type input "*"
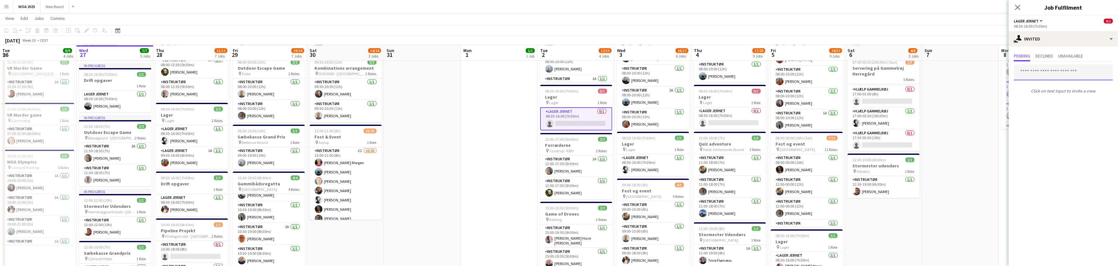
scroll to position [87, 0]
click at [591, 119] on app-card-role "Lager Jernet 0/1 08:30-16:00 (7h30m) single-neutral-actions" at bounding box center [576, 119] width 72 height 23
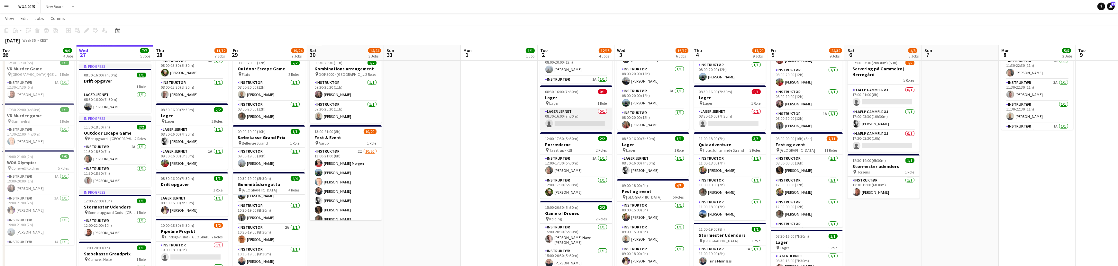
click at [590, 121] on app-card-role "Lager Jernet 0/1 08:30-16:00 (7h30m) single-neutral-actions" at bounding box center [576, 119] width 72 height 22
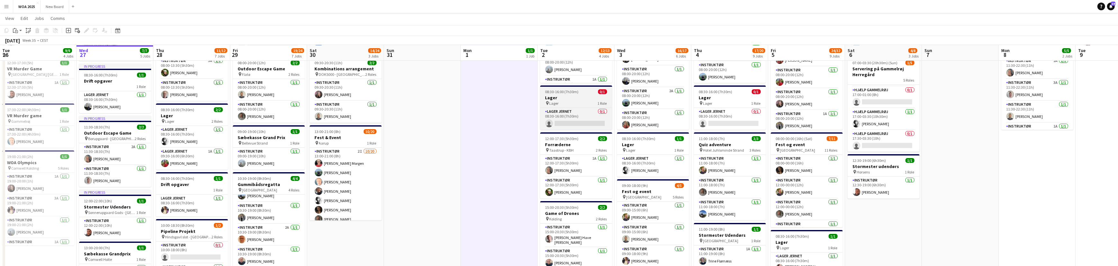
click at [556, 96] on h3 "Lager" at bounding box center [576, 98] width 72 height 6
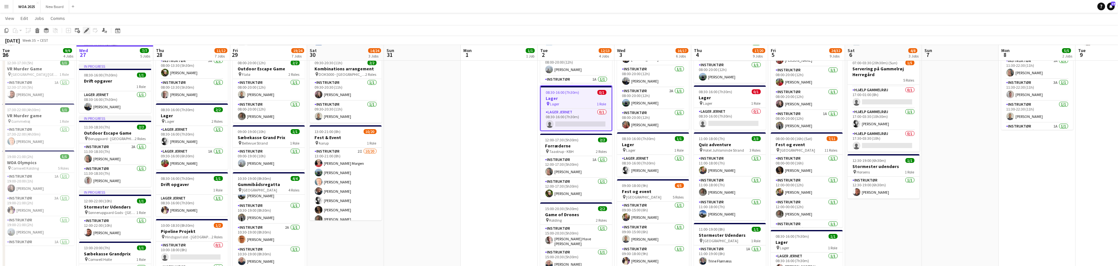
click at [86, 33] on div "Edit" at bounding box center [87, 31] width 8 height 8
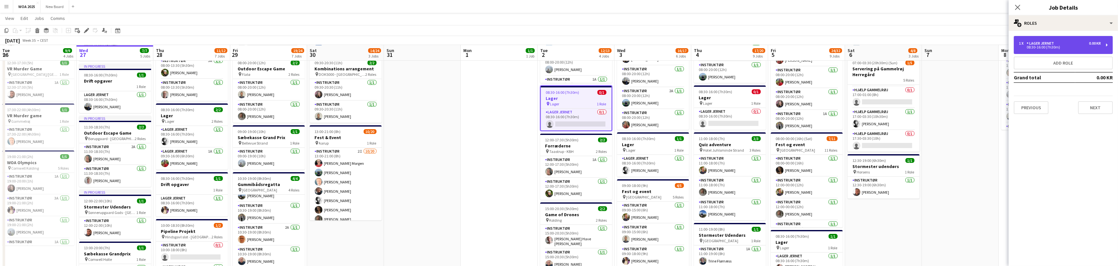
click at [1044, 44] on div "Lager Jernet" at bounding box center [1042, 43] width 30 height 5
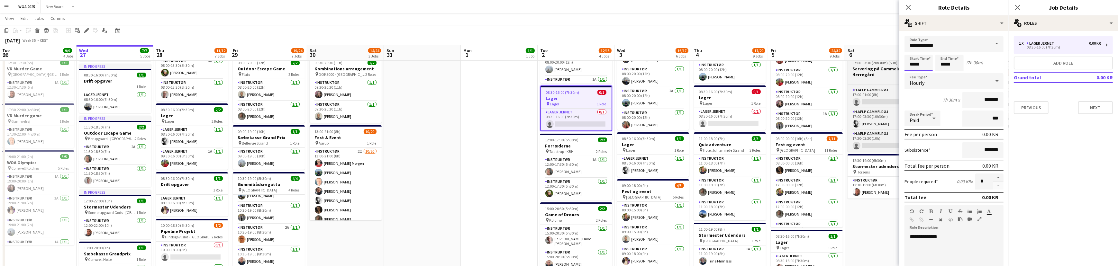
drag, startPoint x: 924, startPoint y: 66, endPoint x: 897, endPoint y: 70, distance: 27.6
click at [897, 70] on body "Menu Boards Boards Boards All jobs Status Workforce Workforce My Workforce Recr…" at bounding box center [559, 254] width 1118 height 682
type input "*****"
drag, startPoint x: 955, startPoint y: 65, endPoint x: 933, endPoint y: 72, distance: 23.2
click at [933, 72] on form "**********" at bounding box center [954, 226] width 109 height 381
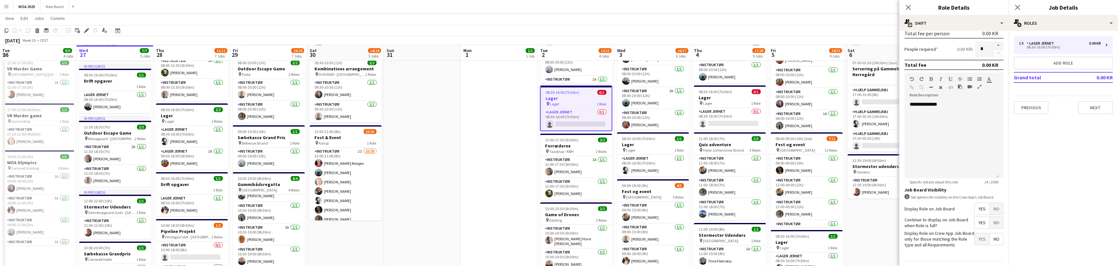
scroll to position [150, 0]
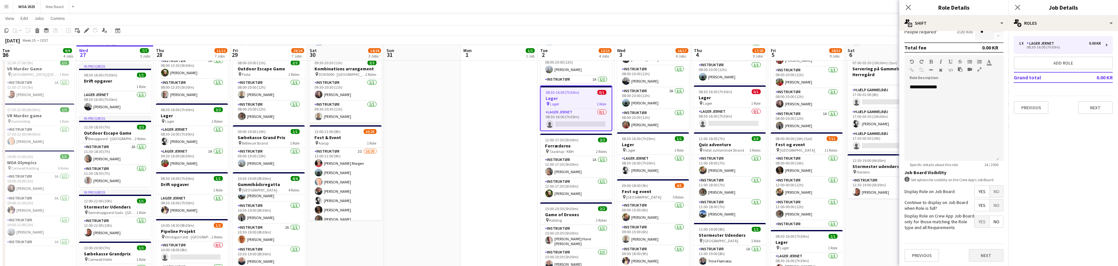
type input "*****"
click at [984, 250] on button "Next" at bounding box center [986, 255] width 35 height 13
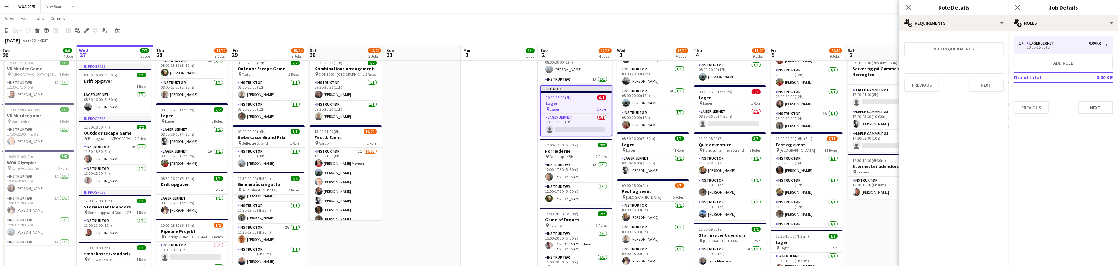
scroll to position [0, 0]
drag, startPoint x: 985, startPoint y: 83, endPoint x: 1014, endPoint y: 91, distance: 30.4
click at [985, 83] on button "Next" at bounding box center [986, 85] width 35 height 13
click at [977, 87] on div "Previous Next Finish" at bounding box center [954, 83] width 99 height 18
click at [989, 86] on button "Finish" at bounding box center [992, 86] width 24 height 13
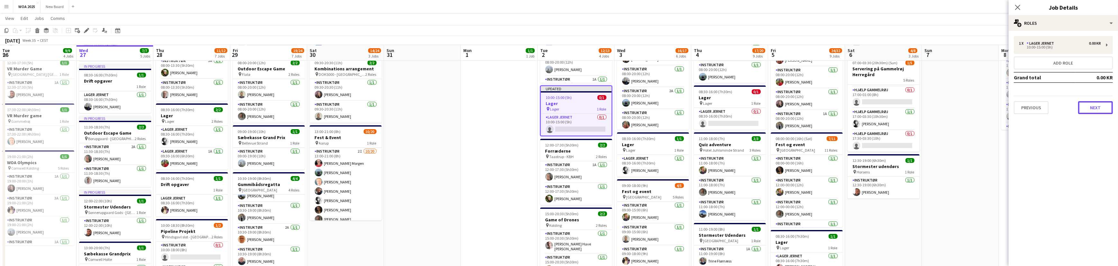
click at [1093, 107] on button "Next" at bounding box center [1096, 107] width 35 height 13
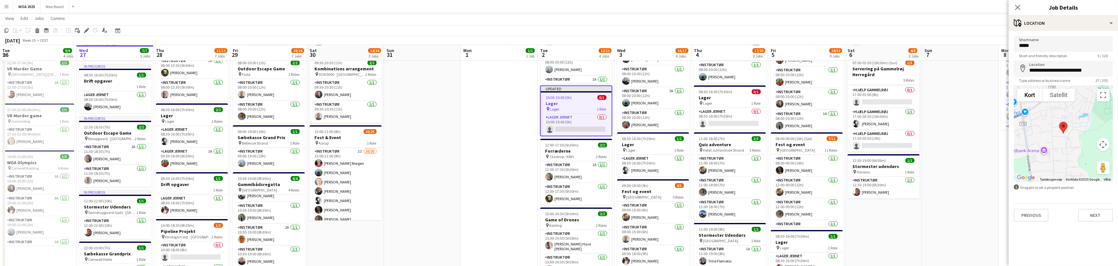
click at [970, 25] on app-toolbar "Copy Paste Paste Ctrl+V Paste with crew Ctrl+Shift+V Paste linked Job [GEOGRAPH…" at bounding box center [559, 30] width 1118 height 11
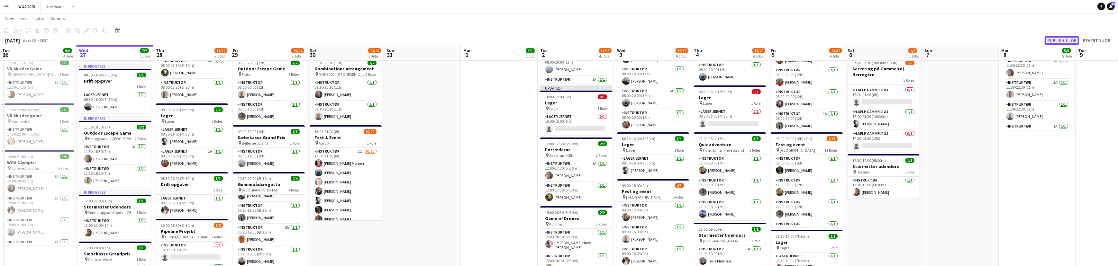
click at [1050, 38] on button "Publish 1 job" at bounding box center [1062, 40] width 34 height 8
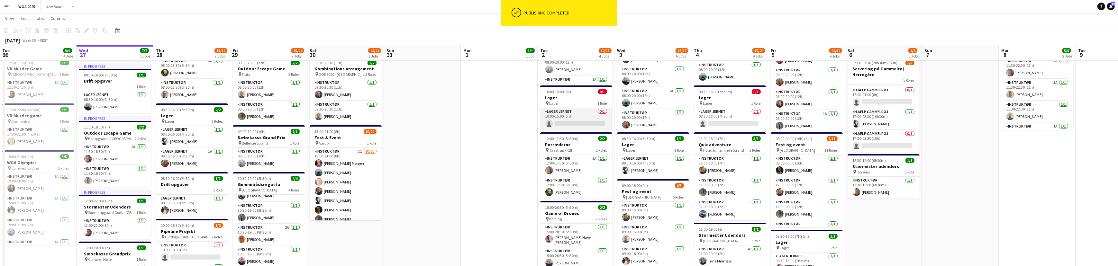
click at [572, 124] on app-card-role "Lager Jernet 0/1 10:00-15:00 (5h) single-neutral-actions" at bounding box center [576, 119] width 72 height 22
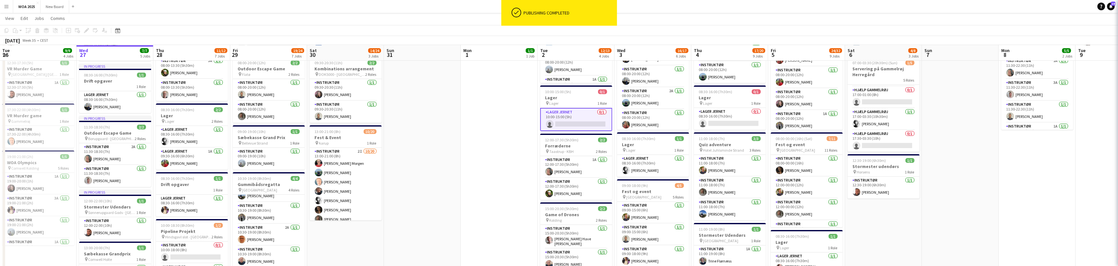
scroll to position [0, 154]
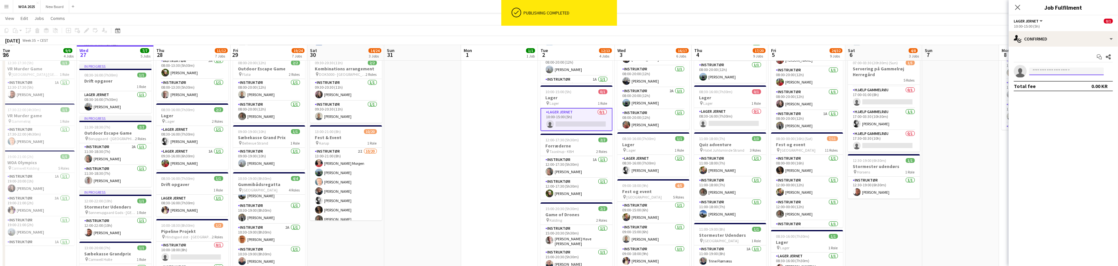
click at [1034, 73] on input at bounding box center [1067, 72] width 75 height 8
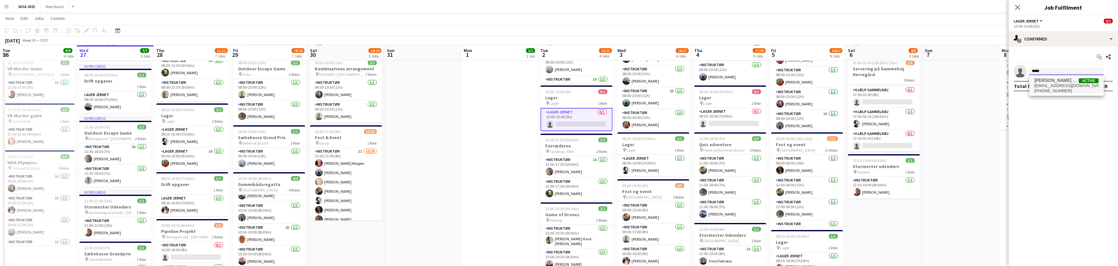
type input "*****"
click at [1056, 84] on span "lassehaveclausenpedersen@gmail.com" at bounding box center [1067, 85] width 64 height 5
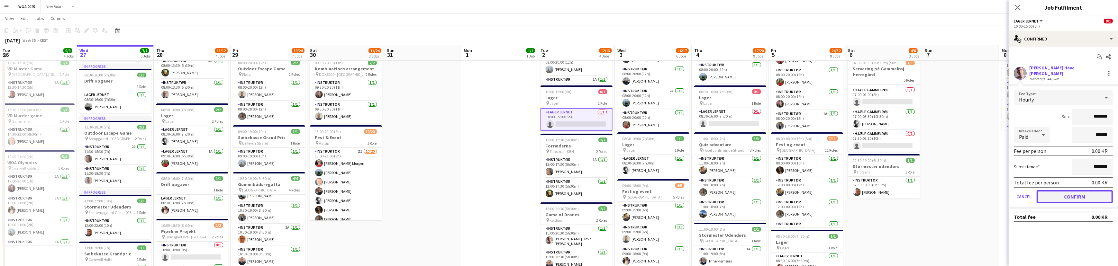
click at [1064, 192] on button "Confirm" at bounding box center [1075, 196] width 76 height 13
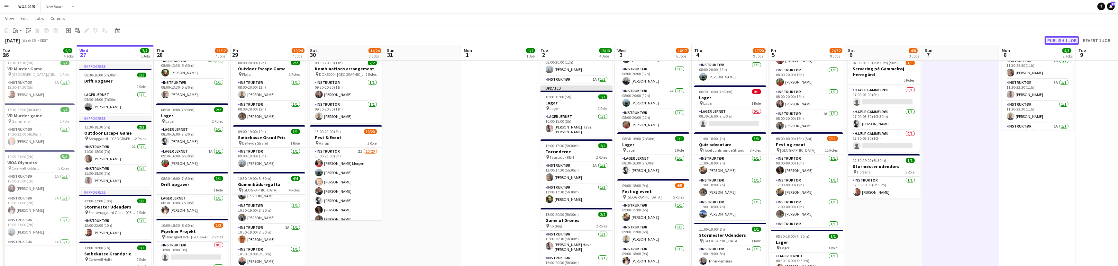
click at [1051, 39] on button "Publish 1 job" at bounding box center [1062, 40] width 34 height 8
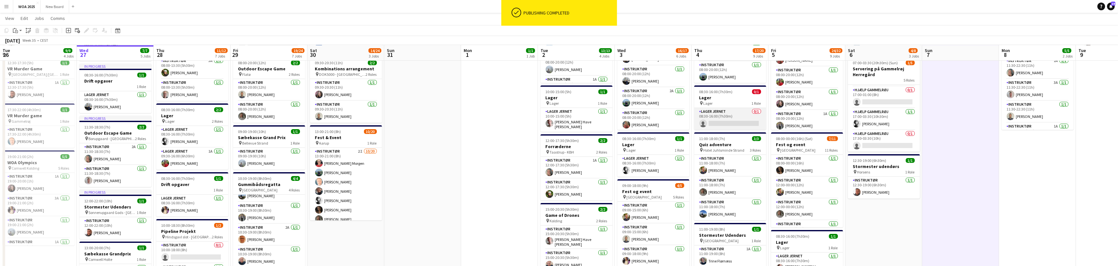
click at [747, 123] on app-card-role "Lager Jernet 0/1 08:30-16:00 (7h30m) single-neutral-actions" at bounding box center [730, 119] width 72 height 22
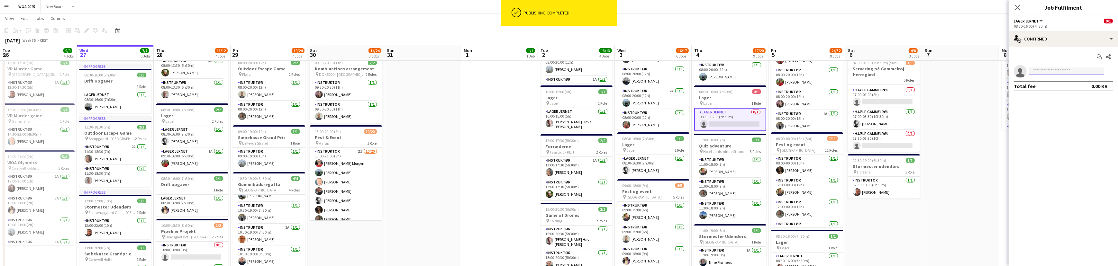
click at [1076, 70] on input at bounding box center [1067, 72] width 75 height 8
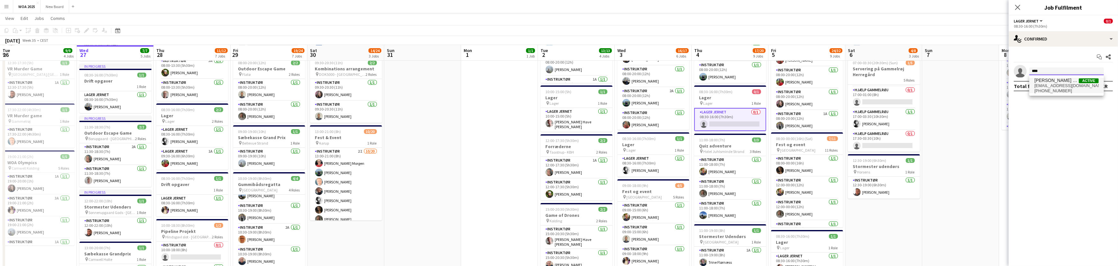
type input "****"
click at [1064, 86] on span "lassehaveclausenpedersen@gmail.com" at bounding box center [1067, 85] width 64 height 5
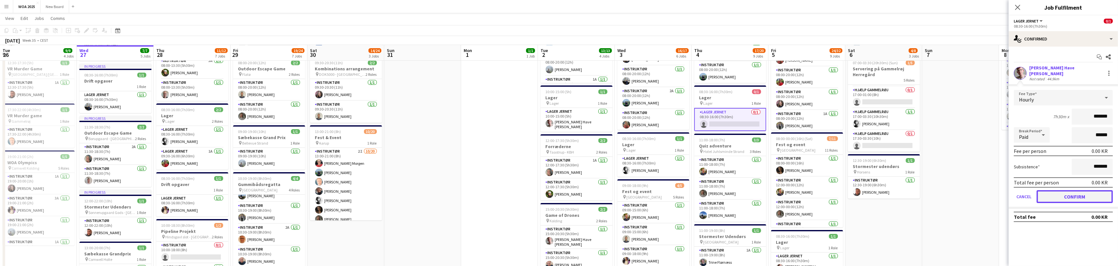
click at [1076, 193] on button "Confirm" at bounding box center [1075, 196] width 76 height 13
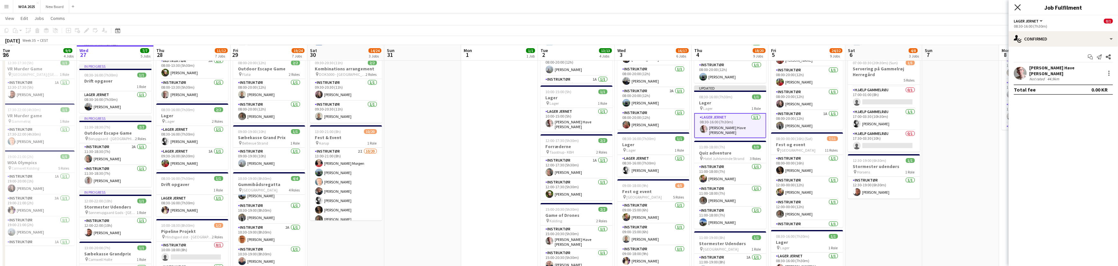
click at [1018, 10] on icon "Close pop-in" at bounding box center [1018, 7] width 6 height 6
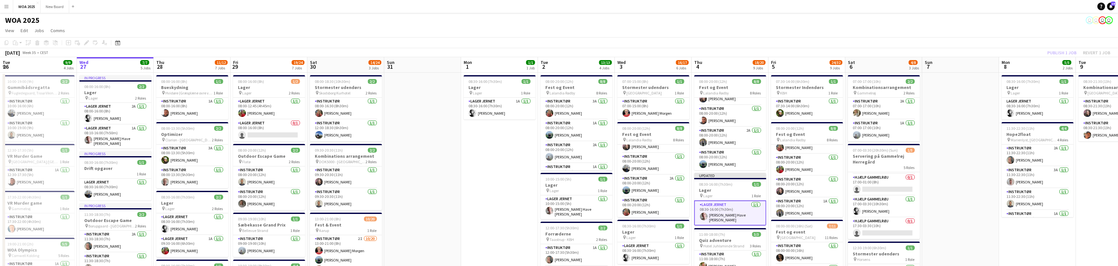
scroll to position [0, 0]
click at [1068, 53] on div "Publish 1 job Revert 1 job" at bounding box center [1079, 53] width 78 height 8
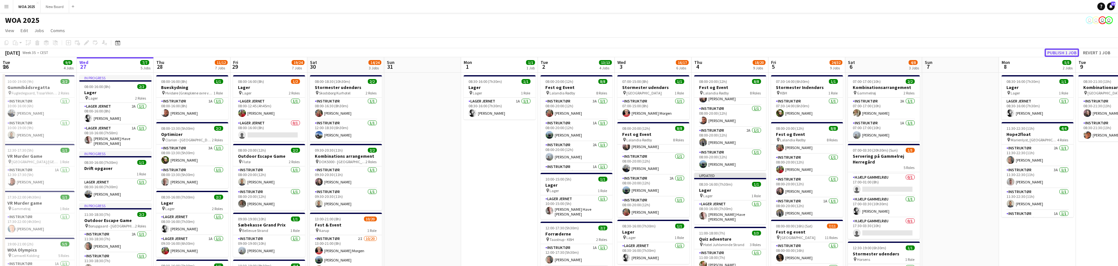
click at [1061, 51] on button "Publish 1 job" at bounding box center [1062, 53] width 34 height 8
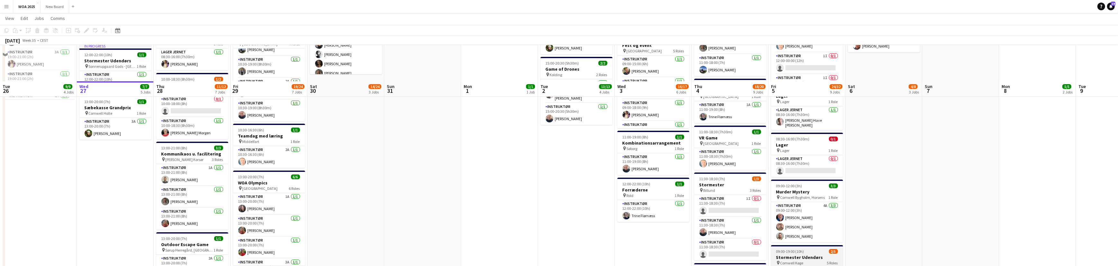
scroll to position [292, 0]
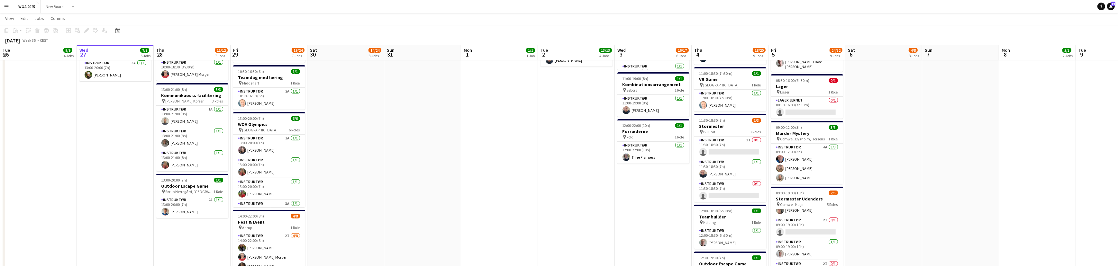
click at [373, 187] on app-date-cell "08:00-18:30 (10h30m) 2/2 Stormester udendørs pin Skodsborg Kurhotel 2 Roles Ins…" at bounding box center [346, 85] width 77 height 610
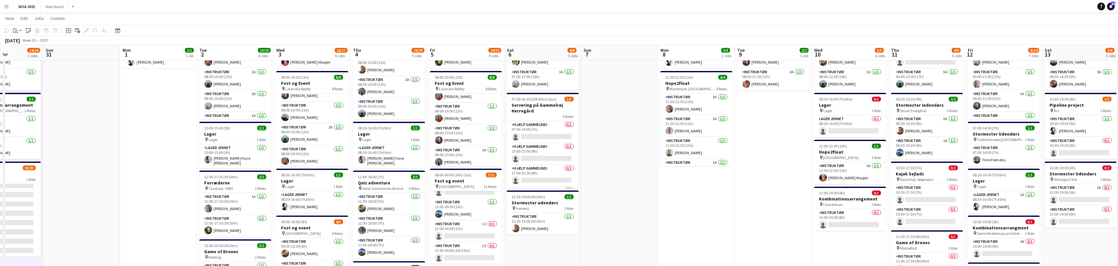
scroll to position [0, 283]
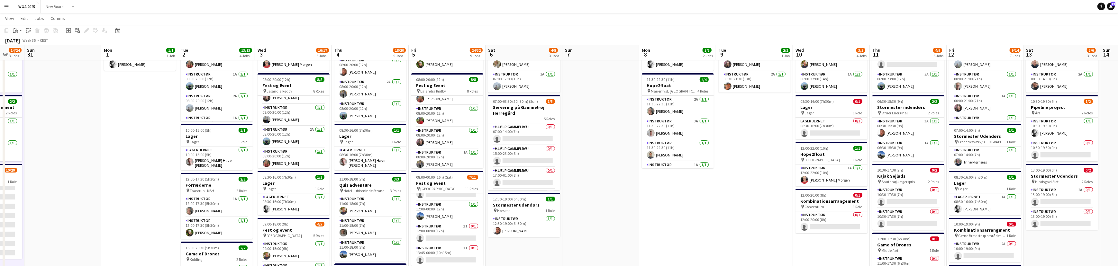
drag, startPoint x: 1070, startPoint y: 206, endPoint x: 727, endPoint y: 218, distance: 342.5
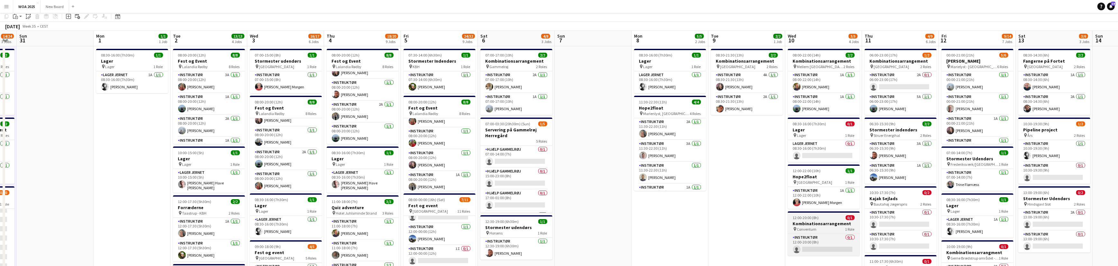
scroll to position [0, 0]
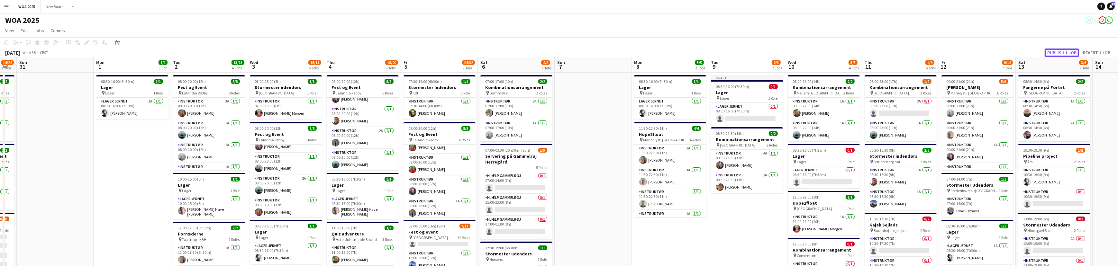
click at [1068, 52] on button "Publish 1 job" at bounding box center [1062, 53] width 34 height 8
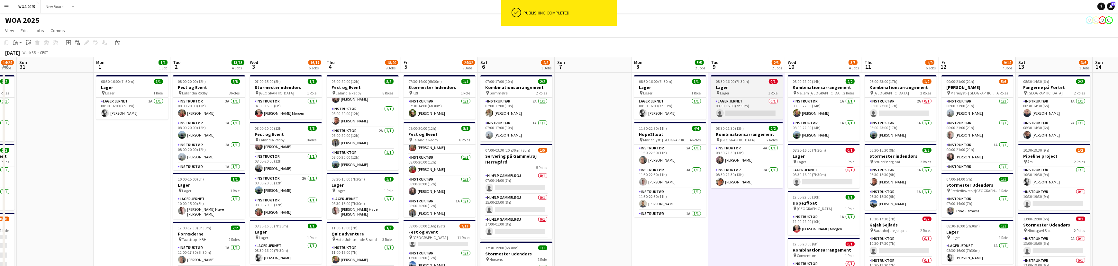
click at [747, 89] on h3 "Lager" at bounding box center [747, 88] width 72 height 6
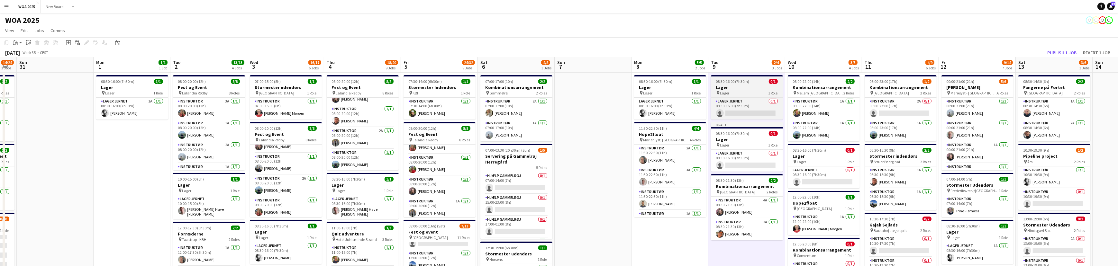
click at [748, 93] on div "pin Lager 1 Role" at bounding box center [747, 92] width 72 height 5
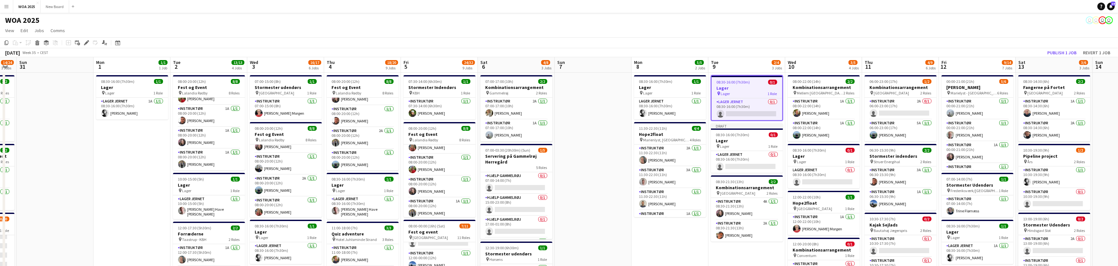
click at [748, 88] on h3 "Lager" at bounding box center [747, 88] width 71 height 6
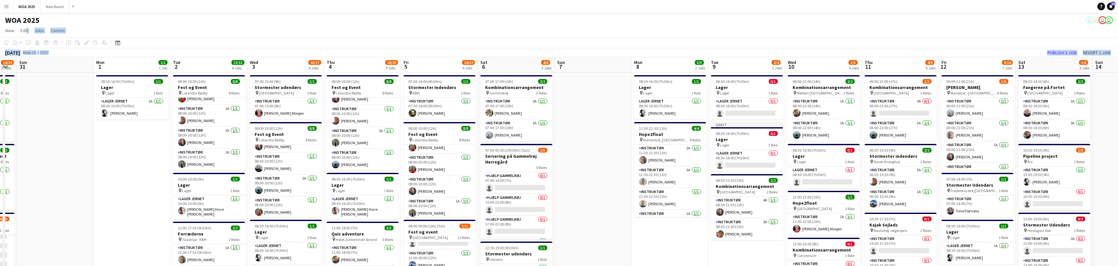
drag, startPoint x: 24, startPoint y: 31, endPoint x: 41, endPoint y: 48, distance: 23.4
click at [372, 27] on app-page-menu "View Day view expanded Day view collapsed Month view Date picker Jump to today …" at bounding box center [559, 31] width 1118 height 12
click at [748, 90] on div "pin Lager 1 Role" at bounding box center [747, 92] width 72 height 5
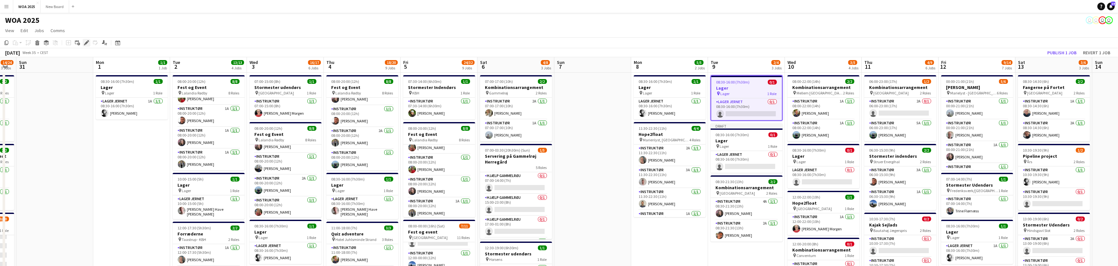
click at [87, 43] on icon "Edit" at bounding box center [86, 42] width 5 height 5
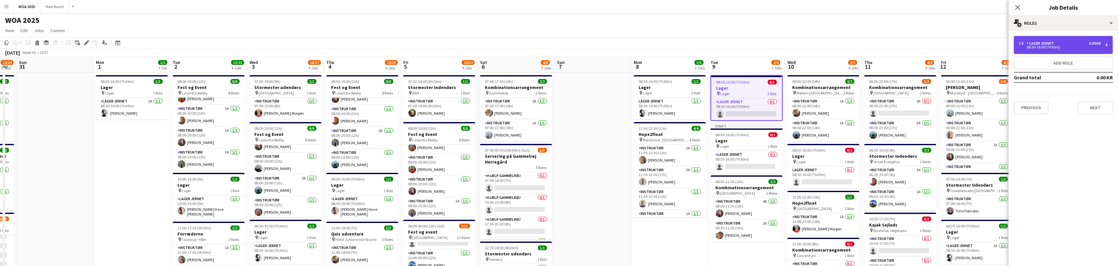
click at [1061, 46] on div "08:30-16:00 (7h30m)" at bounding box center [1060, 47] width 82 height 3
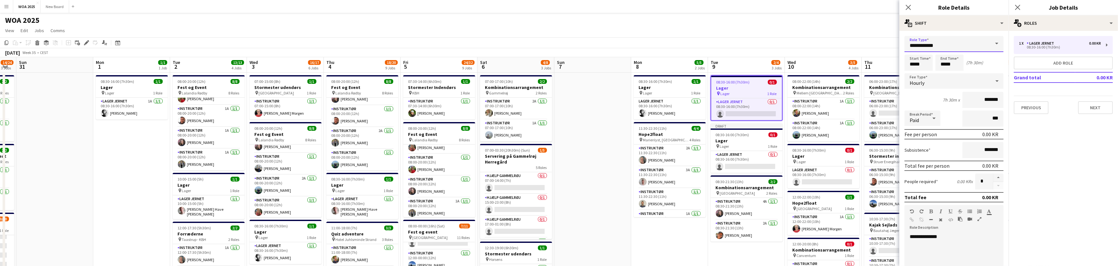
drag, startPoint x: 922, startPoint y: 45, endPoint x: 901, endPoint y: 47, distance: 21.6
click at [901, 47] on form "**********" at bounding box center [954, 226] width 109 height 381
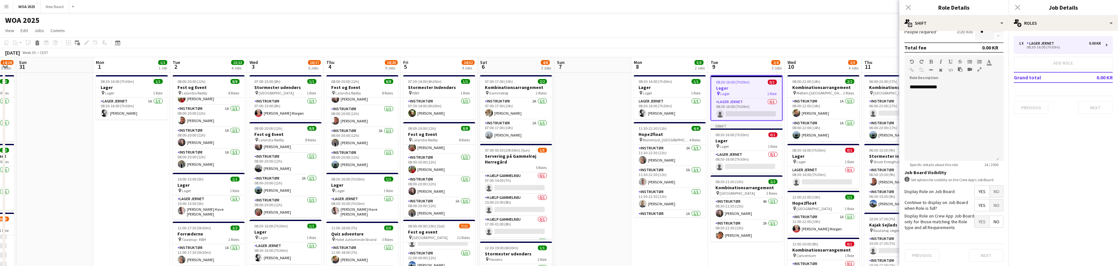
scroll to position [154, 0]
click at [1000, 235] on form "**********" at bounding box center [954, 75] width 109 height 387
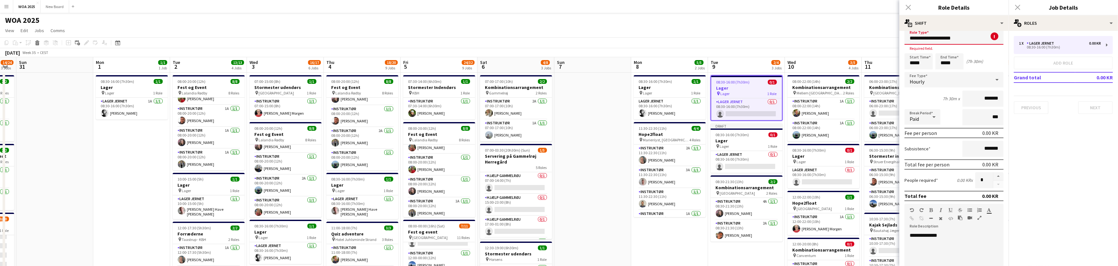
scroll to position [0, 0]
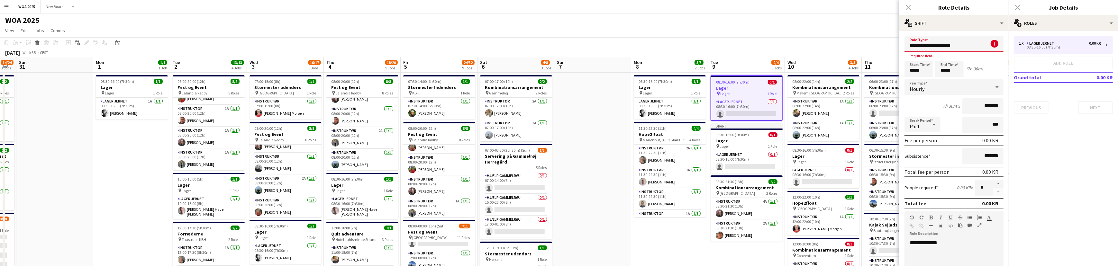
click at [979, 47] on input "**********" at bounding box center [954, 44] width 99 height 16
click at [949, 92] on span "Instruktør" at bounding box center [952, 93] width 84 height 6
type input "**********"
click at [1018, 6] on icon at bounding box center [1018, 7] width 6 height 6
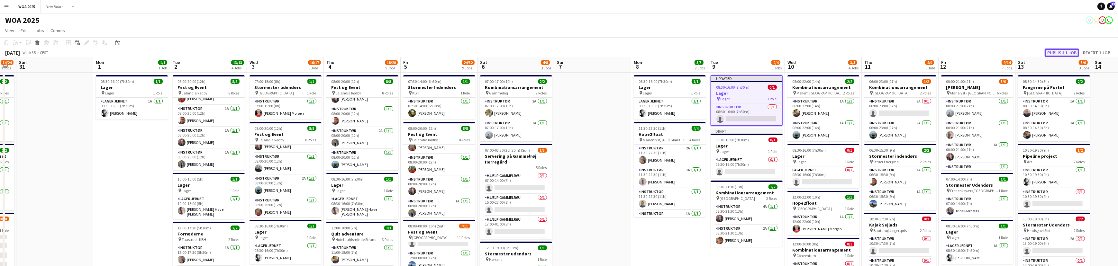
click at [1058, 51] on button "Publish 1 job" at bounding box center [1062, 53] width 34 height 8
click at [1063, 50] on button "Publish 1 job" at bounding box center [1062, 53] width 34 height 8
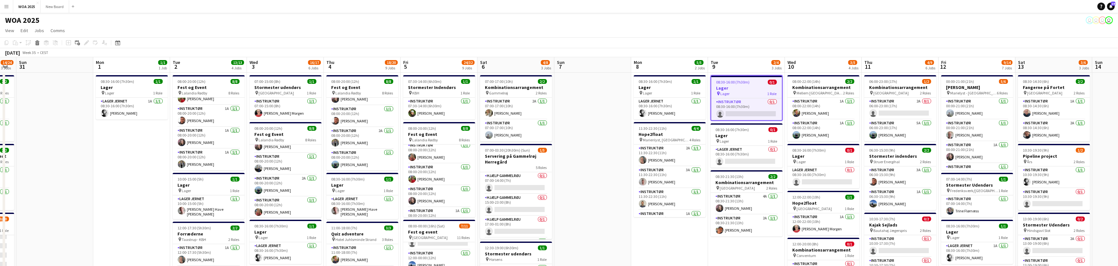
scroll to position [90, 0]
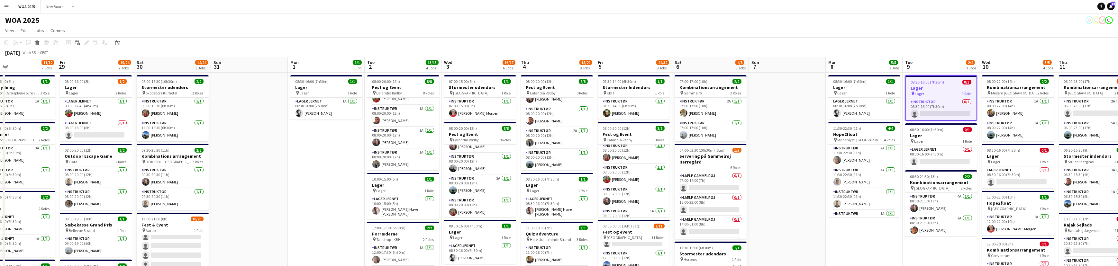
drag, startPoint x: 146, startPoint y: 160, endPoint x: 341, endPoint y: 171, distance: 195.2
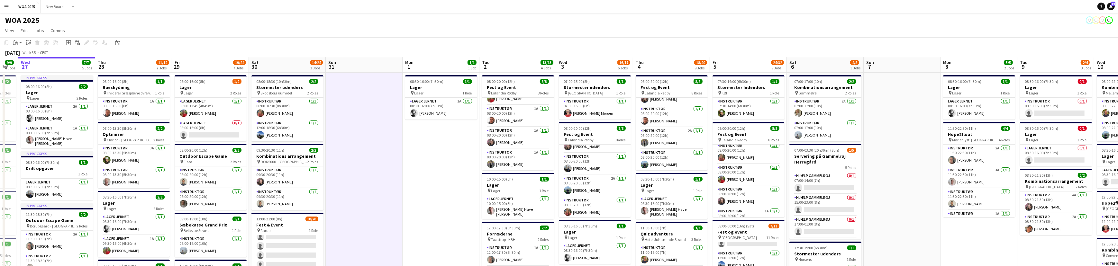
drag, startPoint x: 330, startPoint y: 185, endPoint x: 446, endPoint y: 165, distance: 117.8
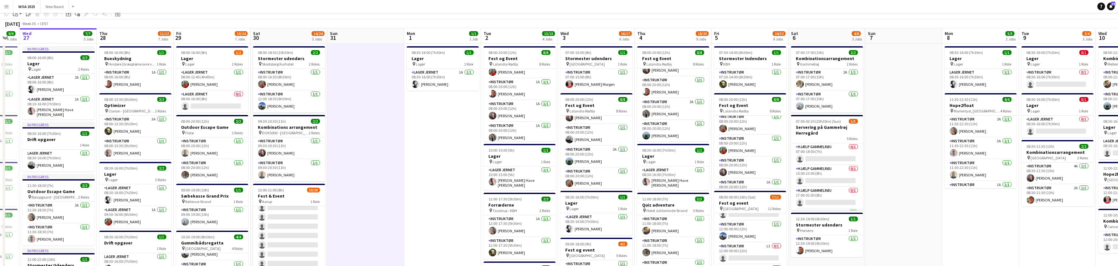
scroll to position [0, 0]
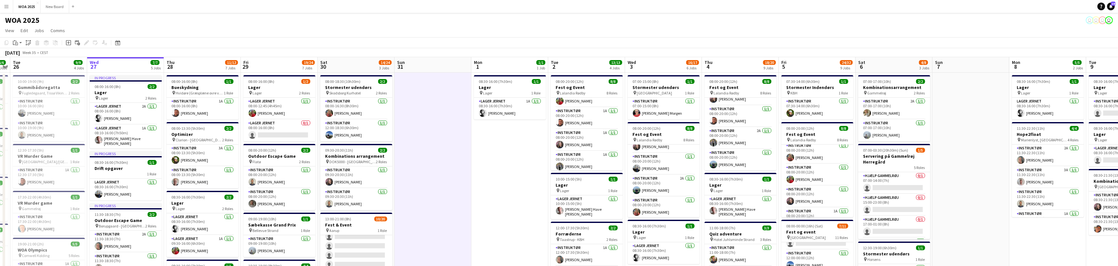
drag, startPoint x: 422, startPoint y: 199, endPoint x: 489, endPoint y: 169, distance: 73.6
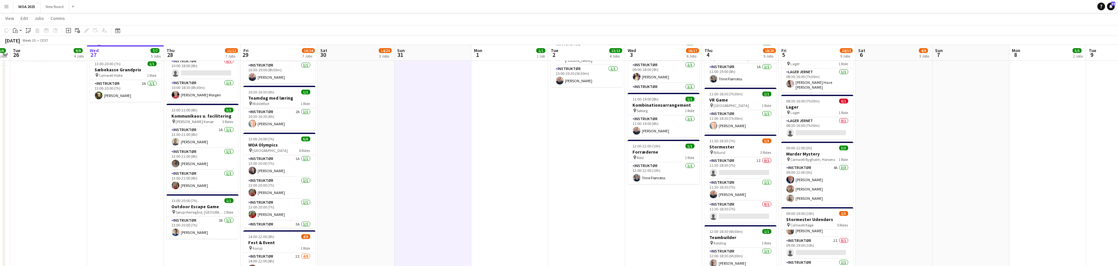
scroll to position [271, 0]
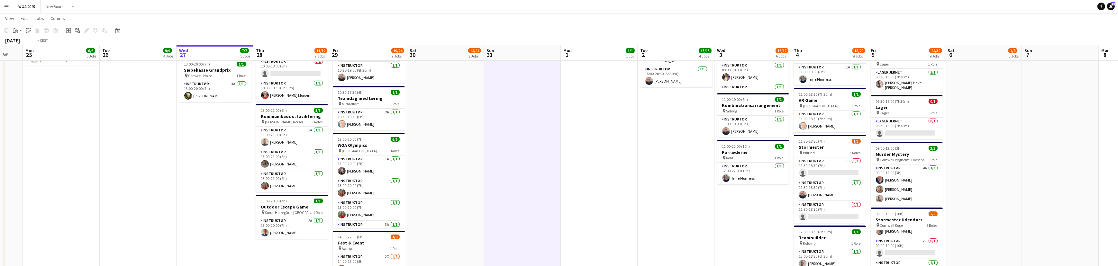
drag, startPoint x: 574, startPoint y: 224, endPoint x: 669, endPoint y: 227, distance: 95.6
click at [669, 227] on app-calendar-viewport "Sat 23 3/3 3 Jobs Sun 24 Mon 25 6/6 5 Jobs Tue 26 9/9 4 Jobs Wed 27 7/7 5 Jobs …" at bounding box center [559, 82] width 1118 height 657
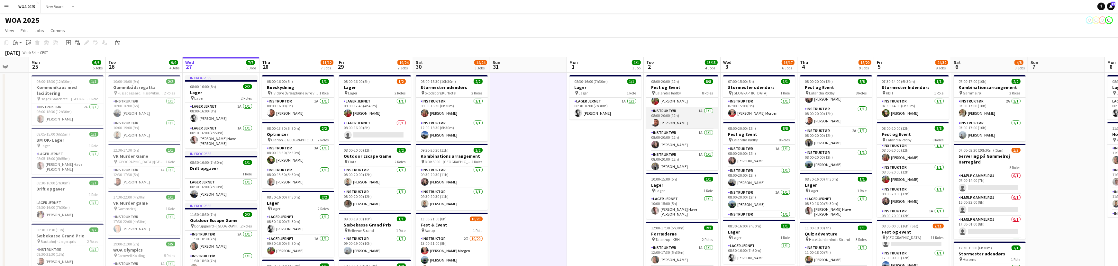
scroll to position [87, 0]
click at [693, 86] on h3 "Fest og Event" at bounding box center [683, 88] width 72 height 6
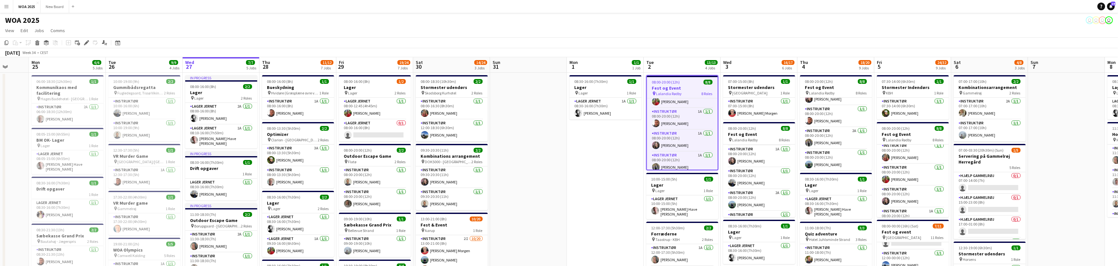
click at [695, 86] on h3 "Fest og Event" at bounding box center [682, 88] width 71 height 6
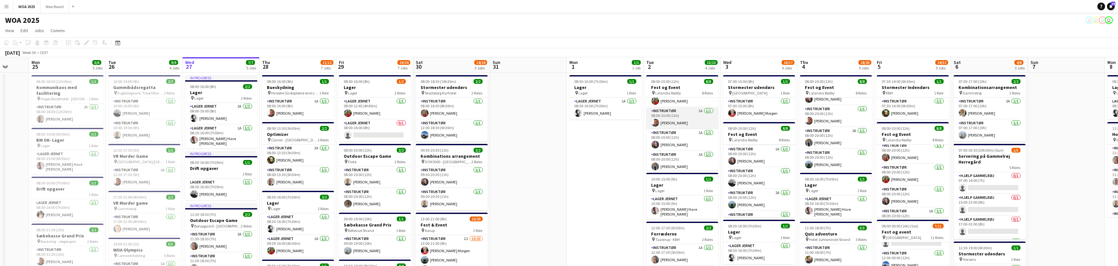
click at [687, 122] on app-card-role "Instruktør 1A 1/1 08:00-20:00 (12h) Adam Garlin Larsen" at bounding box center [683, 118] width 72 height 22
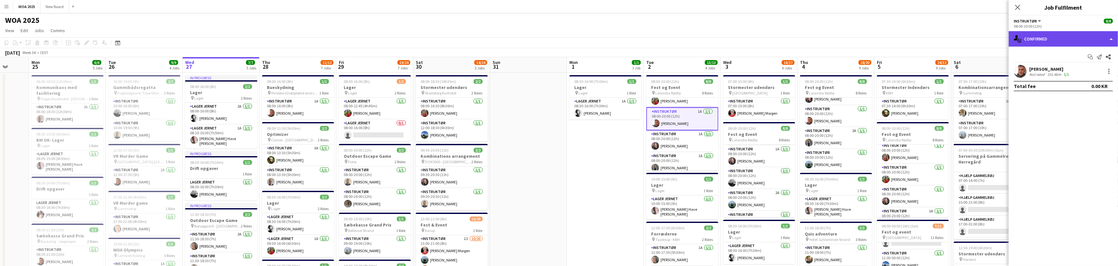
click at [1106, 38] on div "single-neutral-actions-check-2 Confirmed" at bounding box center [1063, 38] width 109 height 15
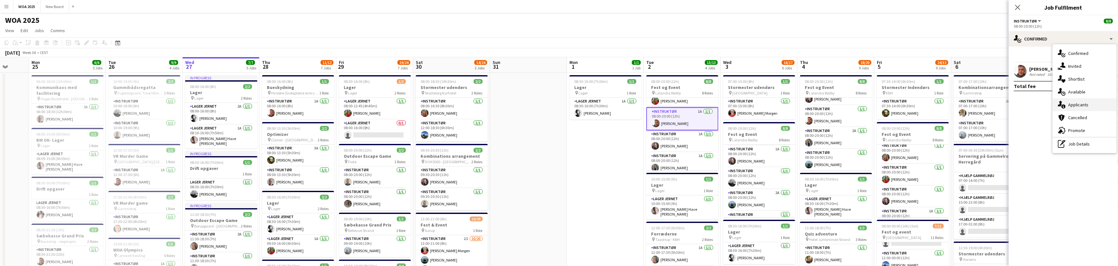
click at [1103, 107] on div "single-neutral-actions-information Applicants" at bounding box center [1085, 104] width 64 height 13
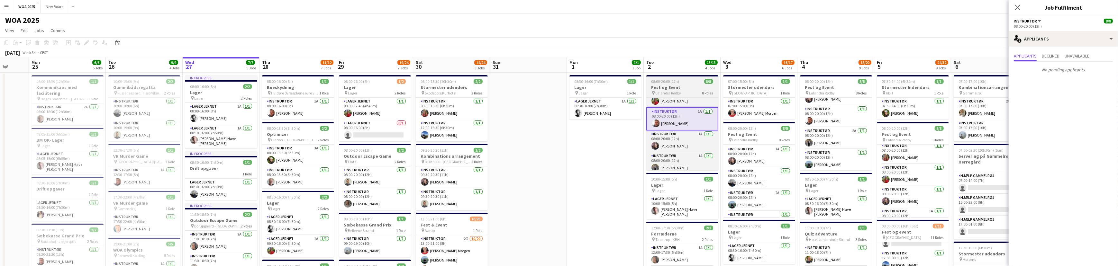
click at [688, 89] on h3 "Fest og Event" at bounding box center [683, 88] width 72 height 6
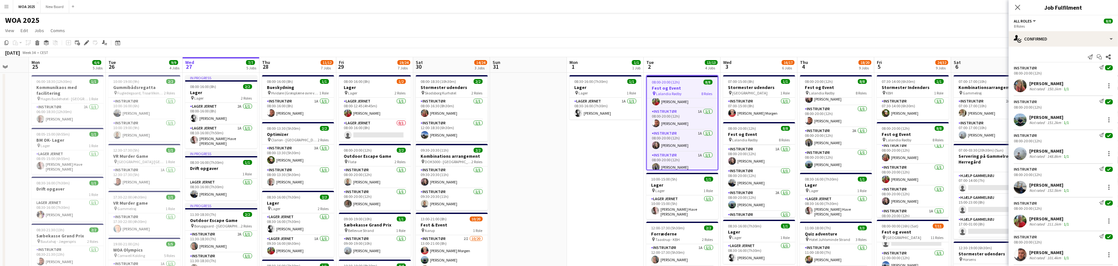
click at [688, 89] on h3 "Fest og Event" at bounding box center [682, 88] width 71 height 6
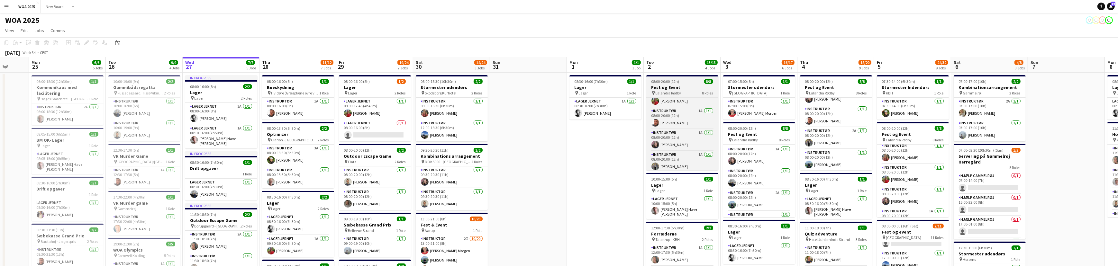
click at [688, 89] on h3 "Fest og Event" at bounding box center [683, 88] width 72 height 6
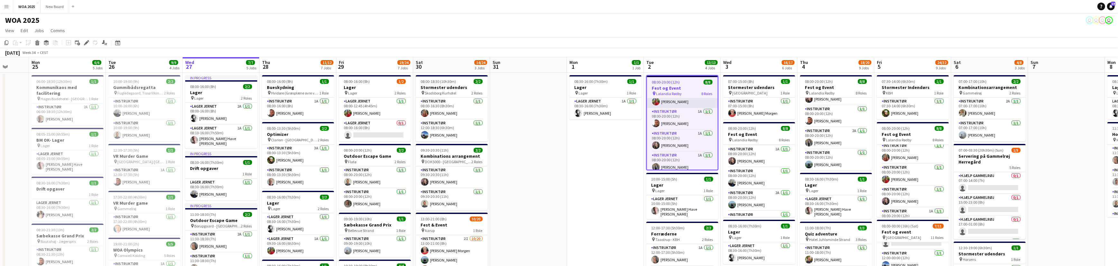
click at [686, 105] on app-card-role "Instruktør 1A 1/1 08:00-20:00 (12h) Karoline Lunddal Dam" at bounding box center [682, 97] width 71 height 22
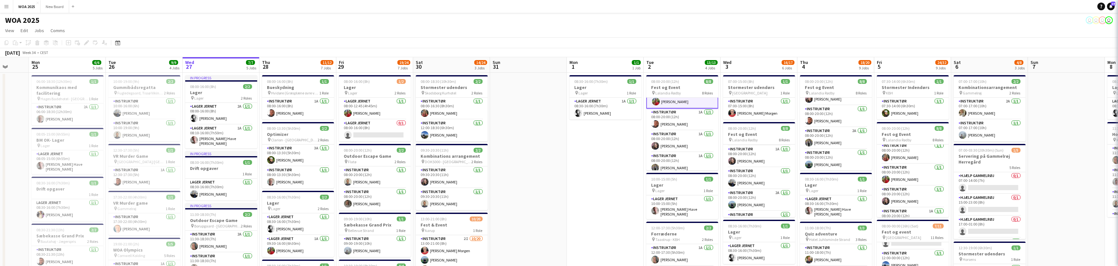
scroll to position [100, 0]
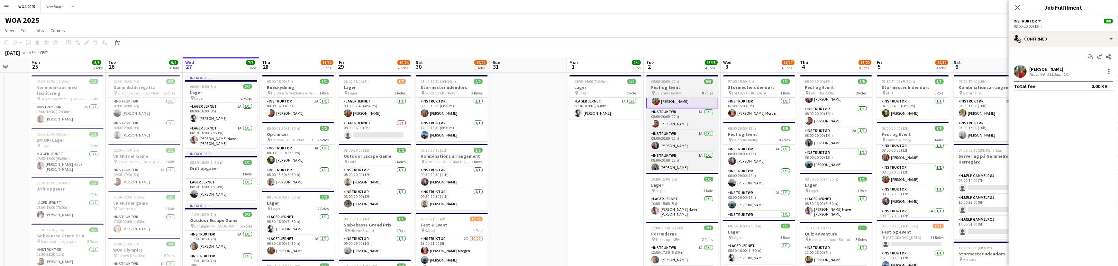
click at [678, 81] on span "08:00-20:00 (12h)" at bounding box center [666, 81] width 28 height 5
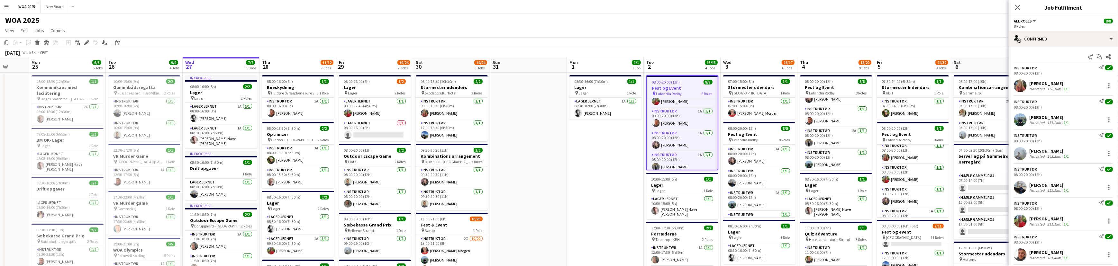
scroll to position [100, 0]
click at [87, 41] on icon at bounding box center [88, 41] width 2 height 2
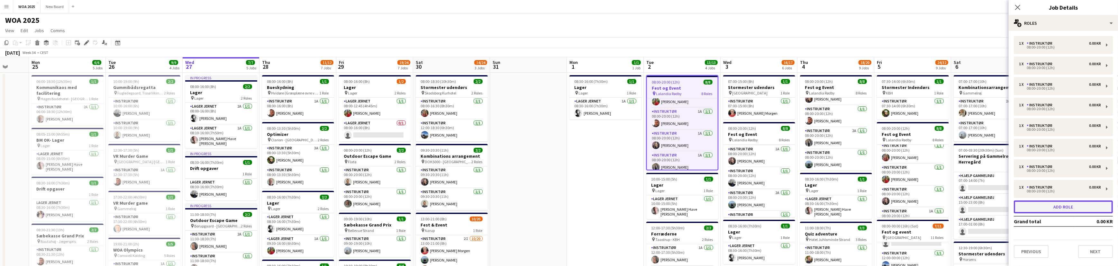
click at [1072, 208] on button "Add role" at bounding box center [1063, 207] width 99 height 13
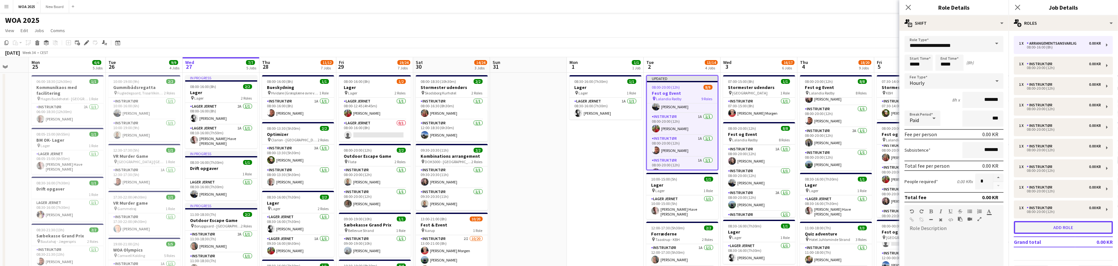
scroll to position [122, 0]
click at [992, 41] on span at bounding box center [997, 43] width 14 height 15
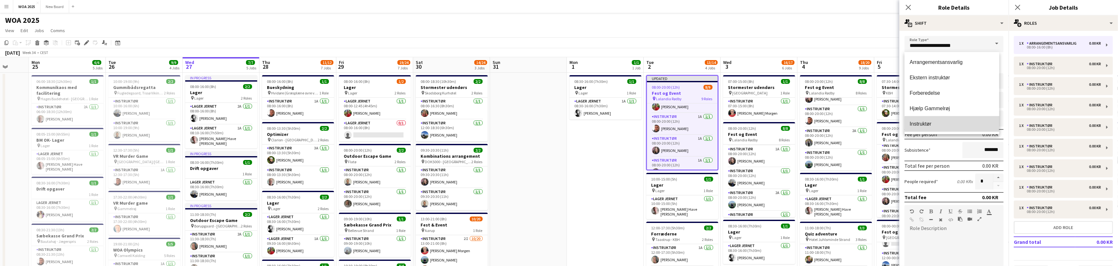
click at [972, 128] on mat-option "Instruktør" at bounding box center [952, 123] width 95 height 15
type input "**********"
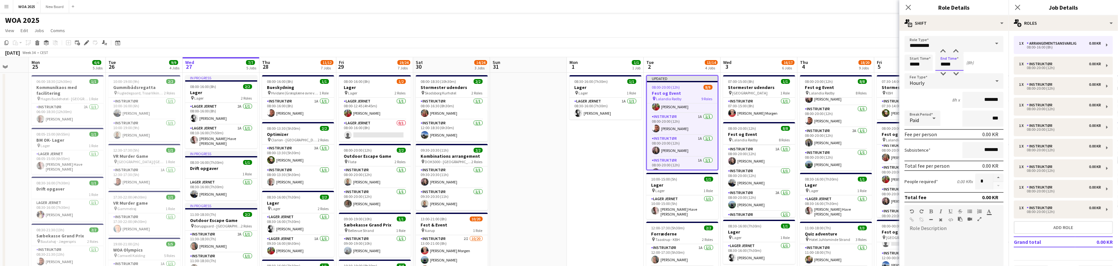
click at [954, 61] on input "*****" at bounding box center [950, 63] width 28 height 16
click at [943, 48] on div at bounding box center [943, 51] width 13 height 6
type input "*****"
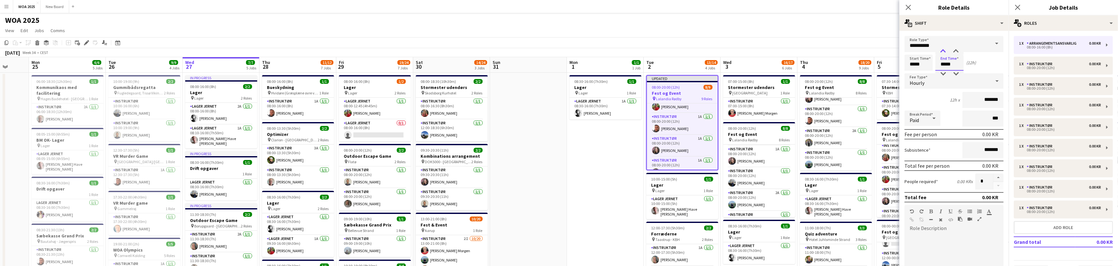
click at [943, 48] on div at bounding box center [943, 51] width 13 height 6
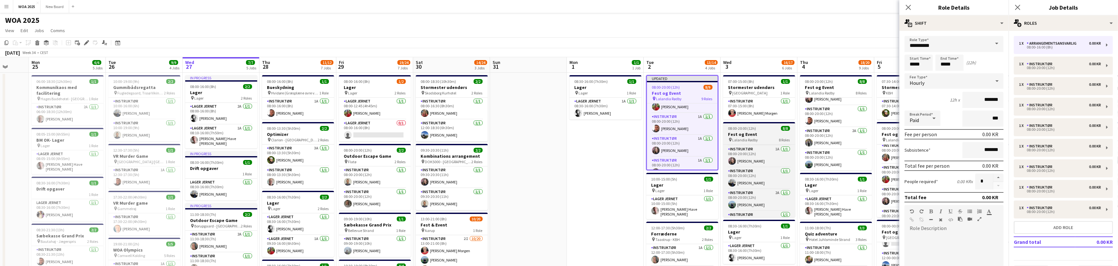
click at [765, 132] on h3 "Fest og Event" at bounding box center [759, 135] width 72 height 6
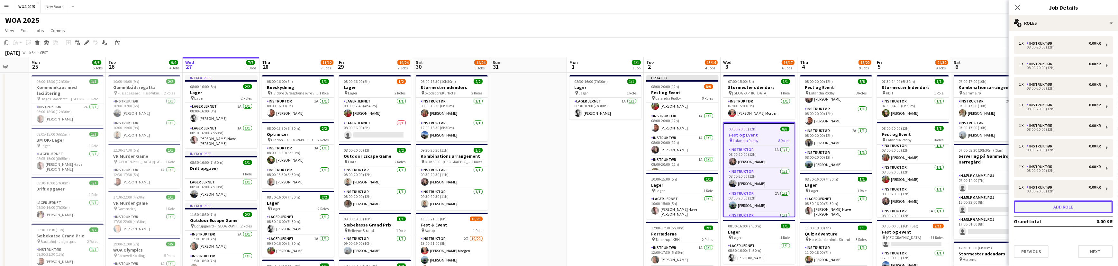
click at [1074, 206] on button "Add role" at bounding box center [1063, 207] width 99 height 13
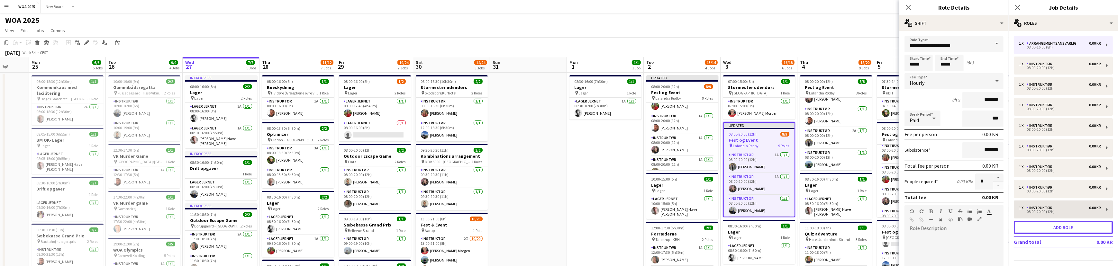
scroll to position [108, 0]
click at [982, 49] on input "**********" at bounding box center [954, 44] width 99 height 16
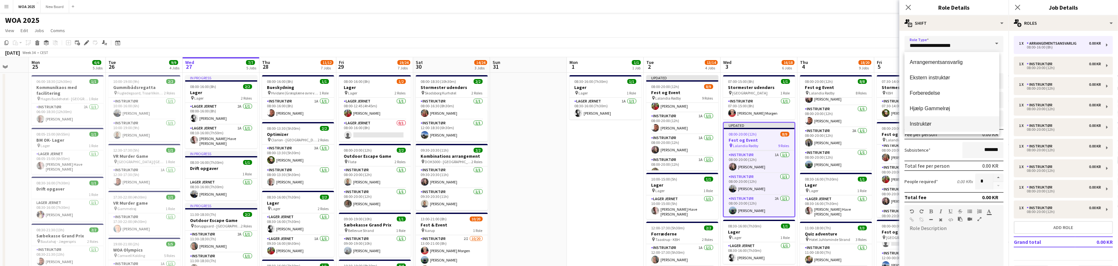
click at [961, 126] on span "Instruktør" at bounding box center [952, 124] width 84 height 6
type input "**********"
click at [954, 64] on input "*****" at bounding box center [950, 63] width 28 height 16
click at [945, 49] on div at bounding box center [943, 51] width 13 height 6
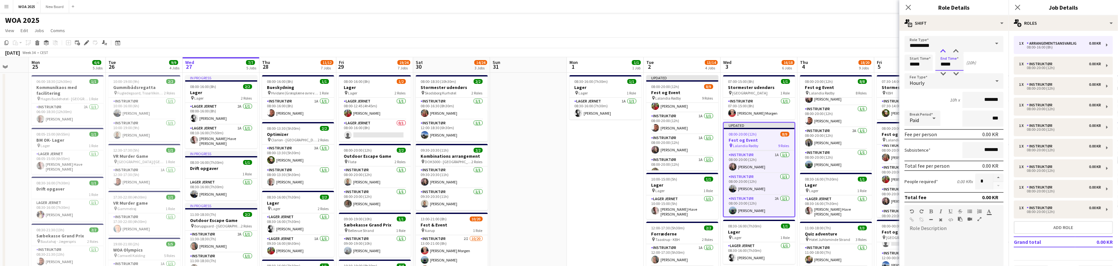
click at [945, 49] on div at bounding box center [943, 51] width 13 height 6
type input "*****"
click at [945, 49] on div at bounding box center [943, 51] width 13 height 6
click at [1072, 228] on button "Add role" at bounding box center [1063, 227] width 99 height 13
type input "**********"
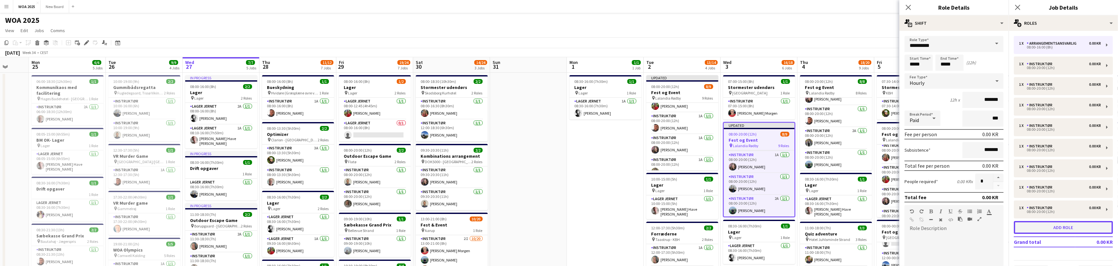
type input "*****"
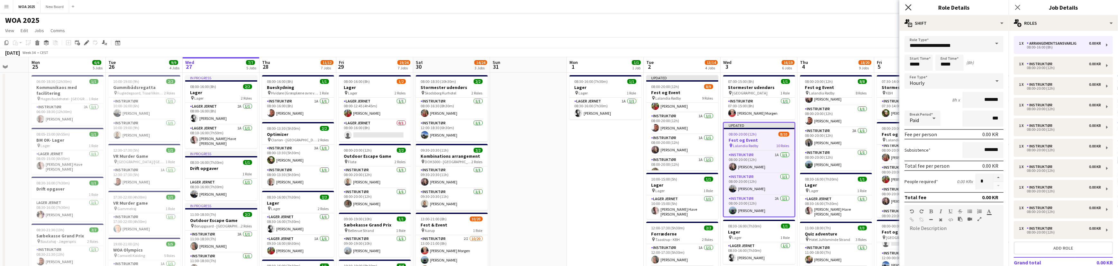
click at [911, 6] on icon "Close pop-in" at bounding box center [908, 7] width 6 height 6
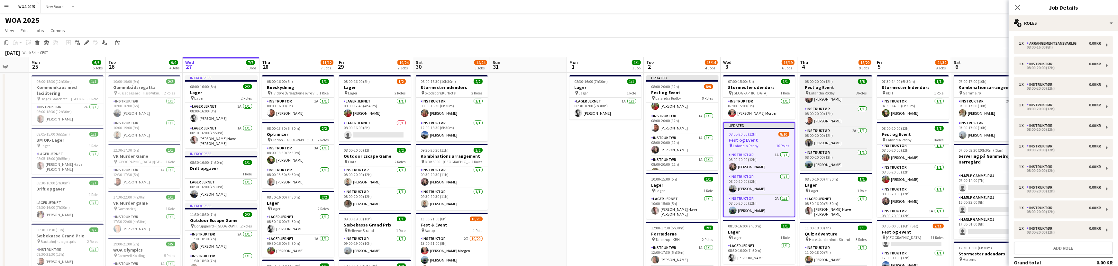
scroll to position [0, 202]
click at [845, 90] on div "pin Lalandia Rødby 8 Roles" at bounding box center [836, 92] width 72 height 5
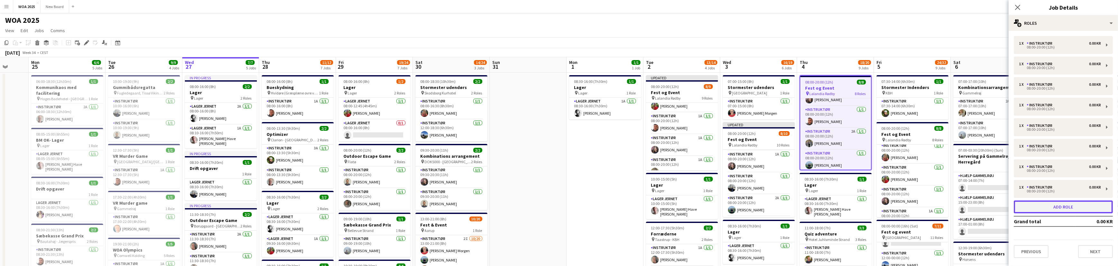
click at [1079, 209] on button "Add role" at bounding box center [1063, 207] width 99 height 13
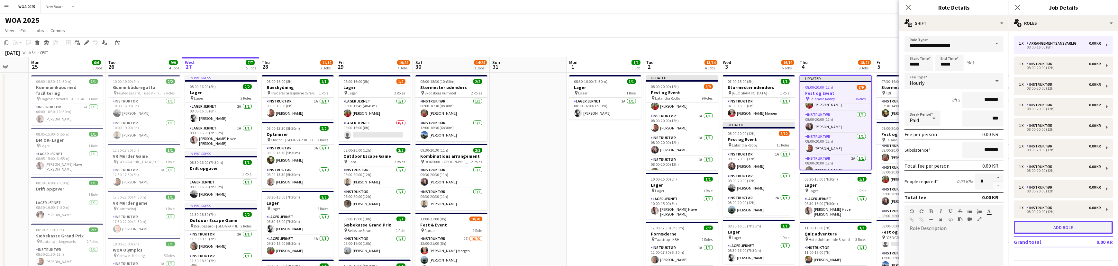
scroll to position [124, 0]
click at [990, 45] on span at bounding box center [997, 43] width 14 height 15
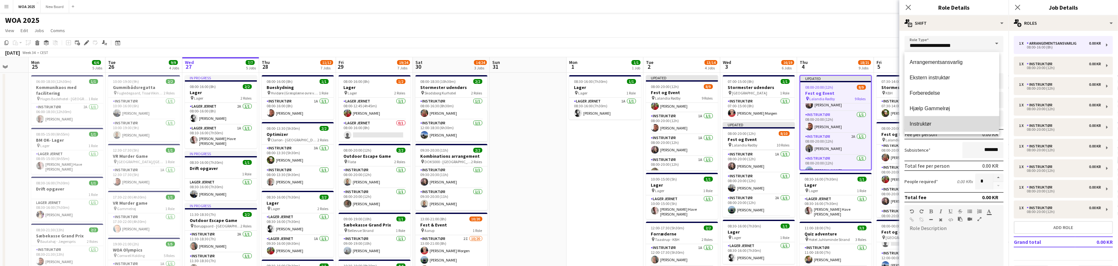
click at [965, 127] on mat-option "Instruktør" at bounding box center [952, 123] width 95 height 15
type input "**********"
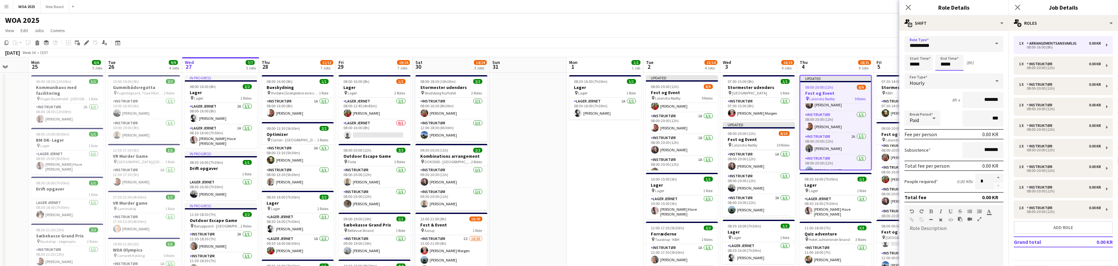
click at [959, 62] on input "*****" at bounding box center [950, 63] width 28 height 16
click at [945, 51] on div at bounding box center [943, 51] width 13 height 6
click at [944, 51] on div at bounding box center [943, 51] width 13 height 6
type input "*****"
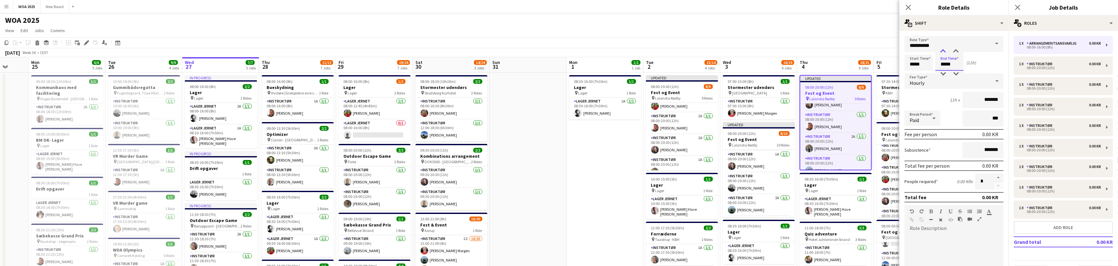
click at [944, 51] on div at bounding box center [943, 51] width 13 height 6
click at [1070, 229] on button "Add role" at bounding box center [1063, 227] width 99 height 13
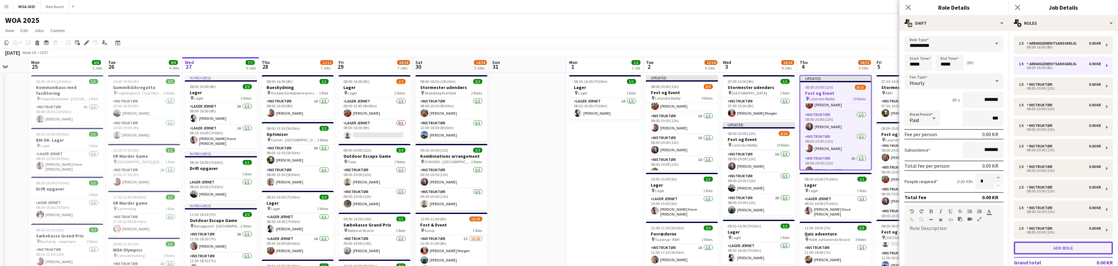
type input "**********"
type input "*****"
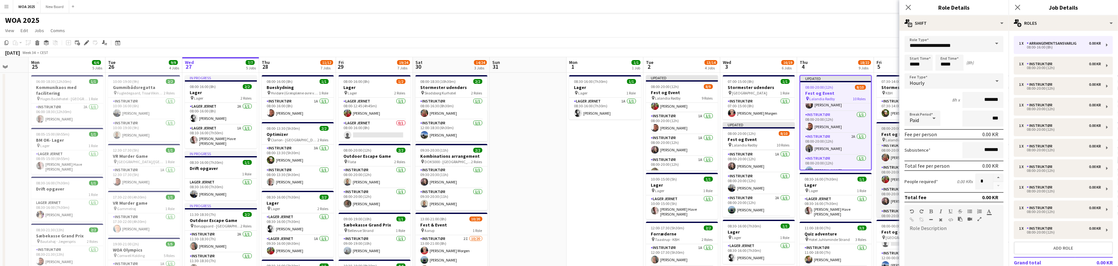
click at [896, 140] on span "Lalandia Rødby" at bounding box center [899, 140] width 26 height 5
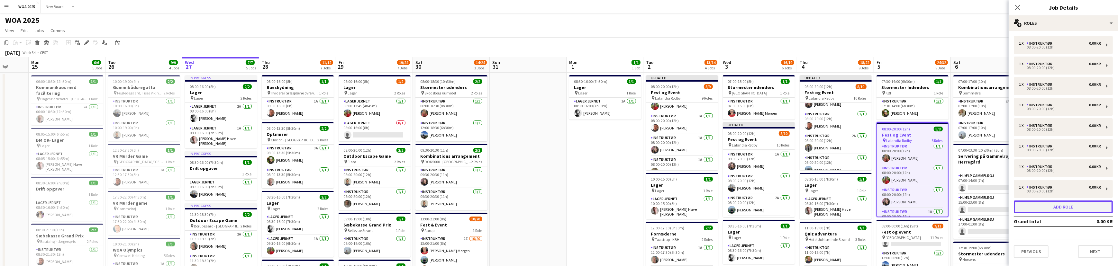
click at [1071, 208] on button "Add role" at bounding box center [1063, 207] width 99 height 13
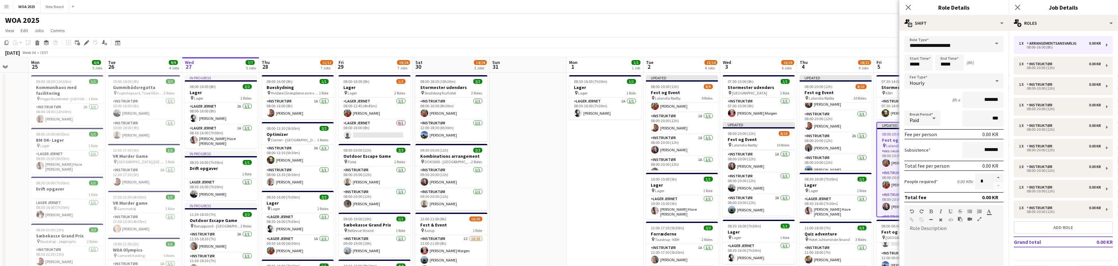
click at [994, 42] on span at bounding box center [997, 43] width 14 height 15
click at [974, 128] on mat-option "Instruktør" at bounding box center [952, 123] width 95 height 15
type input "**********"
click at [980, 231] on div at bounding box center [954, 270] width 99 height 82
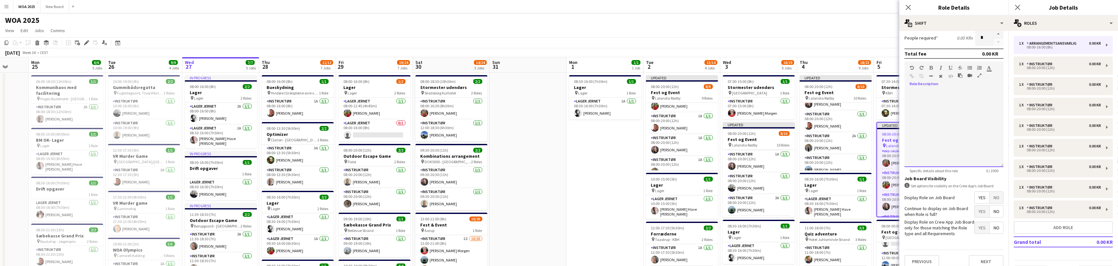
scroll to position [144, 0]
click at [977, 210] on span "Yes" at bounding box center [982, 212] width 15 height 12
click at [990, 260] on button "Next" at bounding box center [986, 261] width 35 height 13
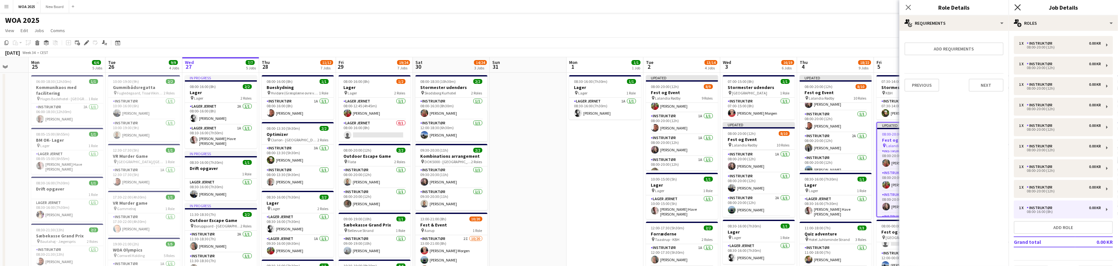
click at [1019, 8] on icon at bounding box center [1018, 7] width 6 height 6
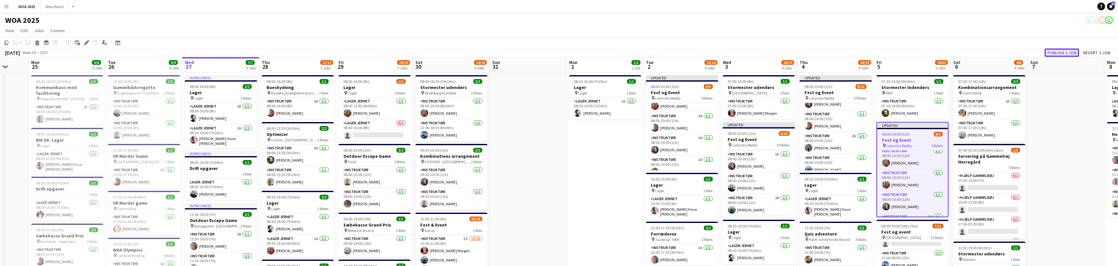
click at [1064, 54] on button "Publish 1 job" at bounding box center [1062, 53] width 34 height 8
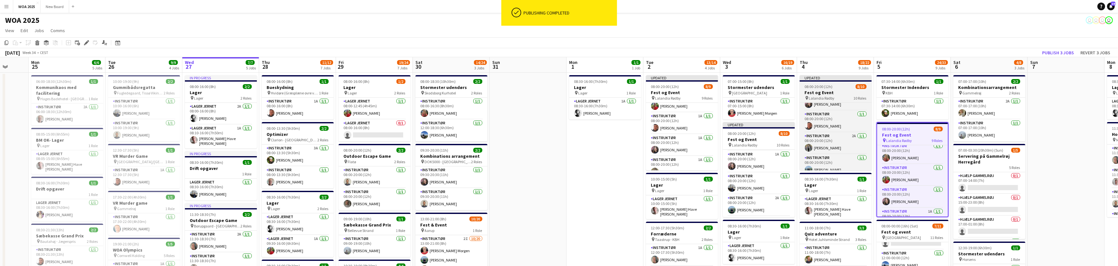
click at [843, 90] on h3 "Fest og Event" at bounding box center [836, 93] width 72 height 6
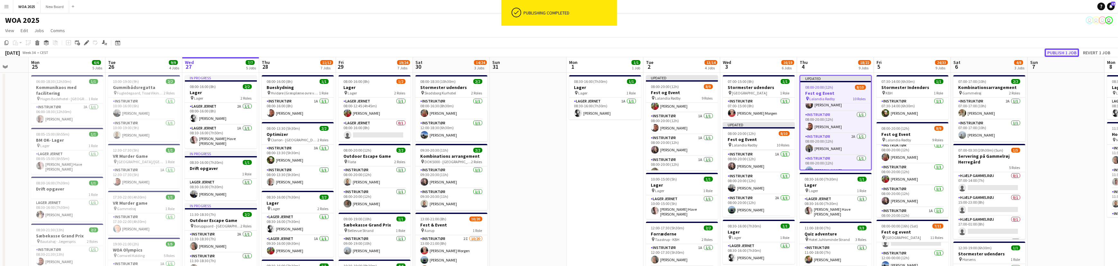
click at [1054, 51] on button "Publish 1 job" at bounding box center [1062, 53] width 34 height 8
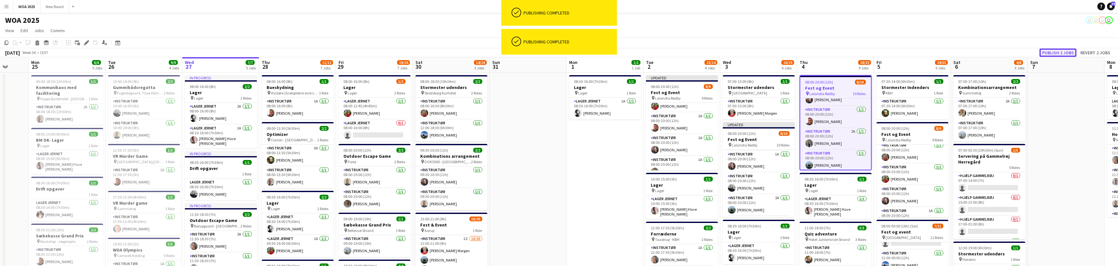
click at [1074, 52] on button "Publish 2 jobs" at bounding box center [1058, 53] width 37 height 8
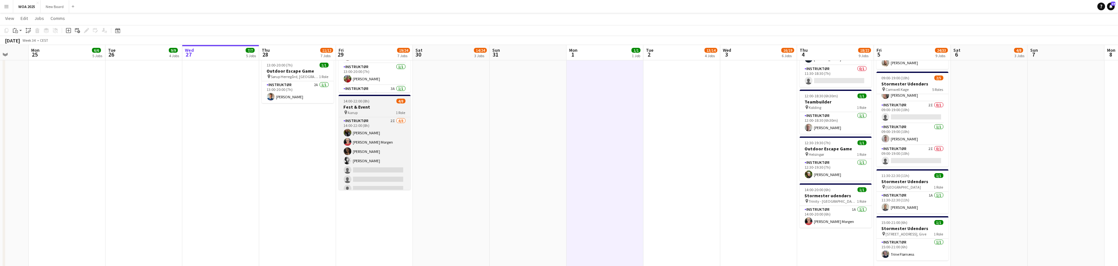
scroll to position [14, 0]
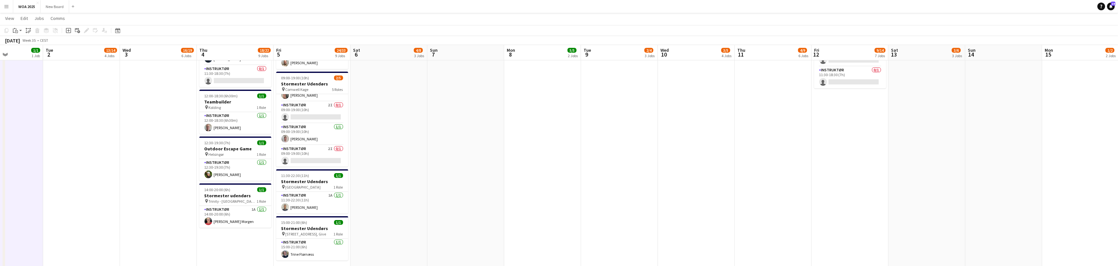
drag, startPoint x: 617, startPoint y: 169, endPoint x: 83, endPoint y: 132, distance: 535.0
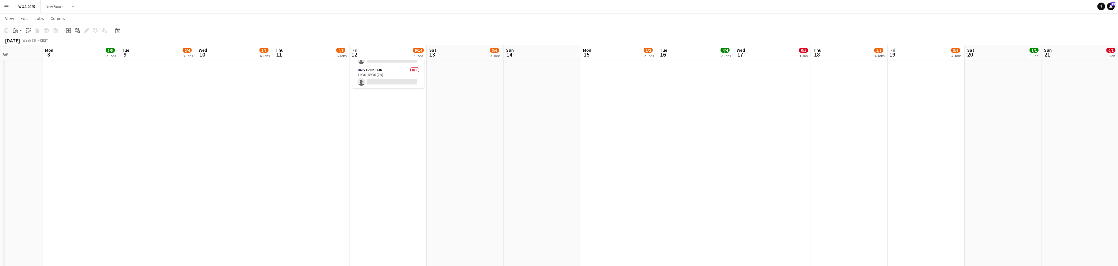
drag, startPoint x: 428, startPoint y: 133, endPoint x: 156, endPoint y: 98, distance: 274.4
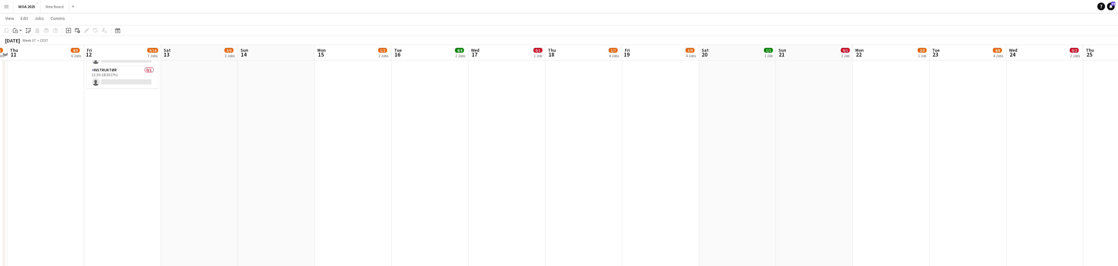
drag, startPoint x: 583, startPoint y: 152, endPoint x: 264, endPoint y: 126, distance: 319.5
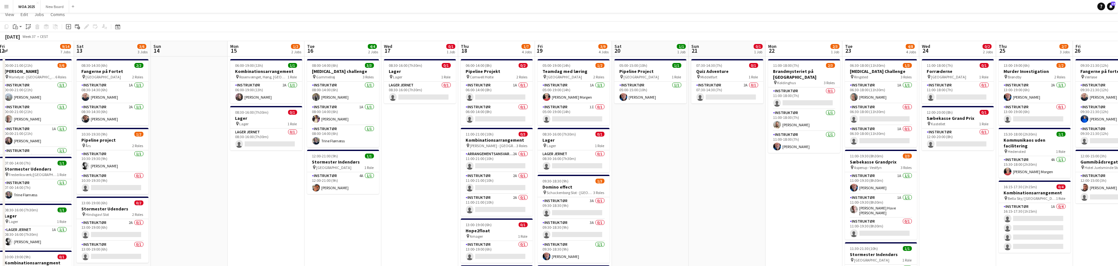
scroll to position [0, 0]
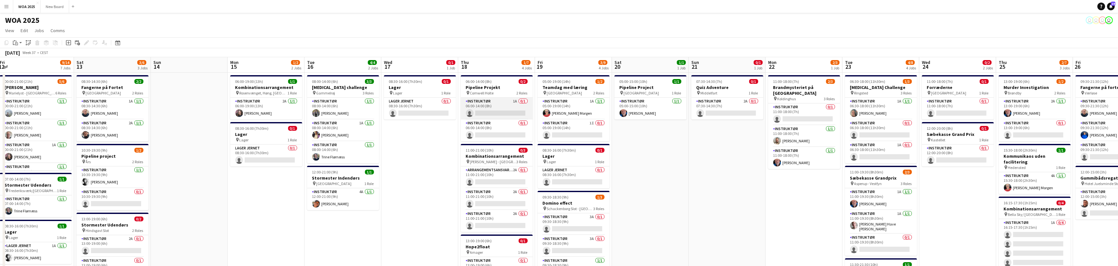
click at [506, 106] on app-card-role "Instruktør 1A 0/1 06:00-14:00 (8h) single-neutral-actions" at bounding box center [497, 109] width 72 height 22
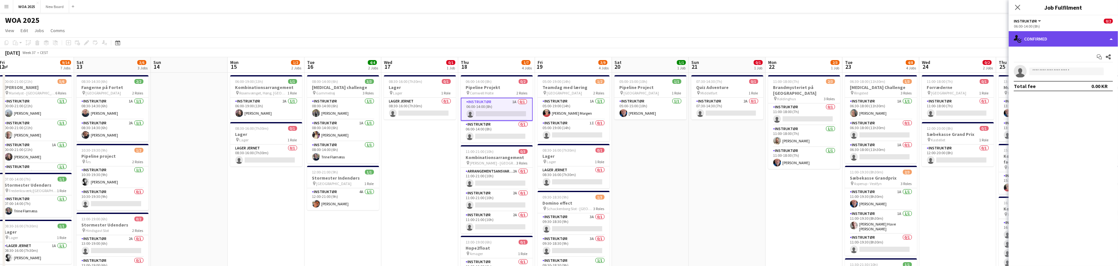
click at [1109, 36] on div "single-neutral-actions-check-2 Confirmed" at bounding box center [1063, 38] width 109 height 15
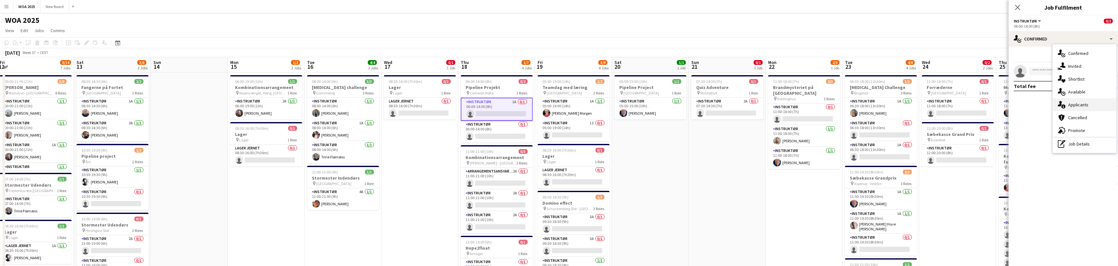
click at [1100, 106] on div "single-neutral-actions-information Applicants" at bounding box center [1085, 104] width 64 height 13
click at [1098, 86] on app-icon "Confirm" at bounding box center [1100, 84] width 5 height 5
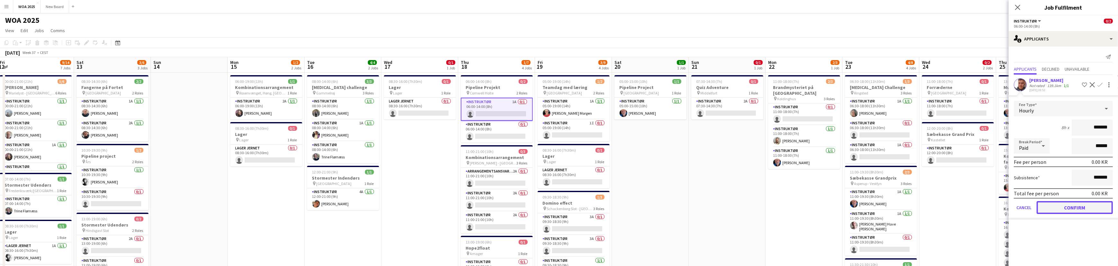
click at [1098, 212] on button "Confirm" at bounding box center [1075, 207] width 76 height 13
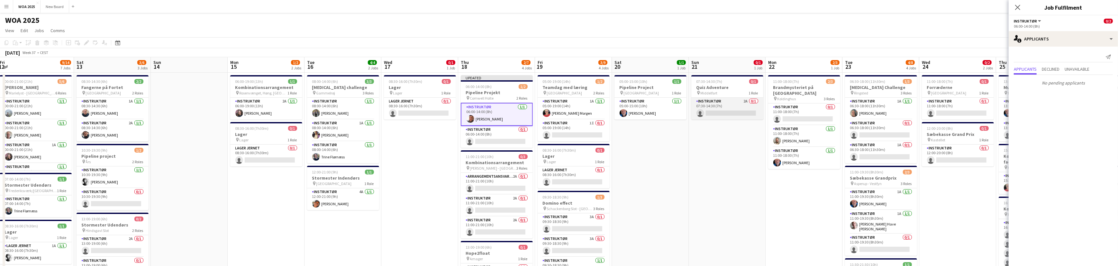
click at [738, 106] on app-card-role "Instruktør 2A 0/1 07:30-14:30 (7h) single-neutral-actions" at bounding box center [728, 109] width 72 height 22
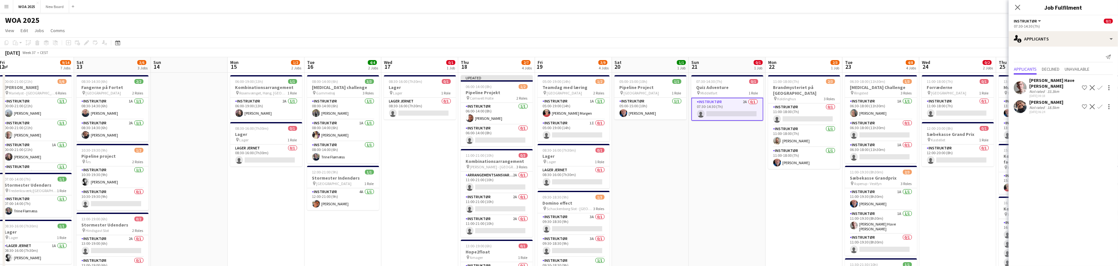
drag, startPoint x: 1101, startPoint y: 106, endPoint x: 1101, endPoint y: 111, distance: 4.8
click at [1101, 111] on div "Kim Aagaard Holm Not rated 18.5km 14-08-2025 06:24 Shortlist crew Decline Confi…" at bounding box center [1063, 106] width 109 height 15
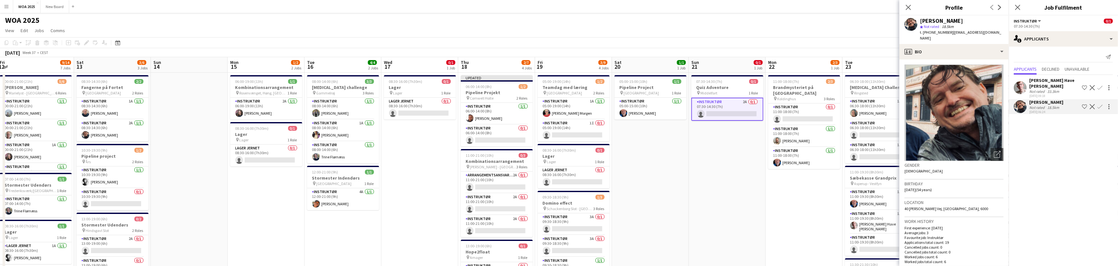
click at [1100, 109] on app-icon "Confirm" at bounding box center [1100, 106] width 5 height 5
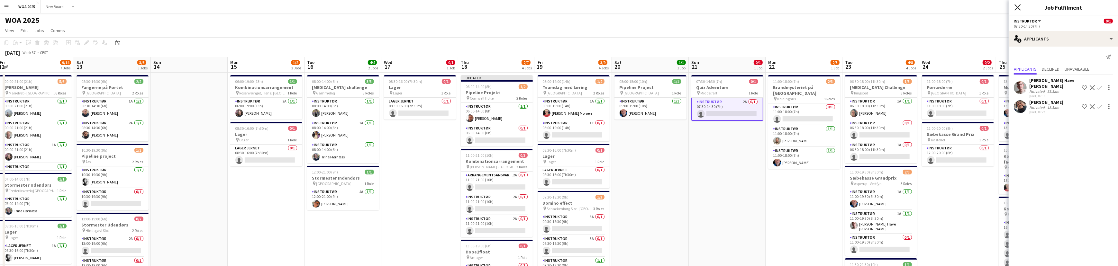
click at [1020, 6] on icon "Close pop-in" at bounding box center [1018, 7] width 6 height 6
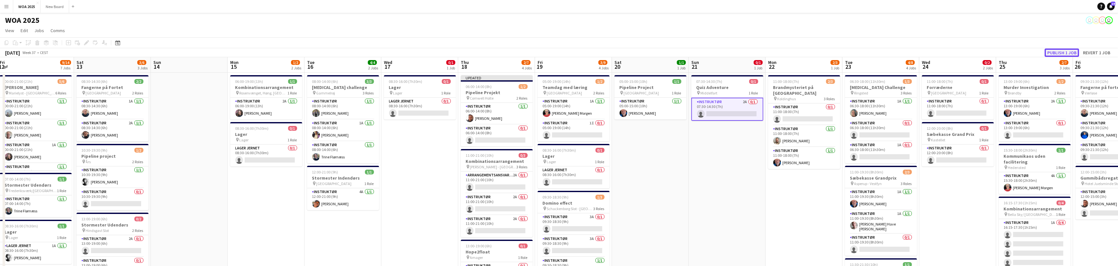
click at [1064, 53] on button "Publish 1 job" at bounding box center [1062, 53] width 34 height 8
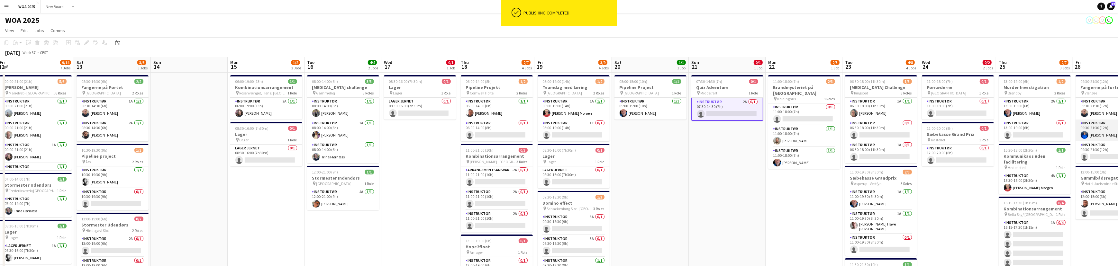
click at [1107, 131] on app-card-role "Instruktør 1/1 09:30-21:30 (12h) Marie Bue pedersen" at bounding box center [1112, 131] width 72 height 22
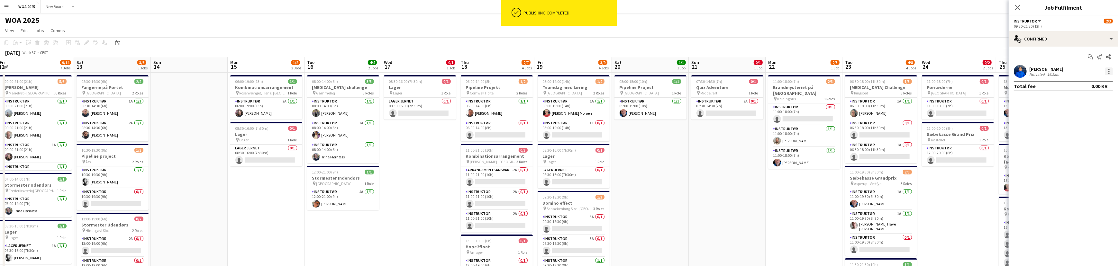
click at [1111, 71] on div at bounding box center [1110, 72] width 8 height 8
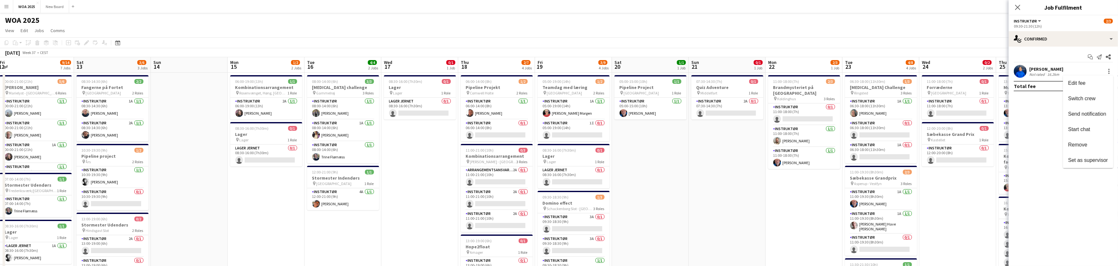
click at [1040, 69] on div at bounding box center [559, 133] width 1118 height 266
click at [1045, 68] on div "[PERSON_NAME]" at bounding box center [1047, 69] width 34 height 6
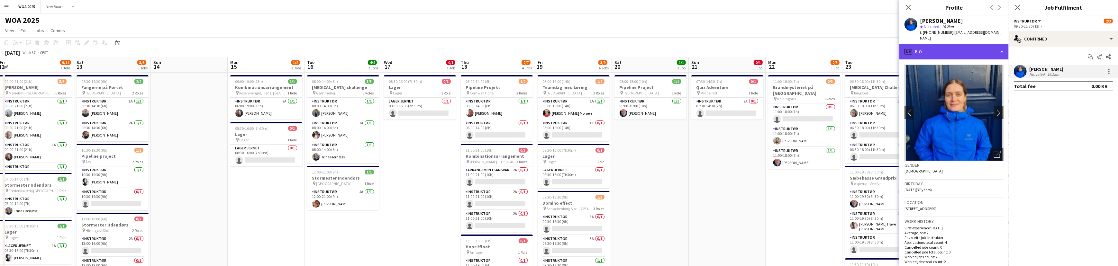
click at [996, 47] on div "profile Bio" at bounding box center [954, 51] width 109 height 15
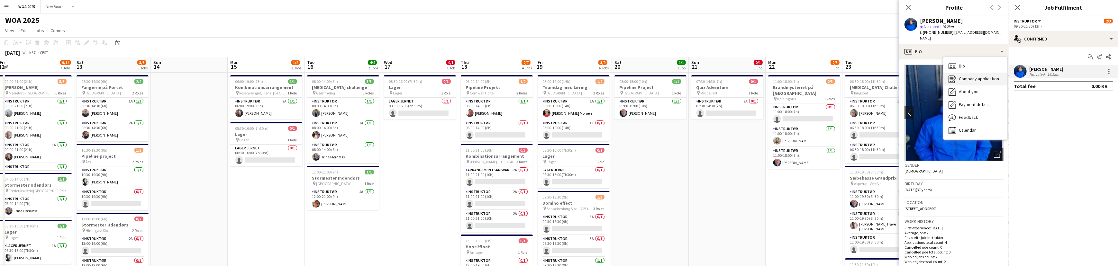
click at [970, 76] on span "Company application" at bounding box center [979, 79] width 40 height 6
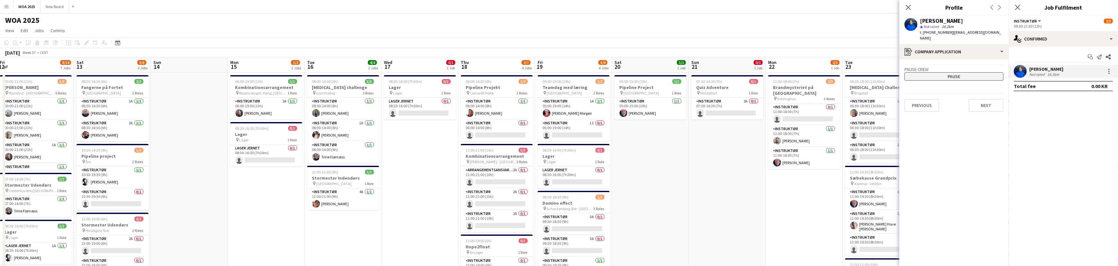
click at [969, 72] on button "Pause" at bounding box center [954, 76] width 99 height 8
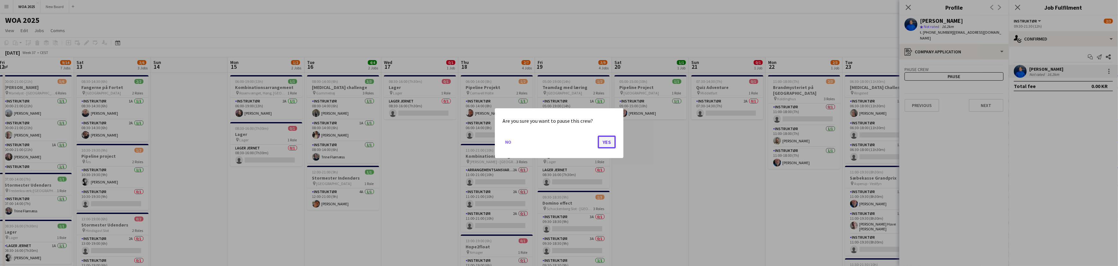
click at [608, 142] on button "Yes" at bounding box center [607, 141] width 18 height 13
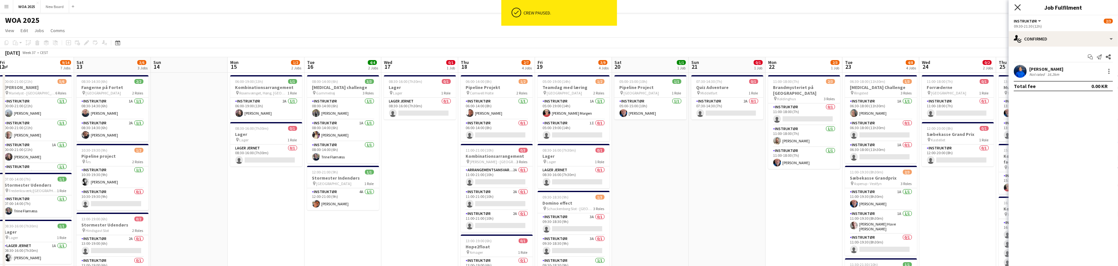
click at [1021, 6] on icon "Close pop-in" at bounding box center [1018, 7] width 6 height 6
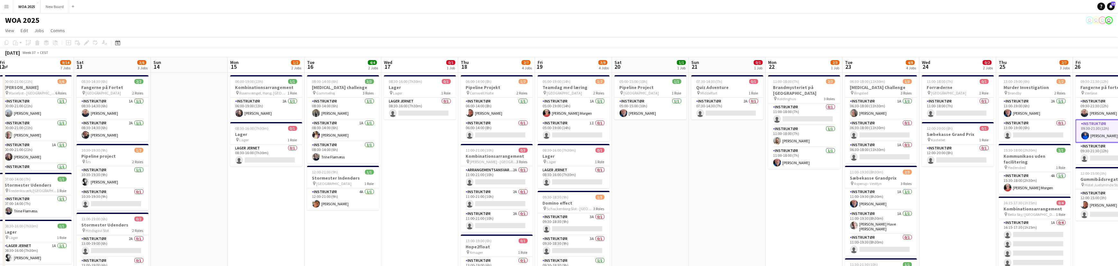
click at [1104, 128] on app-card-role "Instruktør 1/1 09:30-21:30 (12h) Marie Bue pedersen" at bounding box center [1112, 131] width 72 height 23
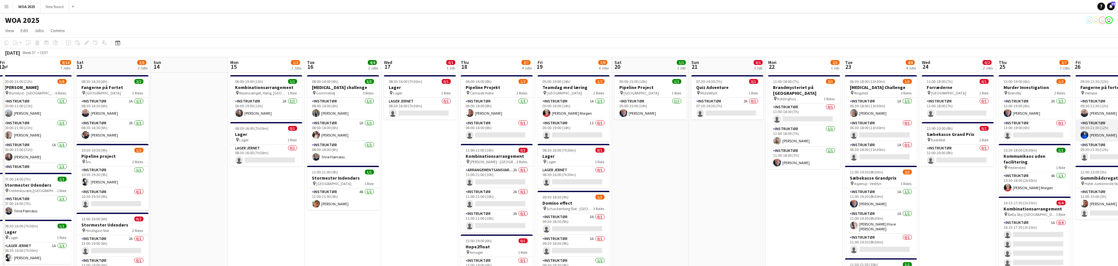
click at [1106, 132] on app-card-role "Instruktør 1/1 09:30-21:30 (12h) Marie Bue pedersen" at bounding box center [1112, 131] width 72 height 22
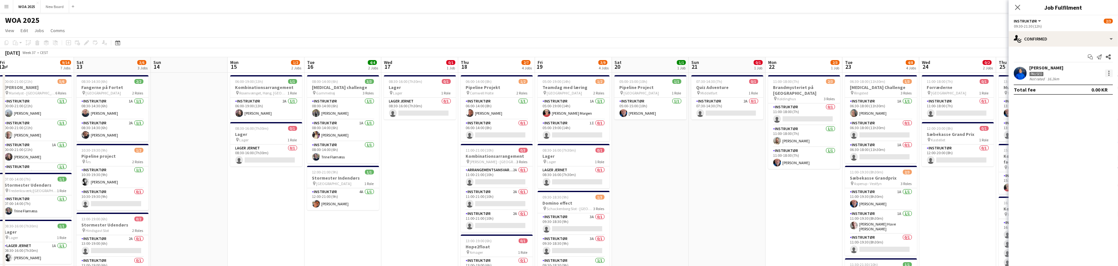
click at [1108, 70] on div at bounding box center [1110, 73] width 8 height 8
click at [1097, 147] on span "Remove" at bounding box center [1089, 147] width 40 height 6
click at [1017, 8] on icon at bounding box center [1018, 7] width 6 height 6
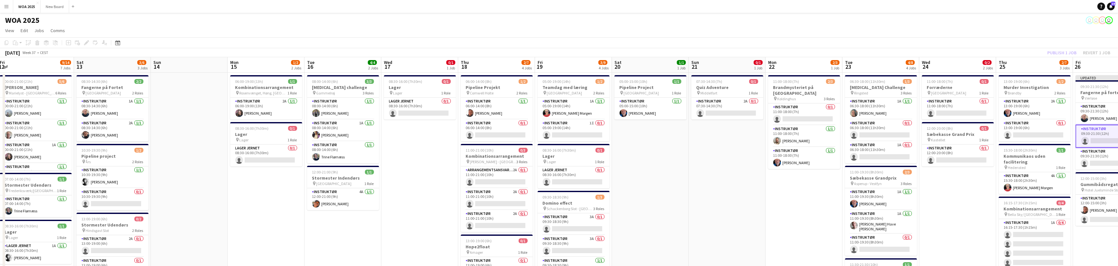
click at [1070, 53] on div "Publish 1 job Revert 1 job" at bounding box center [1079, 53] width 78 height 8
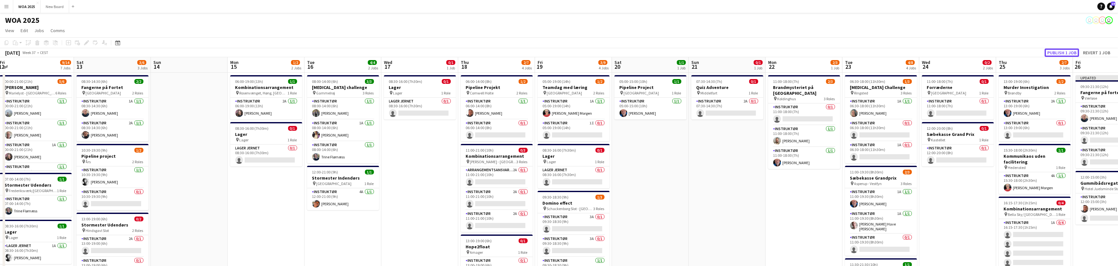
click at [1070, 53] on button "Publish 1 job" at bounding box center [1062, 53] width 34 height 8
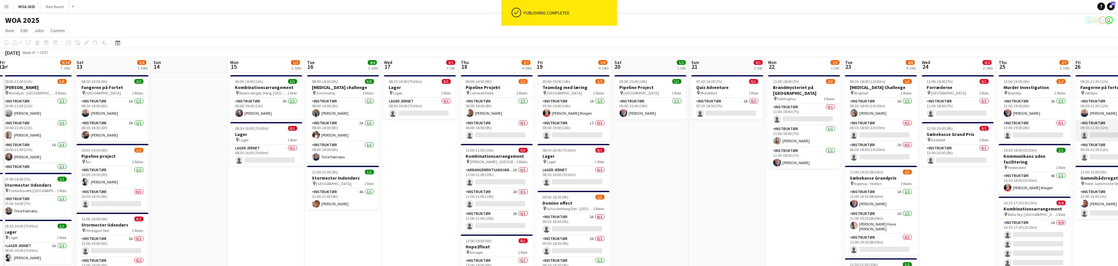
click at [1109, 132] on app-card-role "Instruktør 0/1 09:30-21:30 (12h) single-neutral-actions" at bounding box center [1112, 131] width 72 height 22
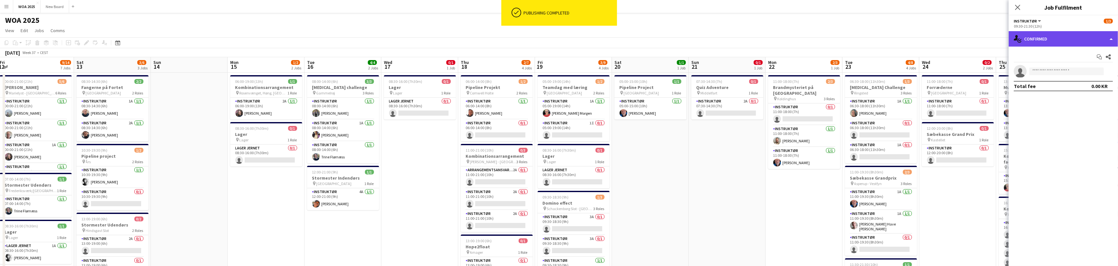
click at [1054, 38] on div "single-neutral-actions-check-2 Confirmed" at bounding box center [1063, 38] width 109 height 15
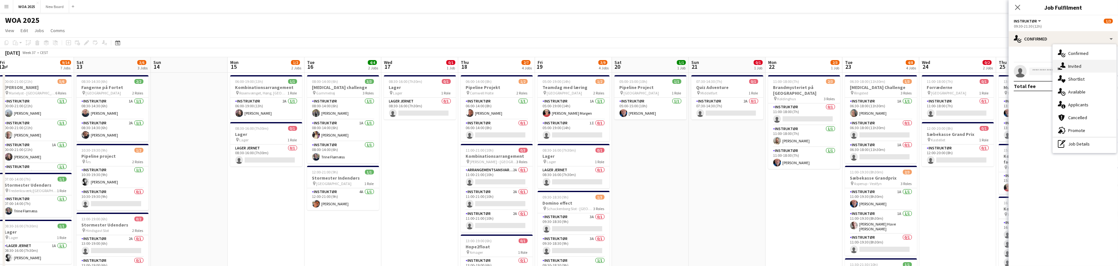
click at [1086, 68] on div "single-neutral-actions-share-1 Invited" at bounding box center [1085, 66] width 64 height 13
click at [1051, 54] on span "Declined" at bounding box center [1045, 56] width 18 height 5
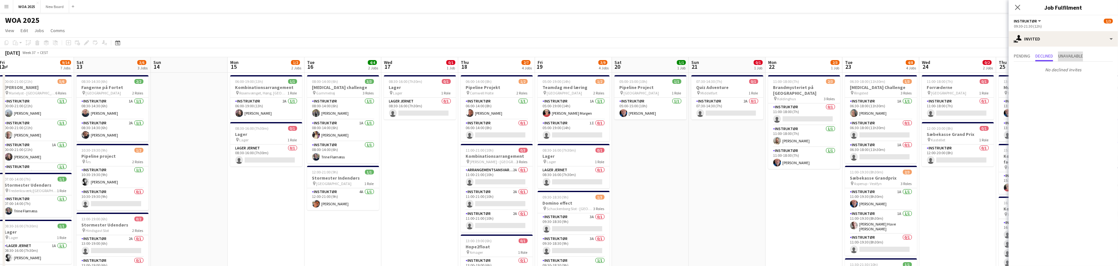
click at [1069, 55] on span "Unavailable" at bounding box center [1071, 56] width 25 height 5
click at [1026, 55] on span "Pending" at bounding box center [1022, 56] width 16 height 5
click at [1045, 77] on input "text" at bounding box center [1063, 72] width 99 height 16
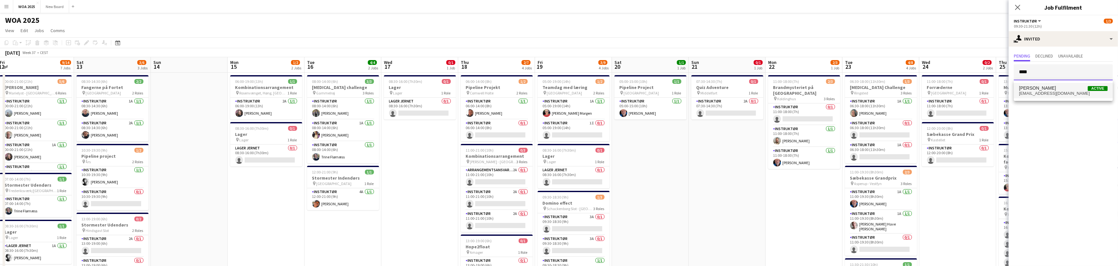
type input "****"
click at [1046, 91] on span "majahjonsson@gmail.com" at bounding box center [1063, 93] width 89 height 5
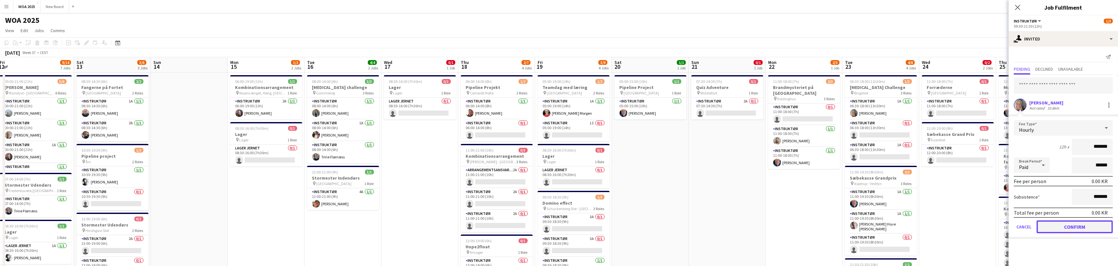
click at [1085, 228] on button "Confirm" at bounding box center [1075, 227] width 76 height 13
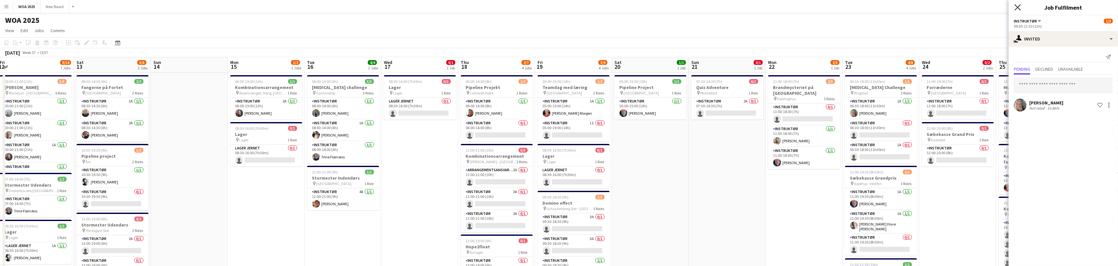
click at [1016, 5] on icon at bounding box center [1018, 7] width 6 height 6
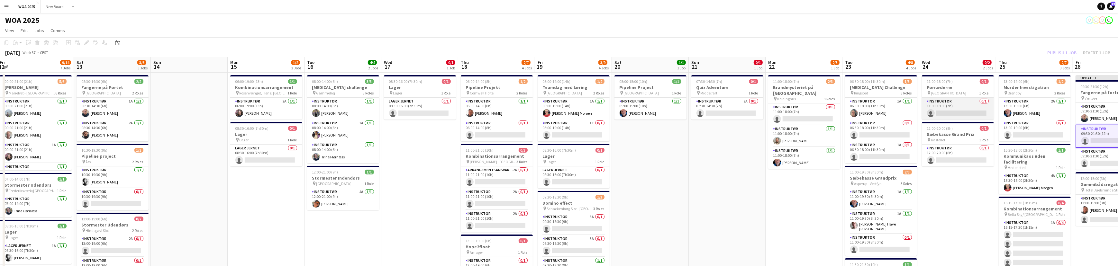
click at [968, 112] on app-card-role "Instruktør 0/1 11:00-18:00 (7h) single-neutral-actions" at bounding box center [958, 109] width 72 height 22
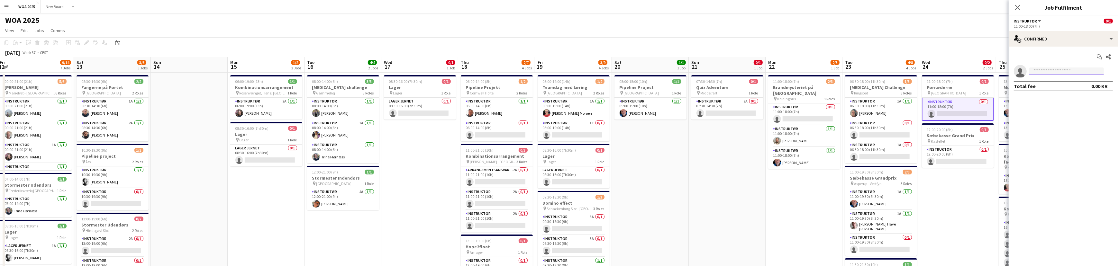
click at [1072, 70] on input at bounding box center [1067, 72] width 75 height 8
click at [1086, 34] on div "single-neutral-actions-check-2 Confirmed" at bounding box center [1063, 38] width 109 height 15
click at [1085, 64] on div "single-neutral-actions-share-1 Invited" at bounding box center [1085, 66] width 64 height 13
click at [1065, 72] on input "text" at bounding box center [1063, 72] width 99 height 16
type input "****"
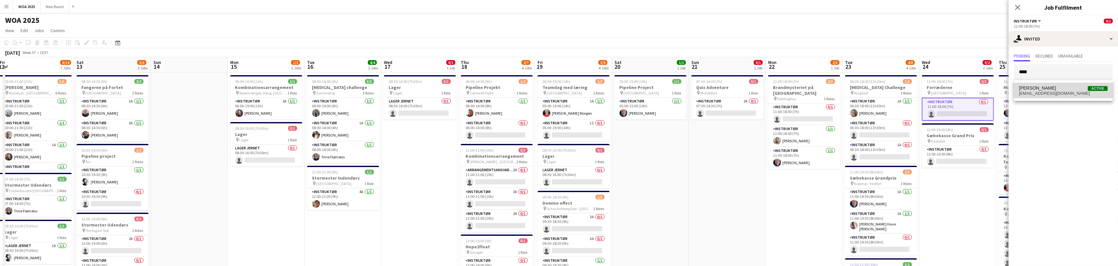
click at [1042, 91] on span "acn@woa.dk" at bounding box center [1063, 93] width 89 height 5
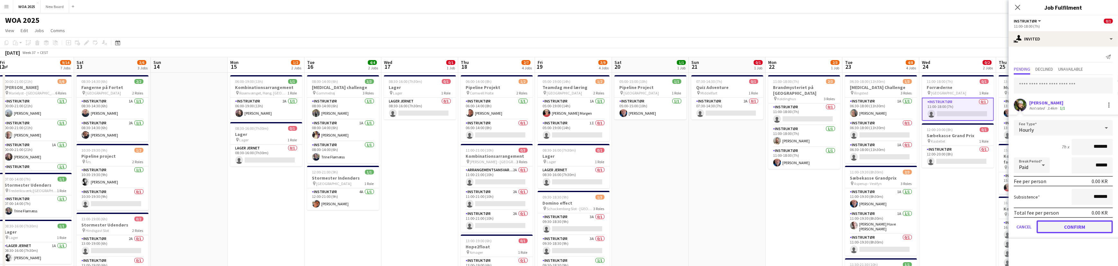
click at [1072, 226] on button "Confirm" at bounding box center [1075, 227] width 76 height 13
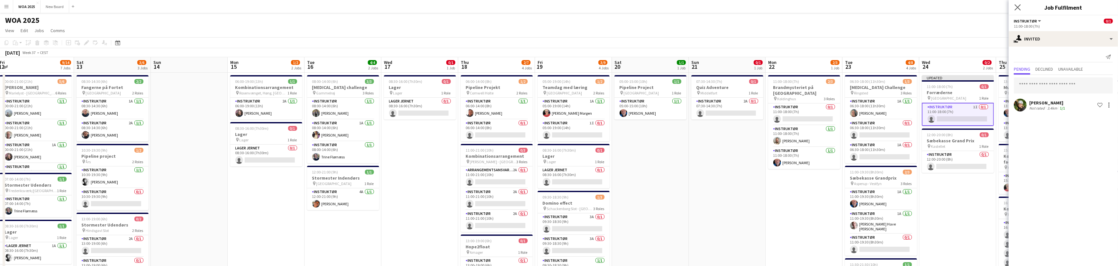
click at [1019, 11] on app-icon "Close pop-in" at bounding box center [1018, 7] width 9 height 9
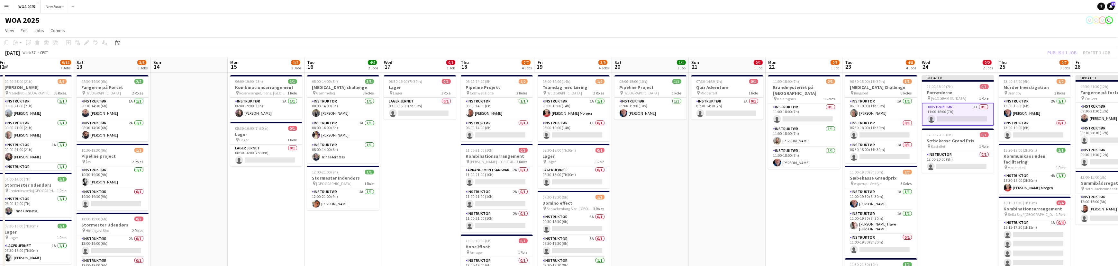
click at [1069, 52] on div "Publish 1 job Revert 1 job" at bounding box center [1079, 53] width 78 height 8
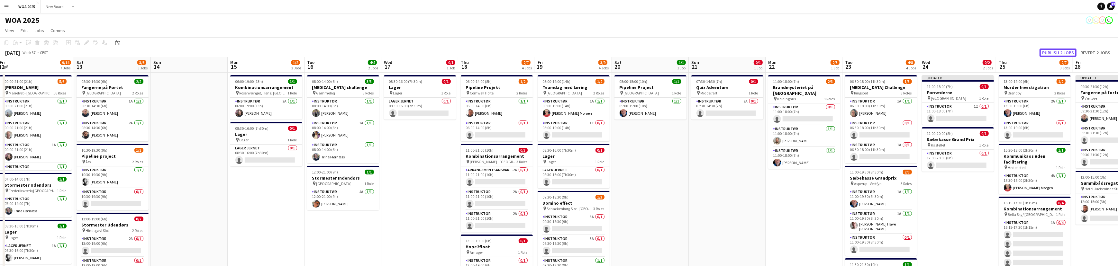
click at [1069, 52] on button "Publish 2 jobs" at bounding box center [1058, 53] width 37 height 8
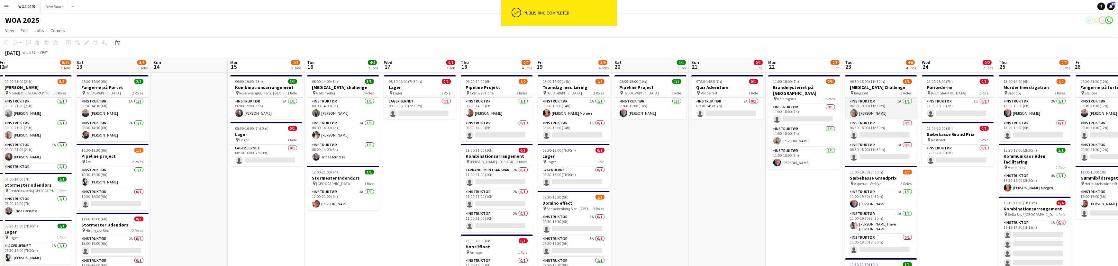
click at [894, 108] on app-card-role "Instruktør 1A 1/1 06:30-18:00 (11h30m) Maja Hochheim Olesen" at bounding box center [881, 109] width 72 height 22
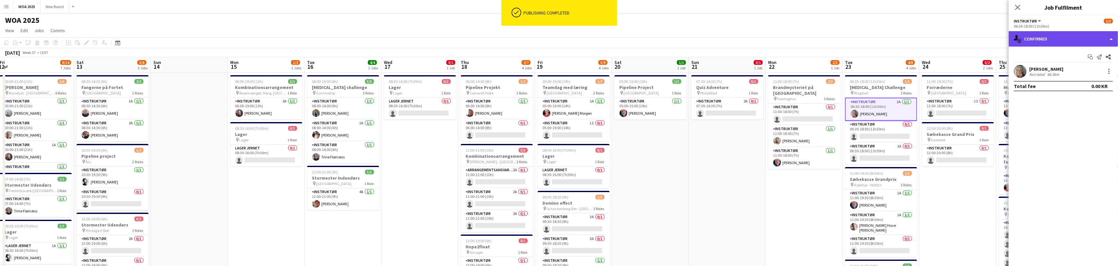
click at [1098, 37] on div "single-neutral-actions-check-2 Confirmed" at bounding box center [1063, 38] width 109 height 15
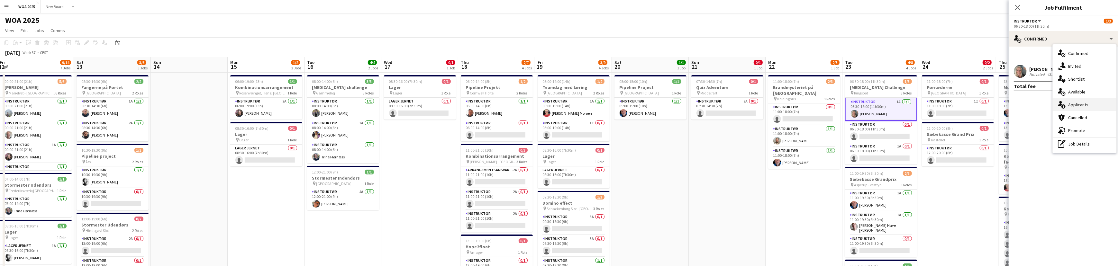
click at [1095, 103] on div "single-neutral-actions-information Applicants" at bounding box center [1085, 104] width 64 height 13
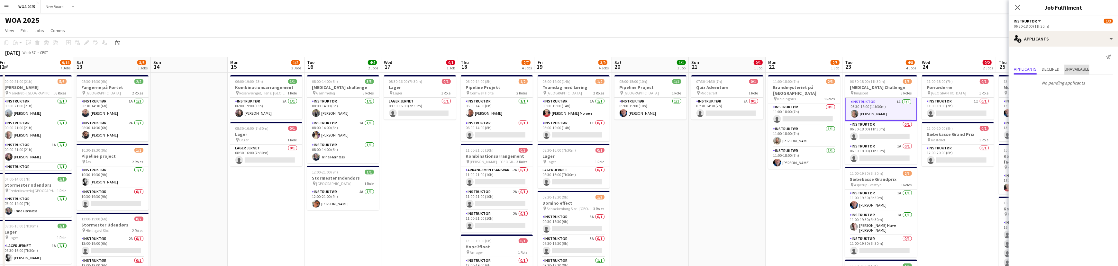
click at [1080, 68] on span "Unavailable" at bounding box center [1077, 69] width 25 height 5
click at [1029, 58] on span "Applicants" at bounding box center [1025, 56] width 23 height 5
click at [1018, 6] on icon "Close pop-in" at bounding box center [1018, 7] width 6 height 6
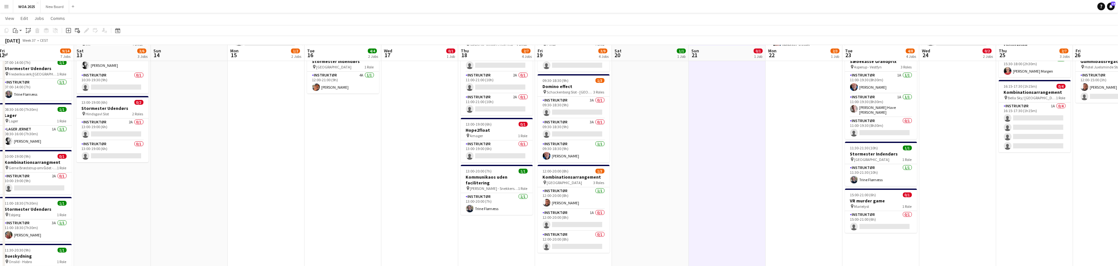
scroll to position [116, 0]
click at [1031, 114] on app-card-role "Instruktør 1A 0/4 16:15-17:30 (1h15m) single-neutral-actions single-neutral-act…" at bounding box center [1035, 127] width 72 height 50
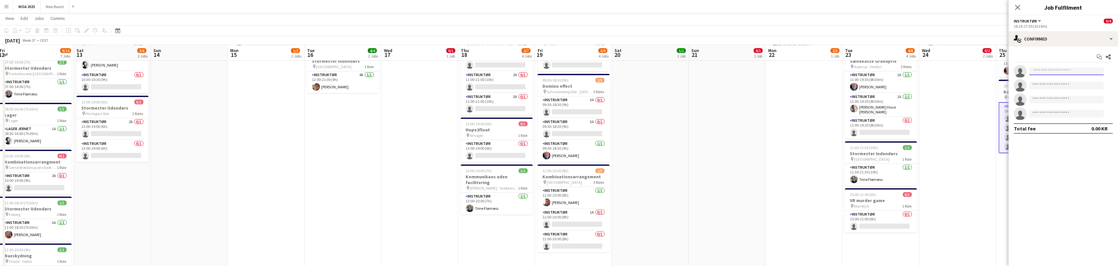
click at [1057, 70] on input at bounding box center [1067, 72] width 75 height 8
type input "***"
click at [1053, 84] on span "rene.s@live.dk" at bounding box center [1067, 85] width 64 height 5
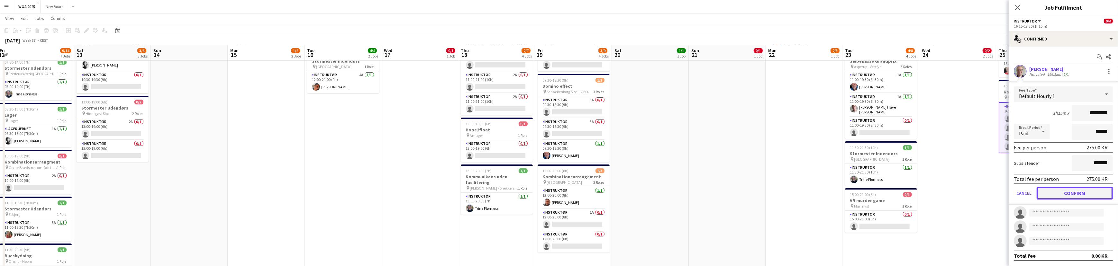
click at [1068, 196] on button "Confirm" at bounding box center [1075, 193] width 76 height 13
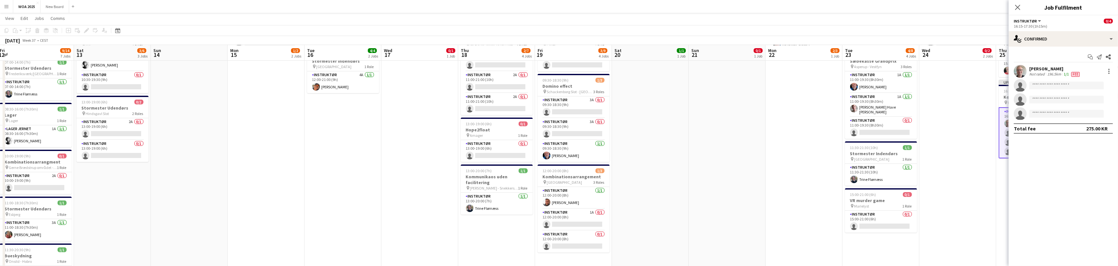
click at [981, 155] on app-date-cell "11:00-18:00 (7h) 0/1 Forræderne pin København 1 Role Instruktør 1I 0/1 11:00-18…" at bounding box center [958, 261] width 77 height 610
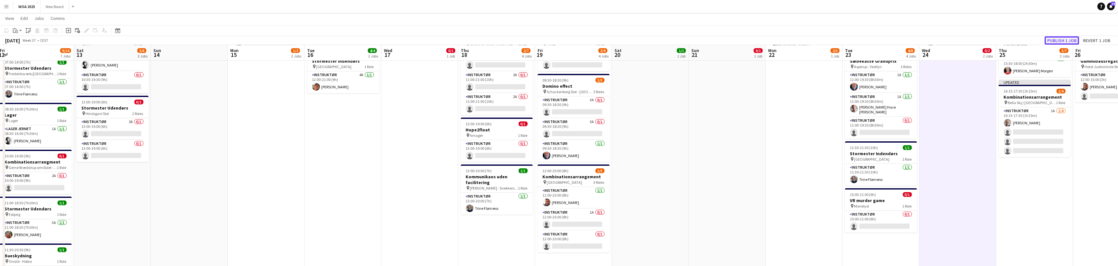
click at [1058, 41] on button "Publish 1 job" at bounding box center [1062, 40] width 34 height 8
drag, startPoint x: 772, startPoint y: 96, endPoint x: 768, endPoint y: 93, distance: 4.8
click at [771, 95] on app-date-cell "11:00-18:00 (7h) 2/3 Brandmysteriet på Koldinghus pin Koldinghus 3 Roles Instru…" at bounding box center [804, 261] width 77 height 610
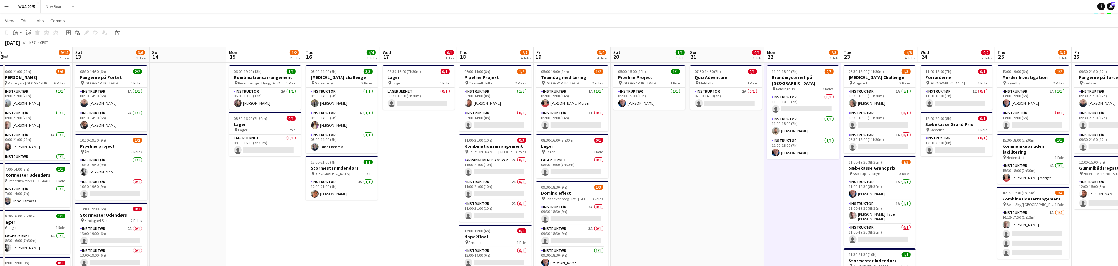
scroll to position [0, 0]
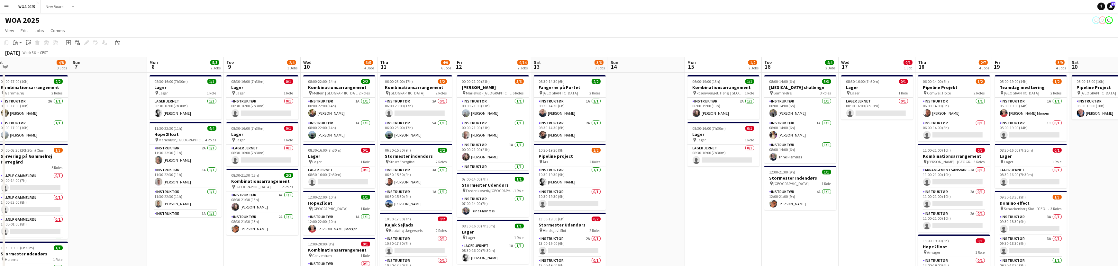
drag, startPoint x: 166, startPoint y: 122, endPoint x: 622, endPoint y: 126, distance: 455.5
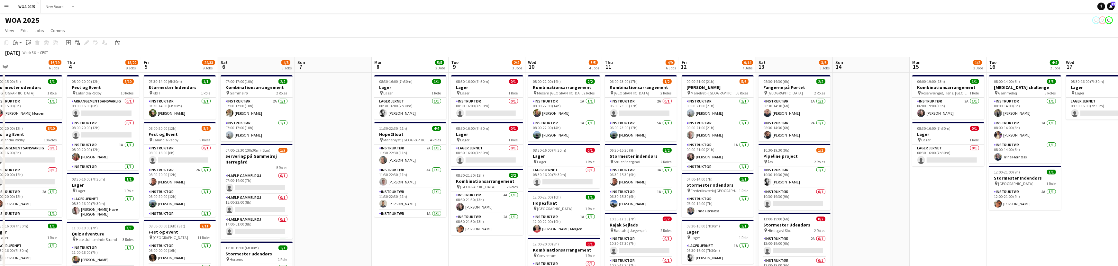
scroll to position [0, 162]
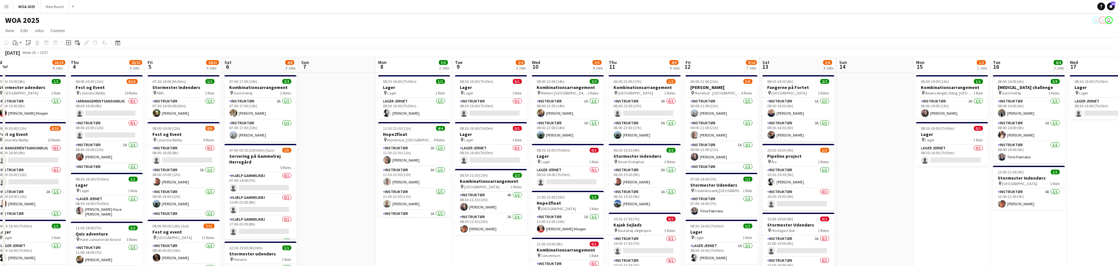
drag, startPoint x: 102, startPoint y: 124, endPoint x: 329, endPoint y: 112, distance: 227.4
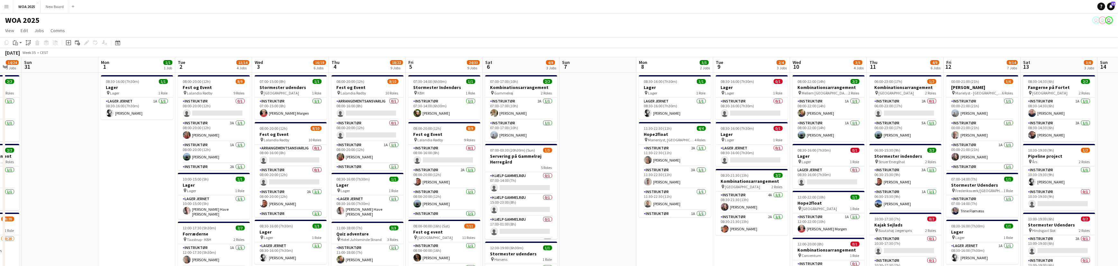
drag, startPoint x: 339, startPoint y: 174, endPoint x: 27, endPoint y: 183, distance: 311.8
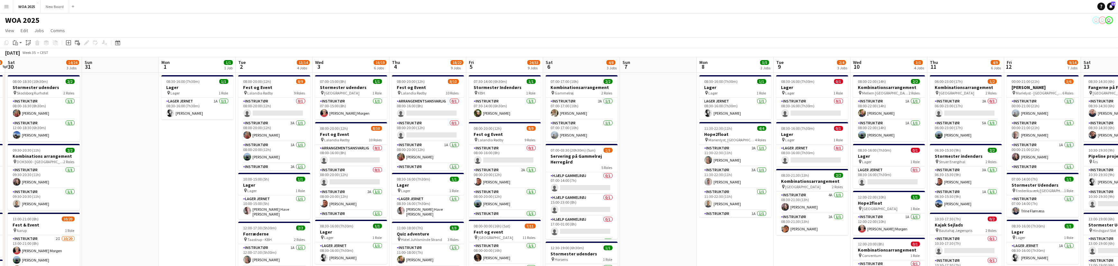
scroll to position [0, 210]
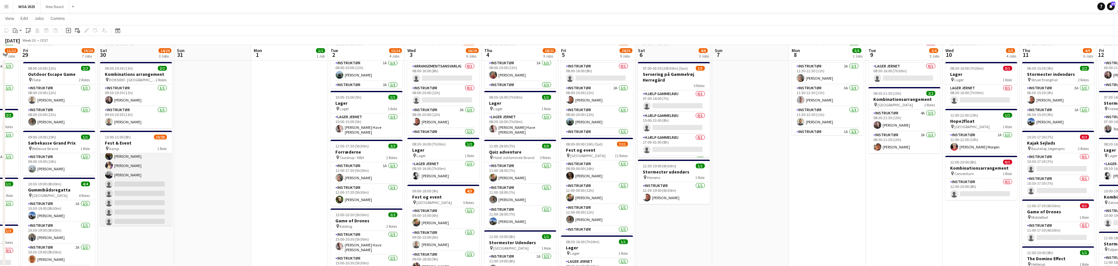
scroll to position [78, 0]
click at [128, 182] on app-card-role "Instruktør 2I 10/20 13:00-21:00 (8h) Kitt Schou Morgen Phillip Fyhn Kim Babbel …" at bounding box center [136, 174] width 72 height 199
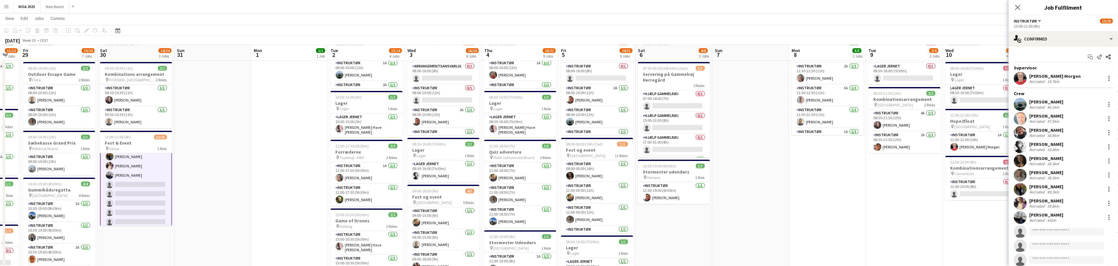
scroll to position [79, 0]
click at [1074, 229] on input at bounding box center [1067, 232] width 75 height 8
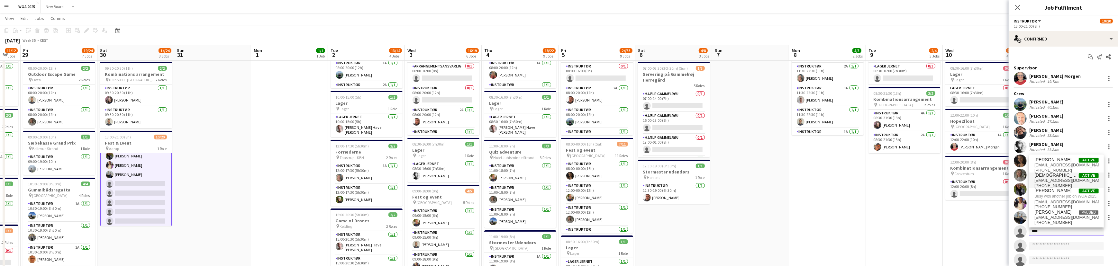
type input "****"
click at [1060, 178] on span "[DEMOGRAPHIC_DATA][PERSON_NAME]" at bounding box center [1057, 175] width 44 height 5
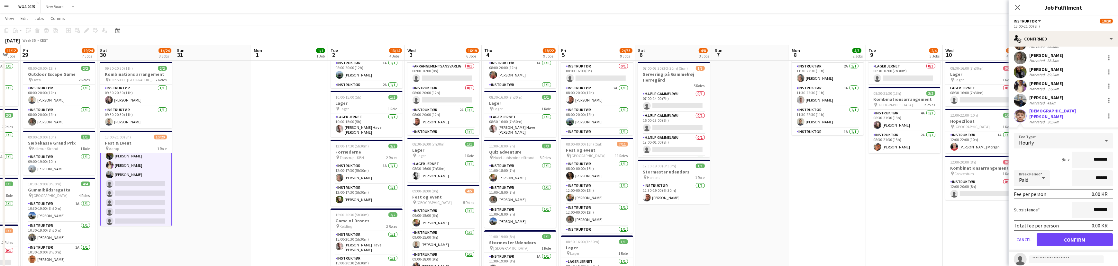
scroll to position [137, 0]
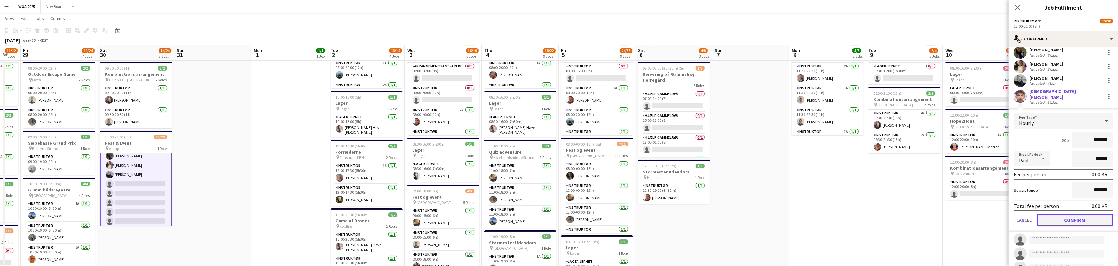
click at [1073, 215] on button "Confirm" at bounding box center [1075, 220] width 76 height 13
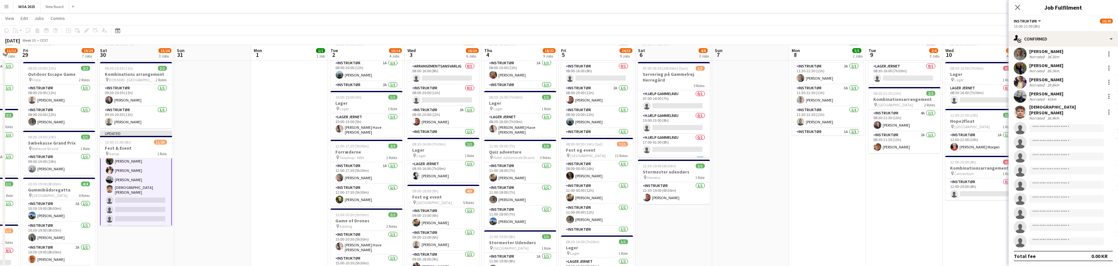
scroll to position [118, 0]
click at [1017, 7] on icon "Close pop-in" at bounding box center [1018, 7] width 6 height 6
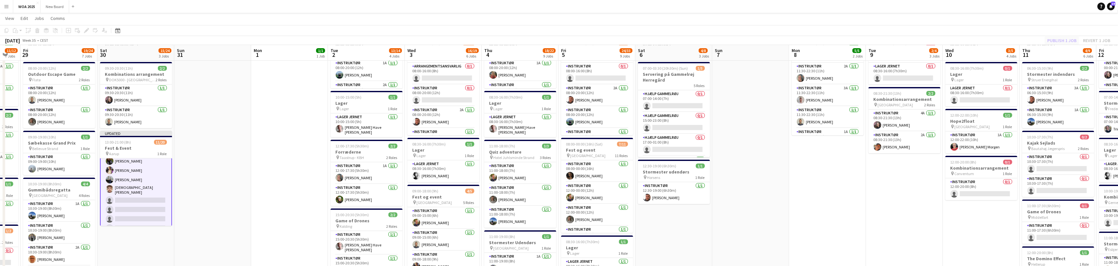
click at [1064, 38] on div "Publish 1 job Revert 1 job" at bounding box center [1079, 40] width 78 height 8
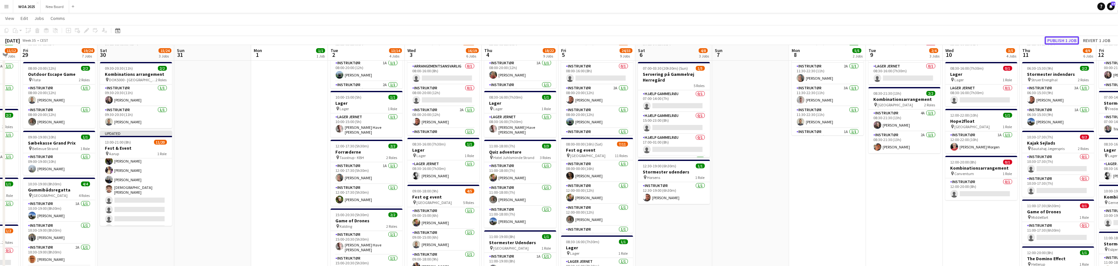
click at [1064, 38] on button "Publish 1 job" at bounding box center [1062, 40] width 34 height 8
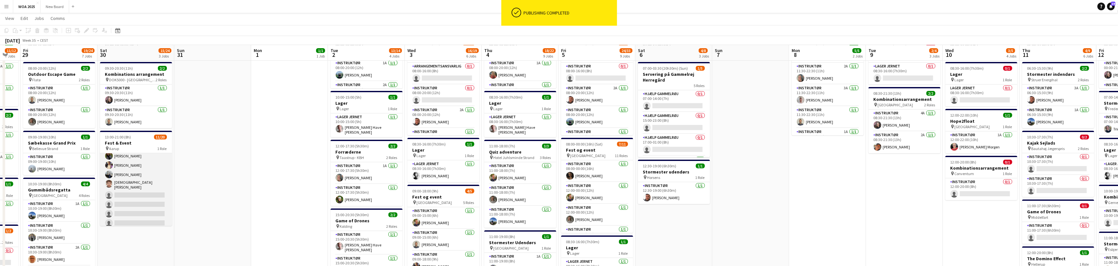
click at [140, 194] on app-card-role "Instruktør 2I 11/20 13:00-21:00 (8h) Kitt Schou Morgen Phillip Fyhn Kim Babbel …" at bounding box center [136, 175] width 72 height 201
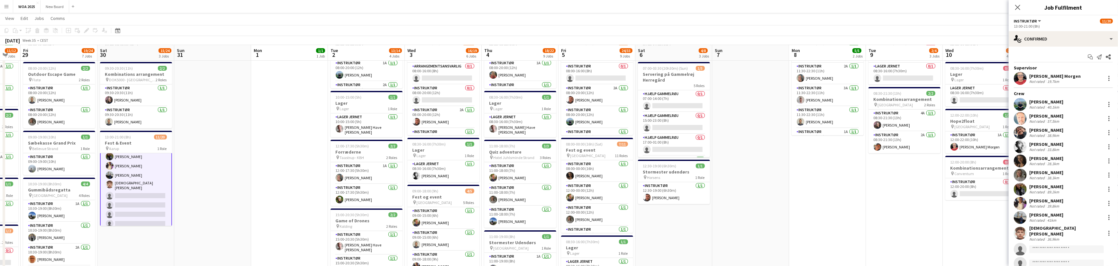
scroll to position [79, 0]
click at [1074, 246] on input at bounding box center [1067, 250] width 75 height 8
type input "*****"
click at [1056, 230] on span "jettegronvald@gmail.com" at bounding box center [1067, 231] width 64 height 5
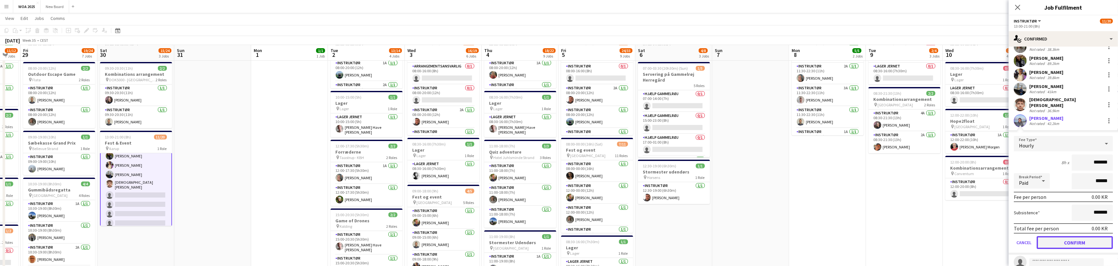
click at [1066, 238] on button "Confirm" at bounding box center [1075, 242] width 76 height 13
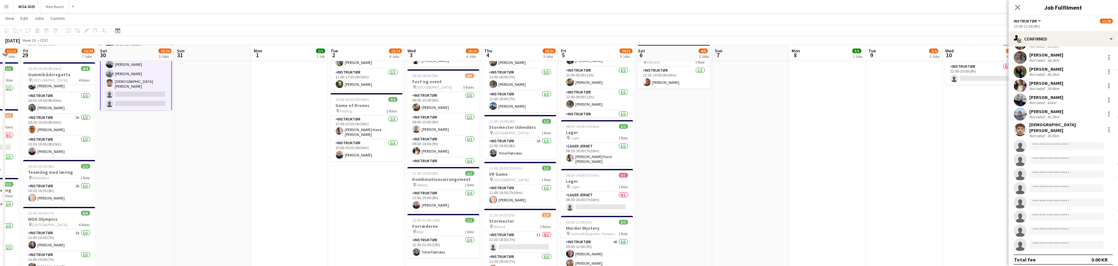
scroll to position [198, 0]
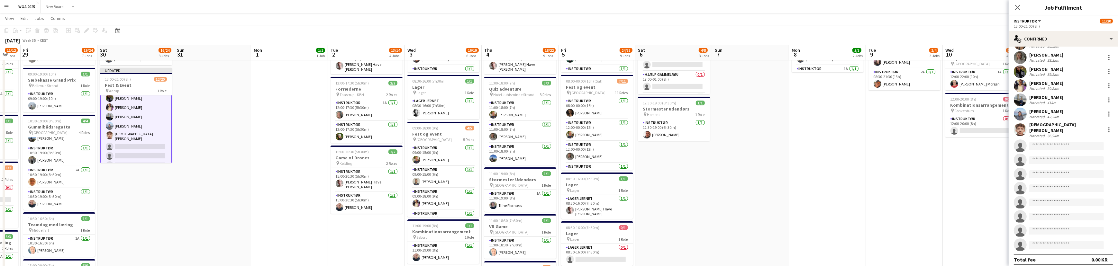
click at [146, 142] on app-card-role "Instruktør 1I 12/20 13:00-21:00 (8h) Kitt Schou Morgen Phillip Fyhn Kim Babbel …" at bounding box center [136, 118] width 72 height 202
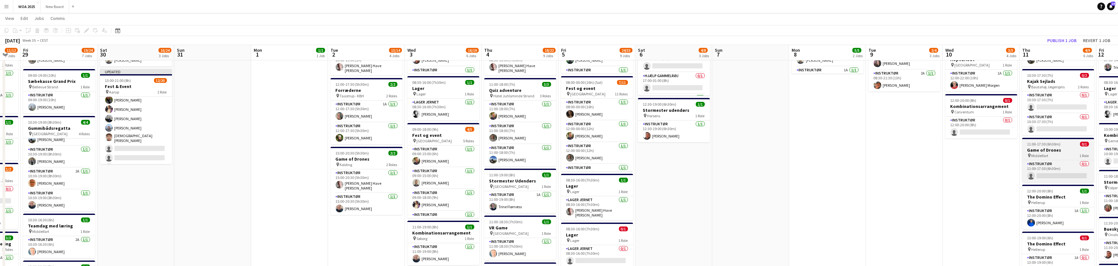
scroll to position [77, 0]
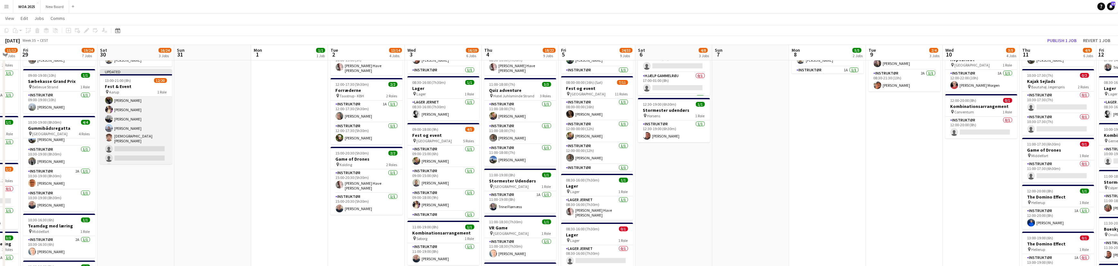
click at [122, 147] on app-card-role "Instruktør 1I 12/20 13:00-21:00 (8h) Kitt Schou Morgen Phillip Fyhn Kim Babbel …" at bounding box center [136, 120] width 72 height 201
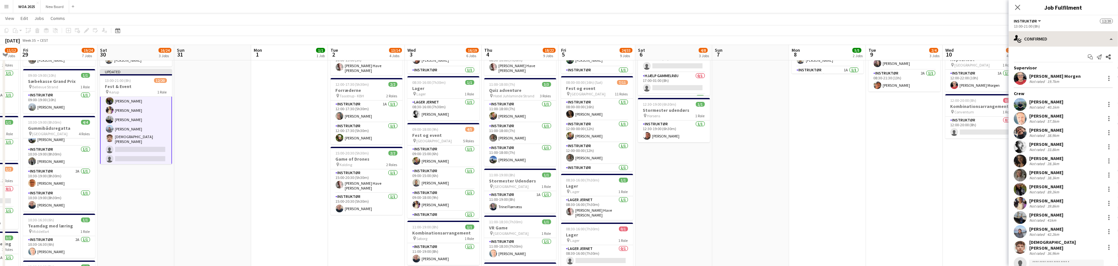
scroll to position [78, 0]
click at [1093, 41] on div "single-neutral-actions-check-2 Confirmed" at bounding box center [1063, 38] width 109 height 15
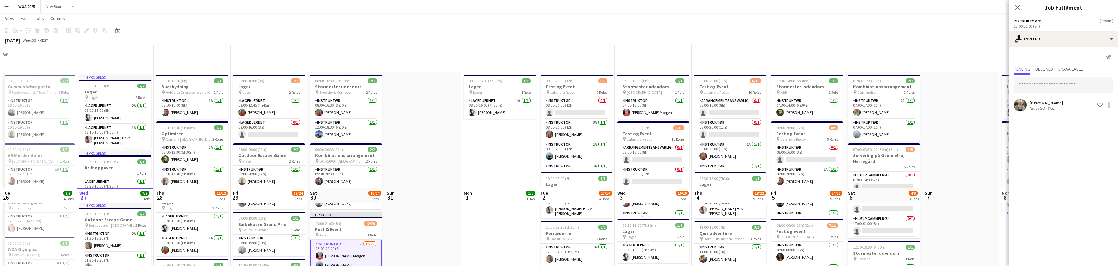
click at [1078, 87] on input "text" at bounding box center [1063, 86] width 99 height 16
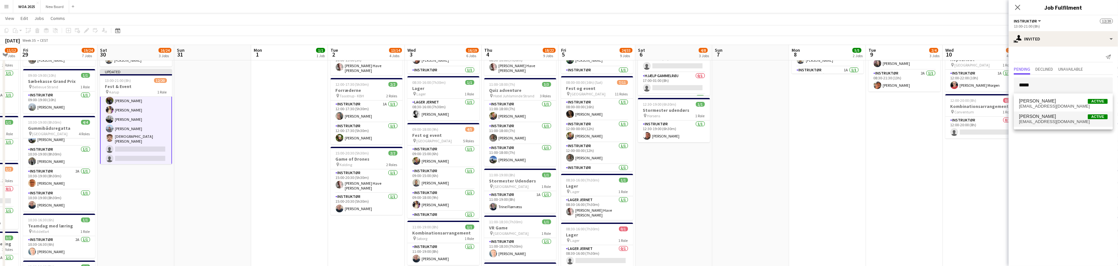
type input "*****"
click at [1056, 116] on span "[PERSON_NAME]" at bounding box center [1037, 116] width 37 height 5
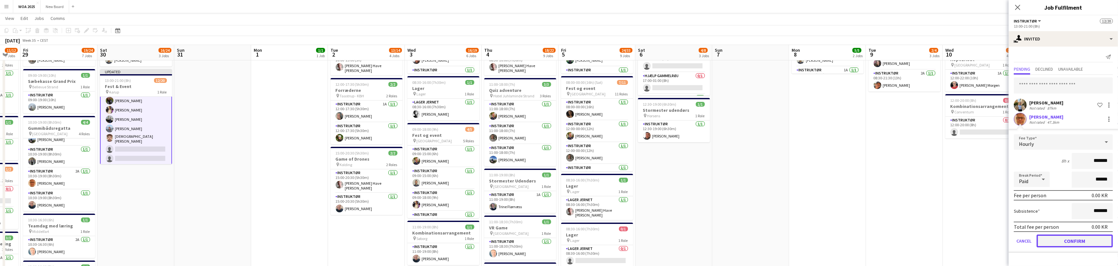
click at [1092, 241] on button "Confirm" at bounding box center [1075, 241] width 76 height 13
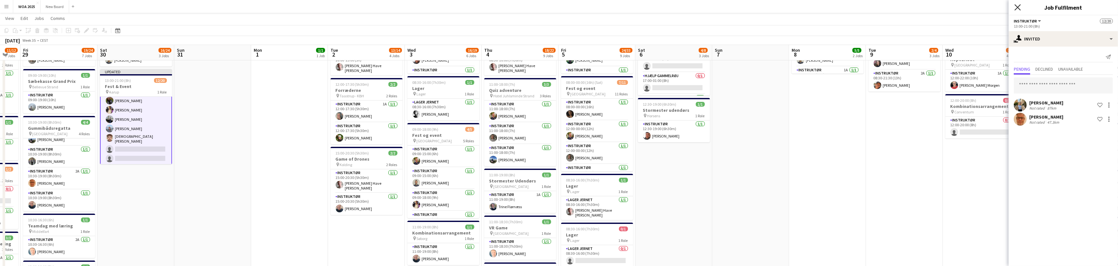
click at [1016, 7] on icon "Close pop-in" at bounding box center [1018, 7] width 6 height 6
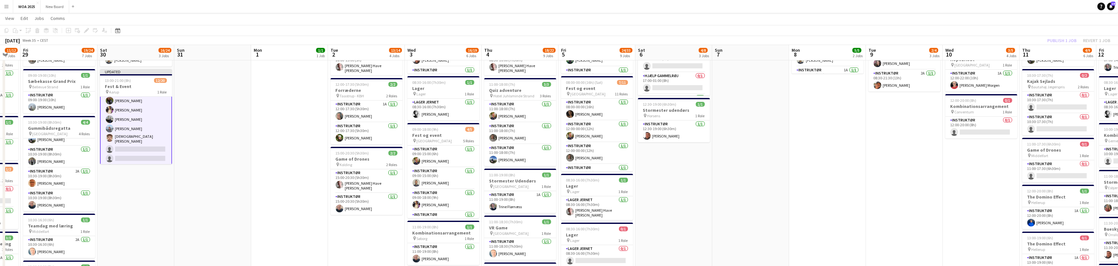
click at [1066, 41] on div "Publish 1 job Revert 1 job" at bounding box center [1079, 40] width 78 height 8
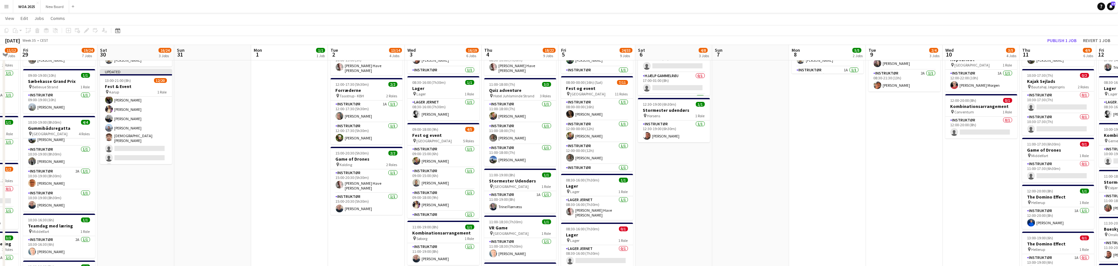
scroll to position [77, 0]
click button "Publish 1 job"
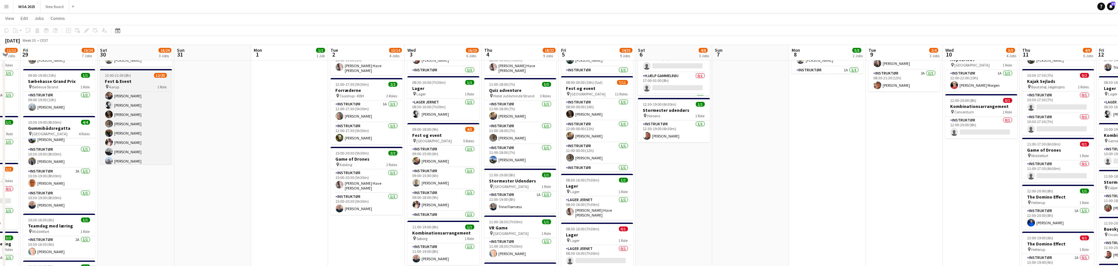
scroll to position [0, 0]
click app-card-role "Instruktør 2I [DATE] 13:00-21:00 (8h) [PERSON_NAME] Morgen [PERSON_NAME] [PERSO…"
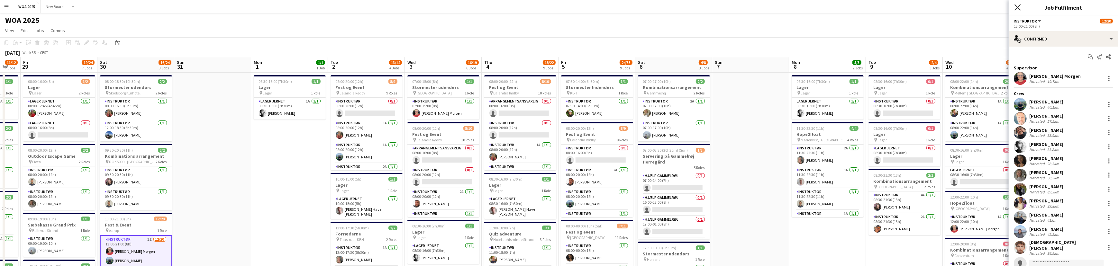
click icon "Close pop-in"
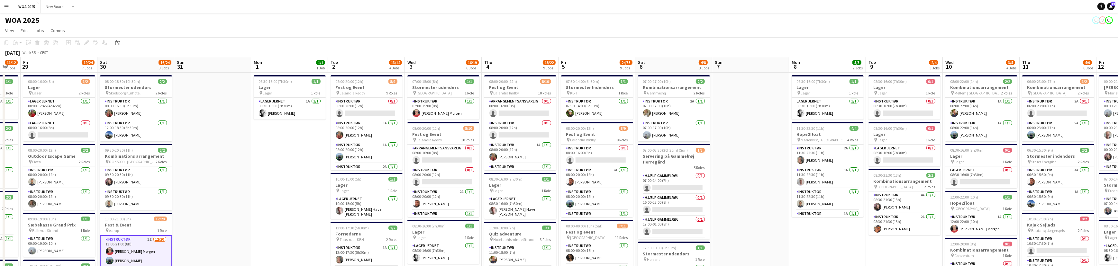
click app-toolbar "Copy Paste Paste Ctrl+V Paste with crew Ctrl+Shift+V Paste linked Job [GEOGRAPH…"
